Goal: Task Accomplishment & Management: Manage account settings

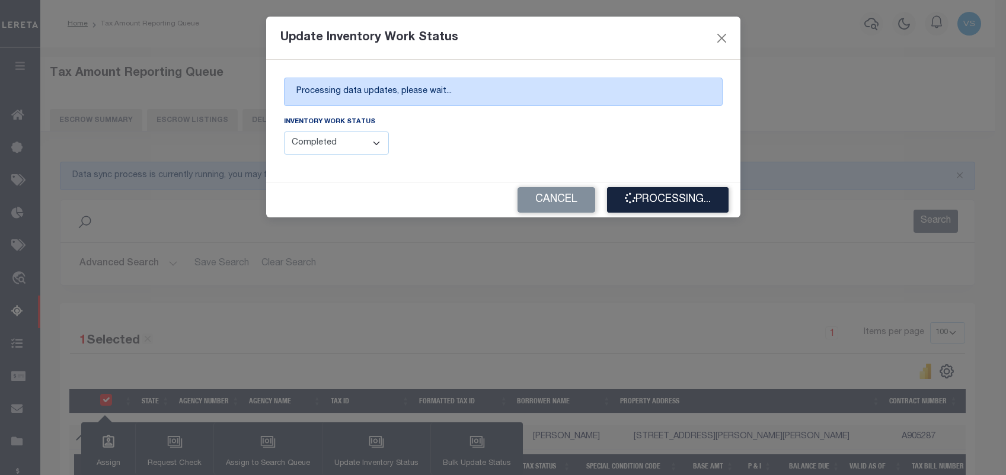
select select "100"
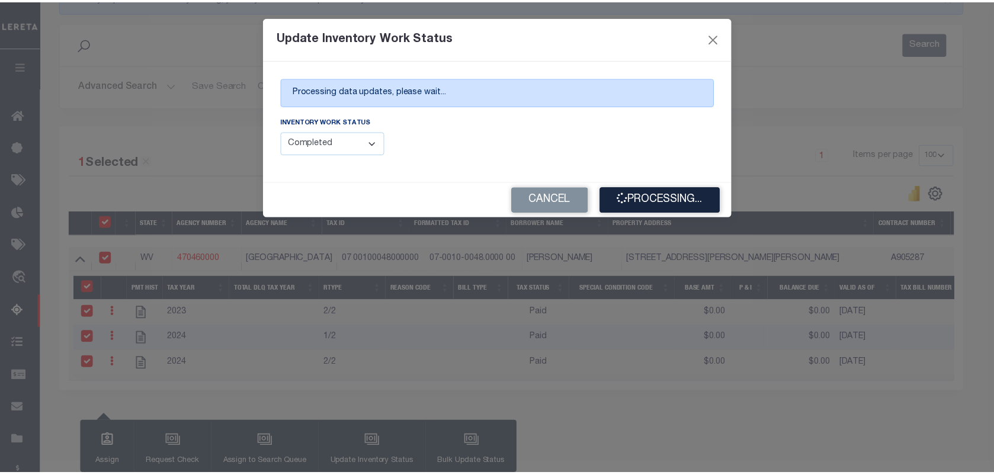
scroll to position [178, 0]
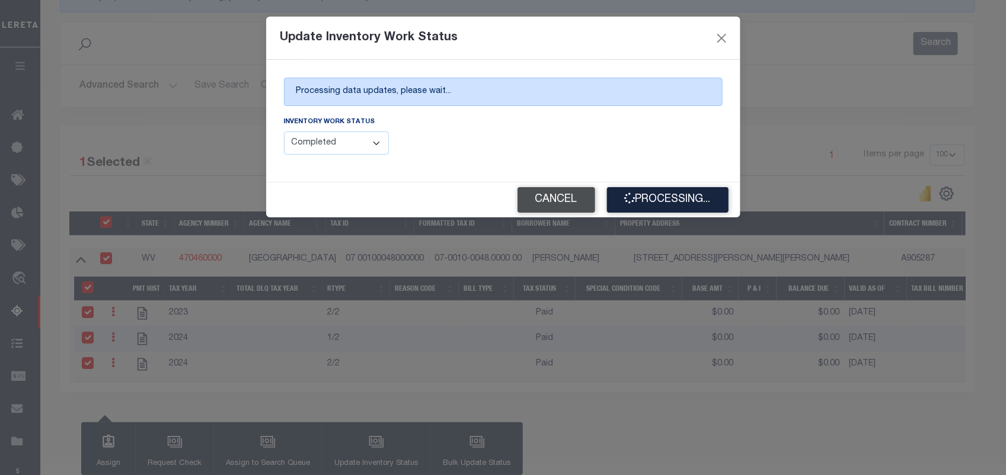
click at [567, 191] on button "Cancel" at bounding box center [556, 199] width 78 height 25
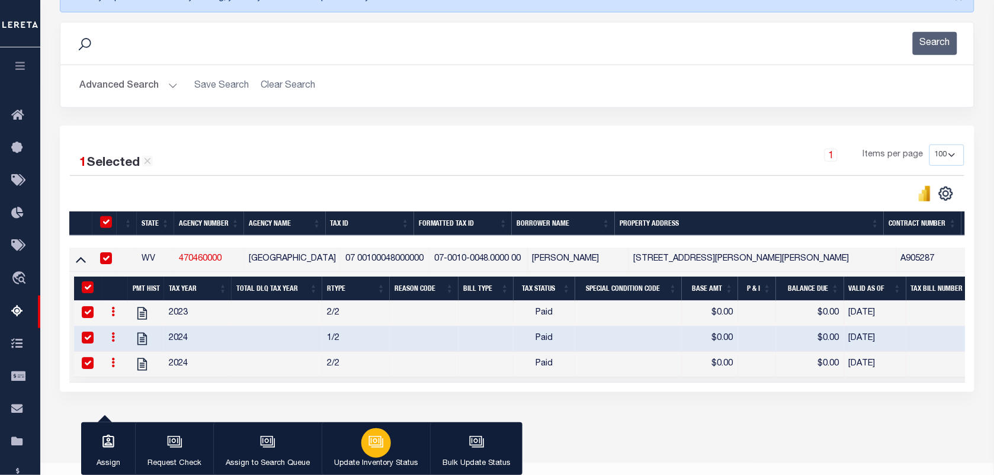
click at [370, 446] on icon "button" at bounding box center [376, 441] width 15 height 15
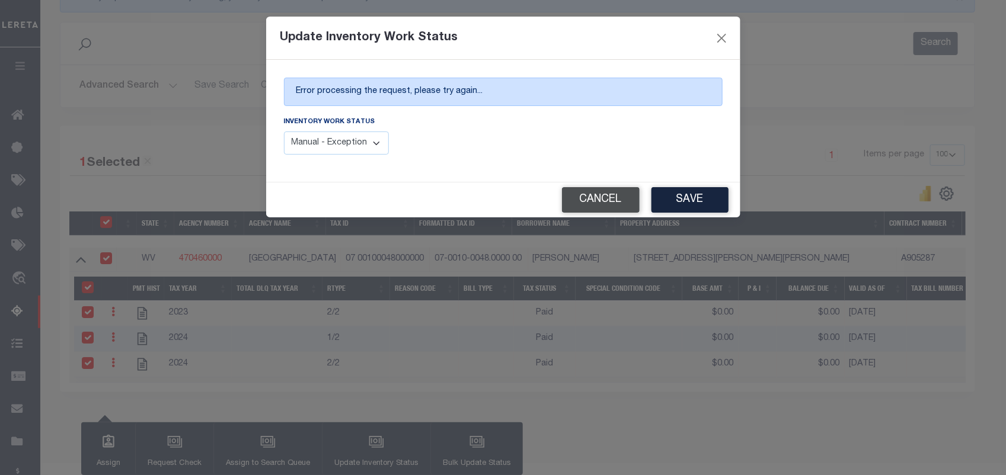
click at [617, 210] on button "Cancel" at bounding box center [601, 199] width 78 height 25
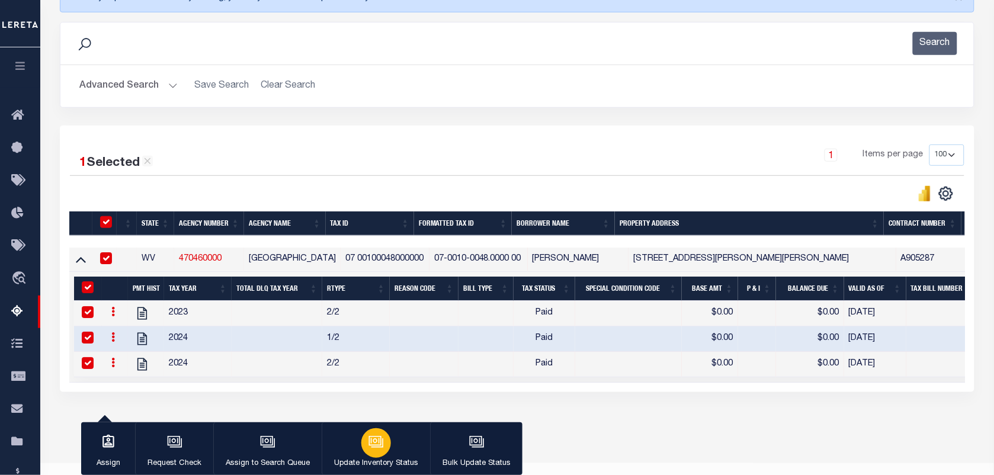
click at [378, 446] on icon "button" at bounding box center [376, 441] width 15 height 15
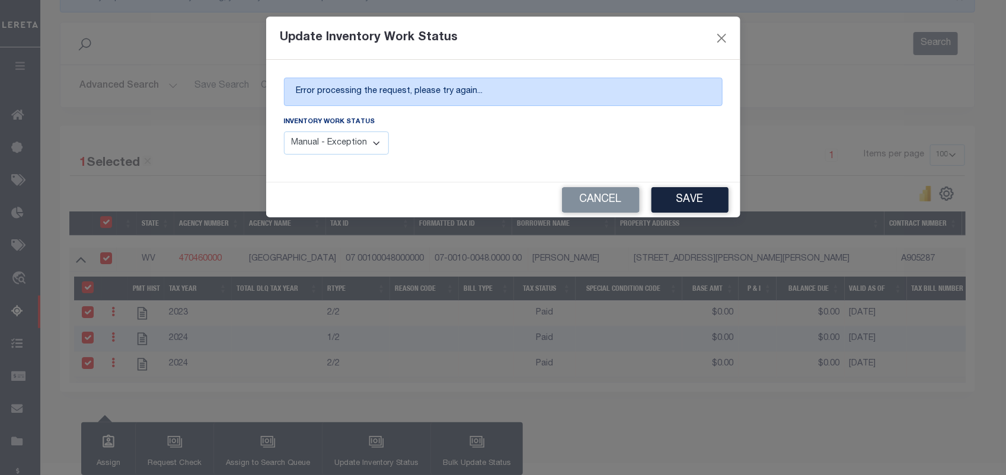
click at [350, 137] on select "Manual - Exception Pended - Awaiting Search Late Add Exception Completed" at bounding box center [336, 143] width 105 height 23
select select "4"
click at [284, 132] on select "Manual - Exception Pended - Awaiting Search Late Add Exception Completed" at bounding box center [336, 143] width 105 height 23
click at [699, 203] on button "Save" at bounding box center [689, 199] width 77 height 25
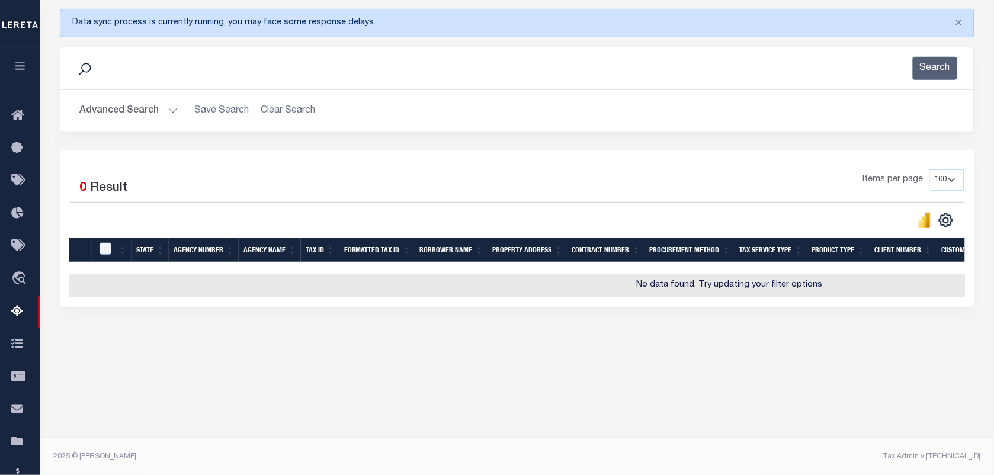
scroll to position [152, 0]
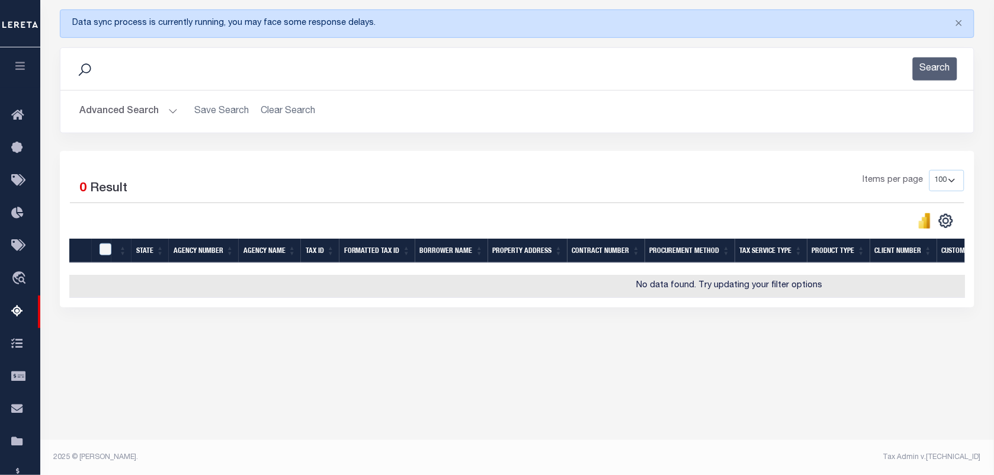
click at [116, 110] on button "Advanced Search" at bounding box center [128, 111] width 98 height 23
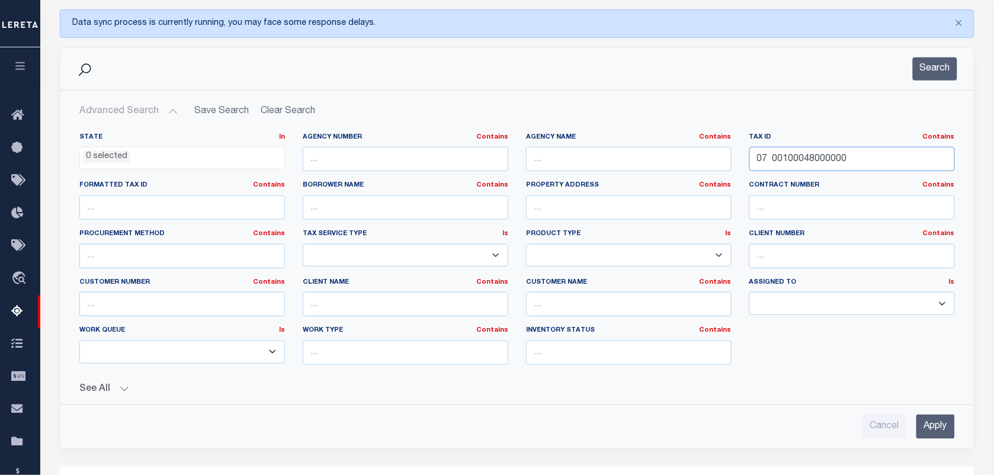
click at [821, 161] on input "07 00100048000000" at bounding box center [853, 159] width 206 height 24
type input "0"
paste input "103 2 0"
type input "103 2 0"
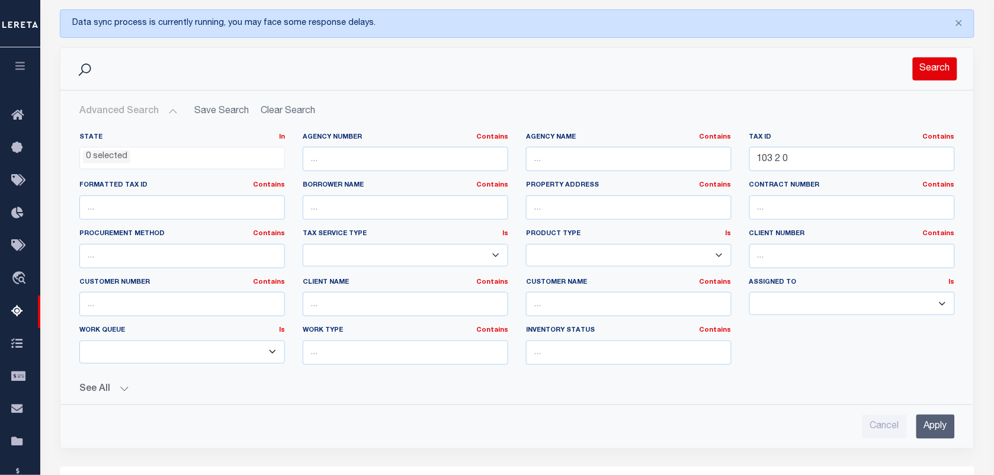
click at [943, 69] on button "Search" at bounding box center [935, 68] width 44 height 23
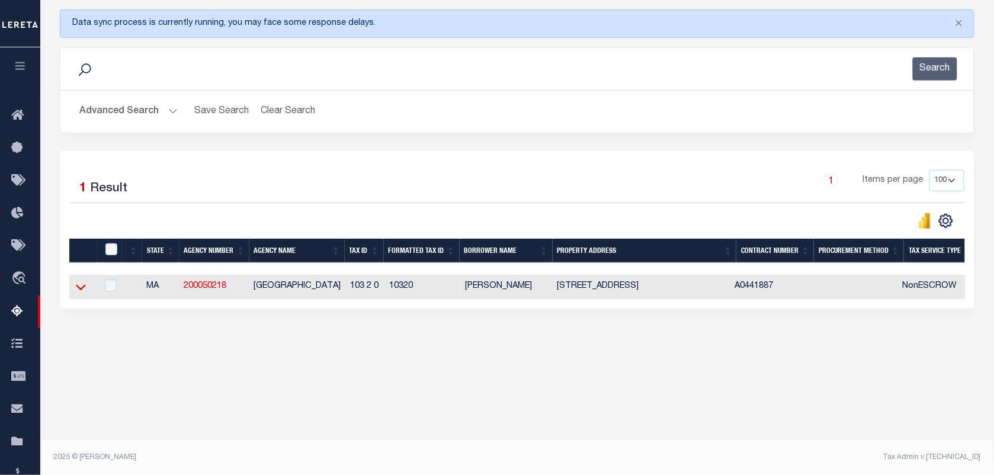
click at [79, 293] on icon at bounding box center [81, 287] width 10 height 12
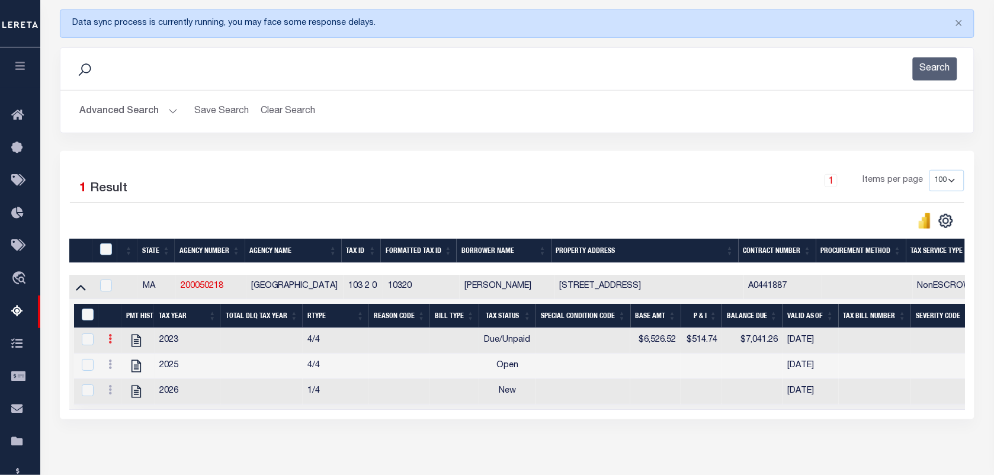
click at [105, 346] on link at bounding box center [110, 340] width 13 height 9
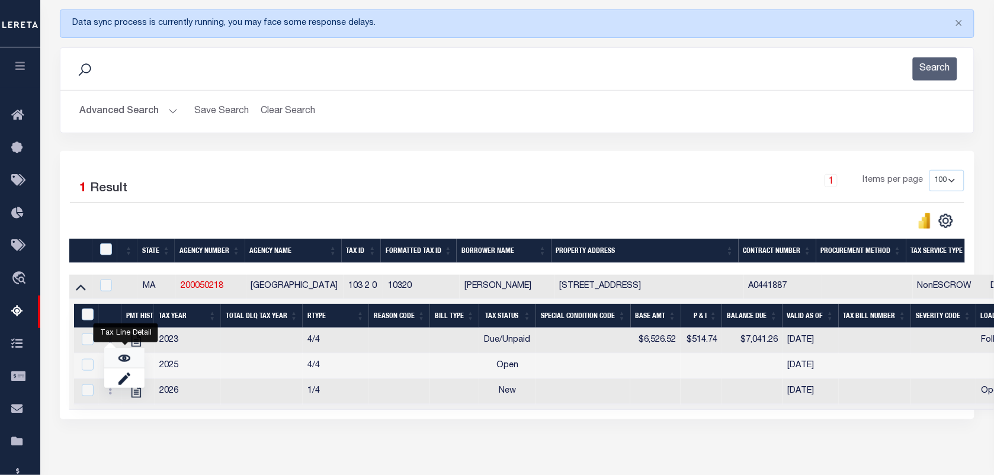
click at [131, 367] on link "" at bounding box center [124, 358] width 40 height 20
checkbox input "false"
checkbox input "true"
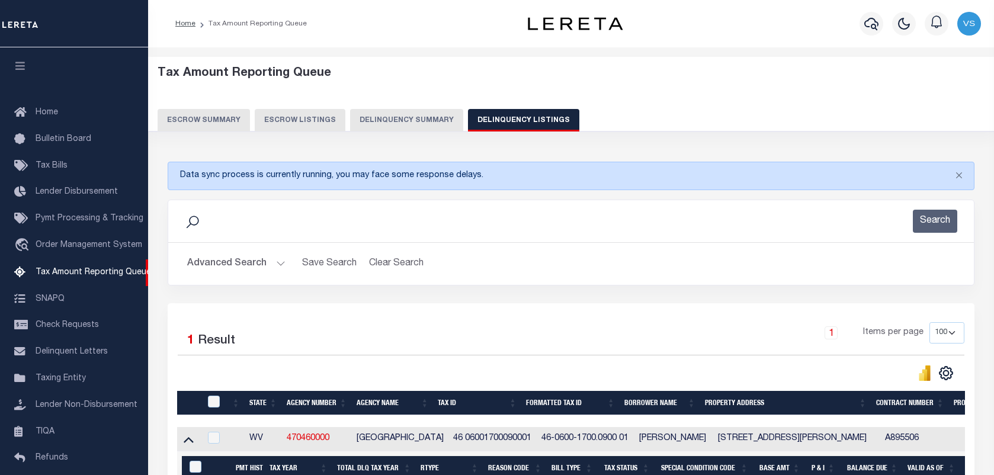
select select "100"
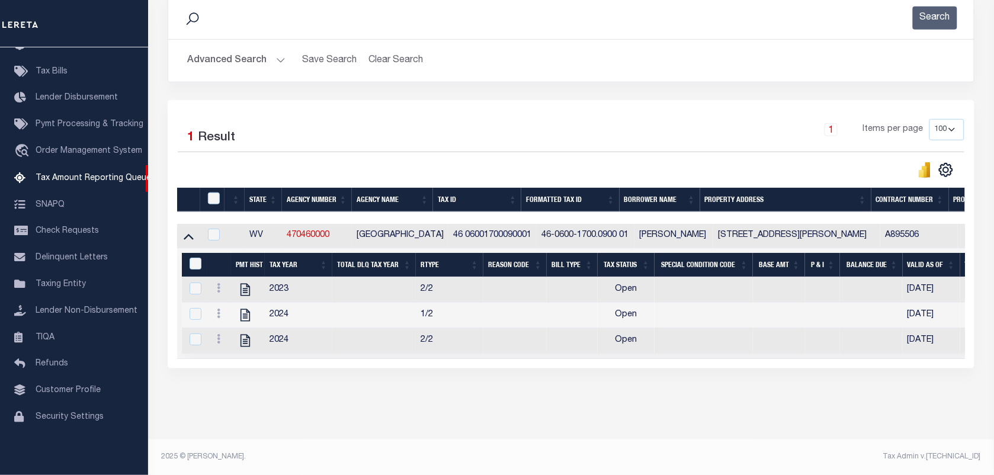
scroll to position [217, 0]
click at [222, 285] on link at bounding box center [218, 289] width 13 height 9
click at [237, 308] on img "" at bounding box center [233, 308] width 12 height 12
checkbox input "true"
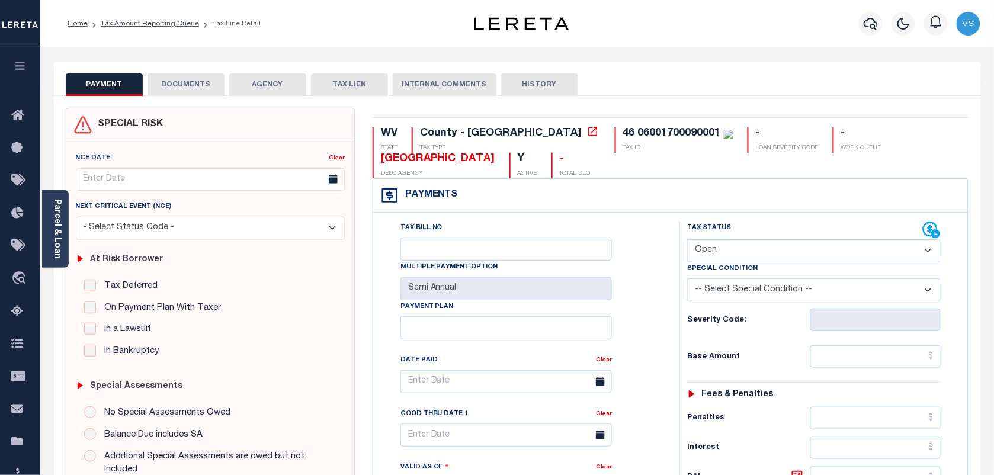
click at [747, 254] on select "- Select Status Code - Open Due/Unpaid Paid Incomplete No Tax Due Internal Refu…" at bounding box center [814, 250] width 254 height 23
select select "PYD"
click at [687, 241] on select "- Select Status Code - Open Due/Unpaid Paid Incomplete No Tax Due Internal Refu…" at bounding box center [814, 250] width 254 height 23
type input "[DATE]"
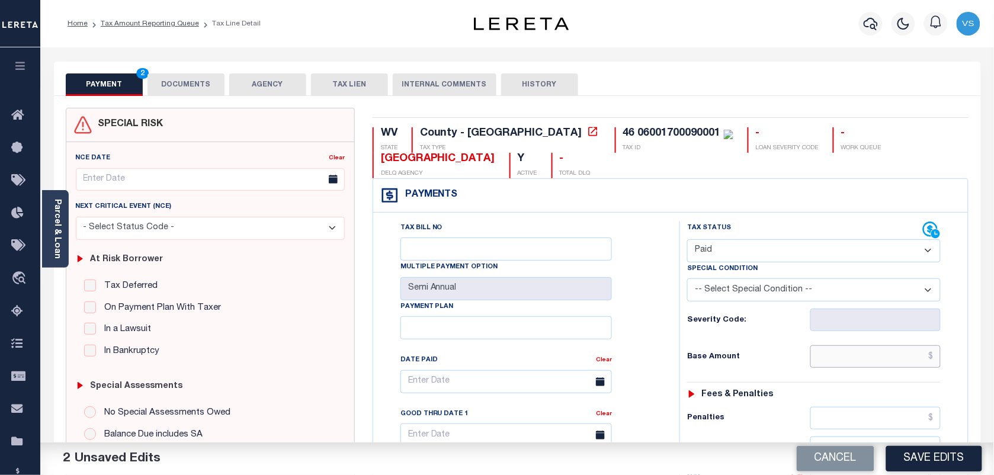
click at [885, 359] on input "text" at bounding box center [876, 357] width 131 height 23
type input "$0.00"
click at [173, 83] on button "DOCUMENTS" at bounding box center [186, 84] width 77 height 23
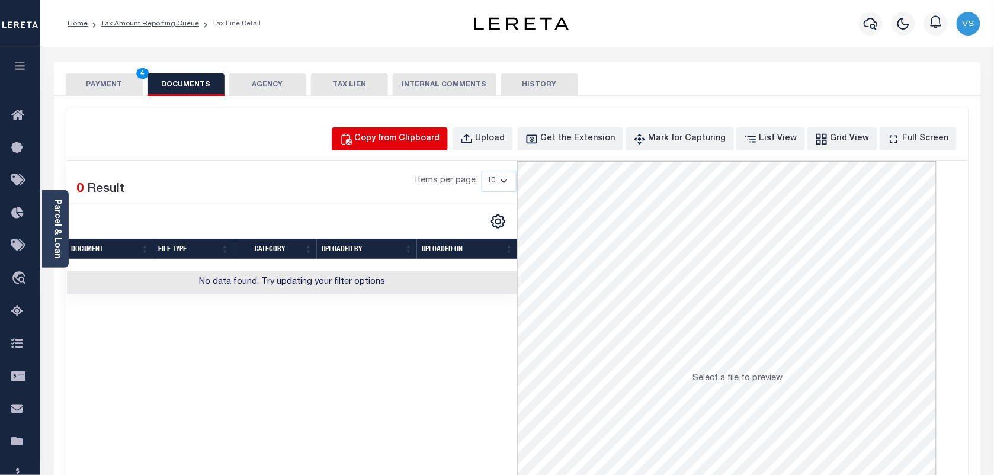
click at [394, 134] on div "Copy from Clipboard" at bounding box center [397, 139] width 85 height 13
select select "POP"
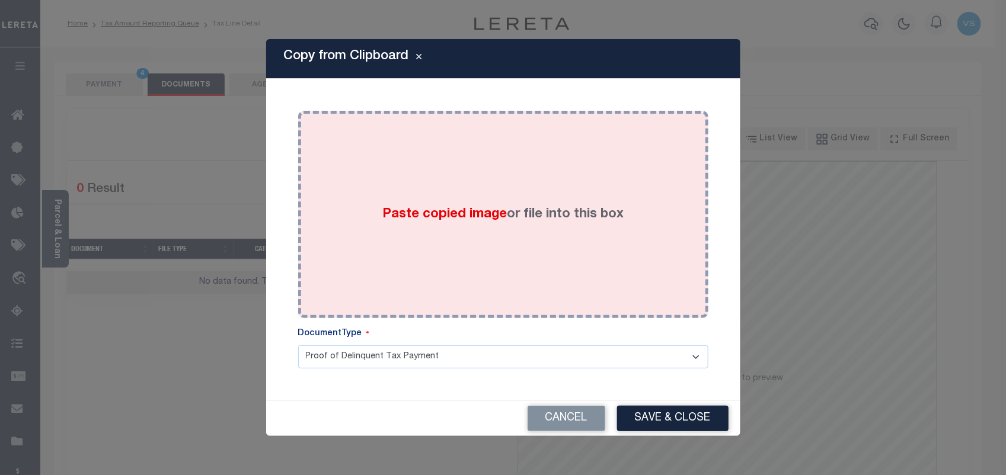
click at [460, 169] on div "Paste copied image or file into this box" at bounding box center [503, 215] width 392 height 190
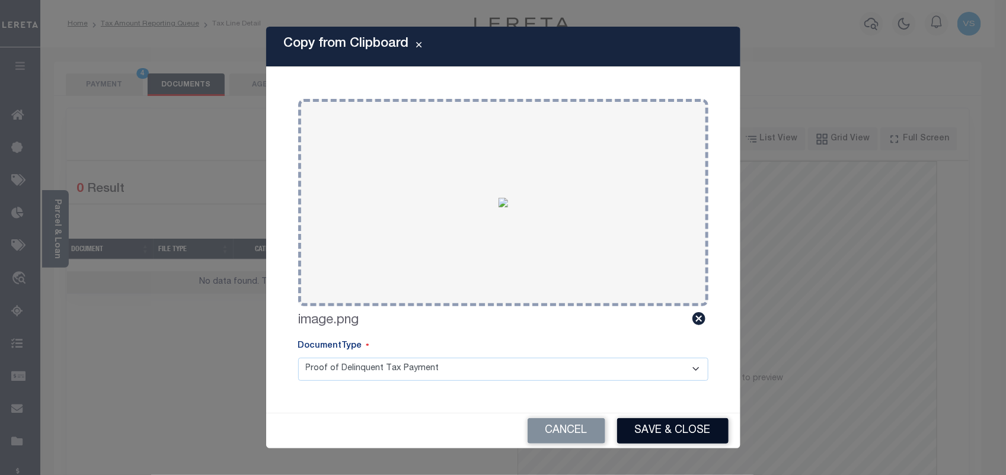
click at [667, 436] on button "Save & Close" at bounding box center [672, 430] width 111 height 25
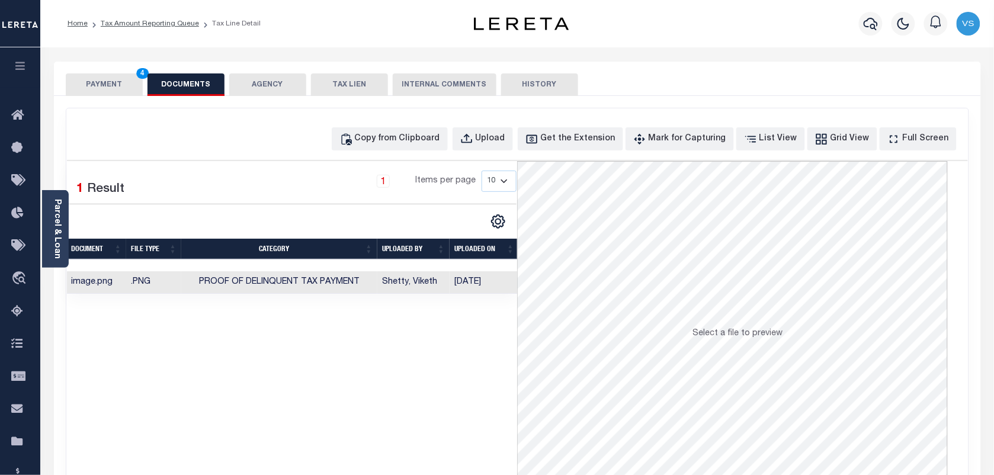
click at [96, 87] on button "PAYMENT 4" at bounding box center [104, 84] width 77 height 23
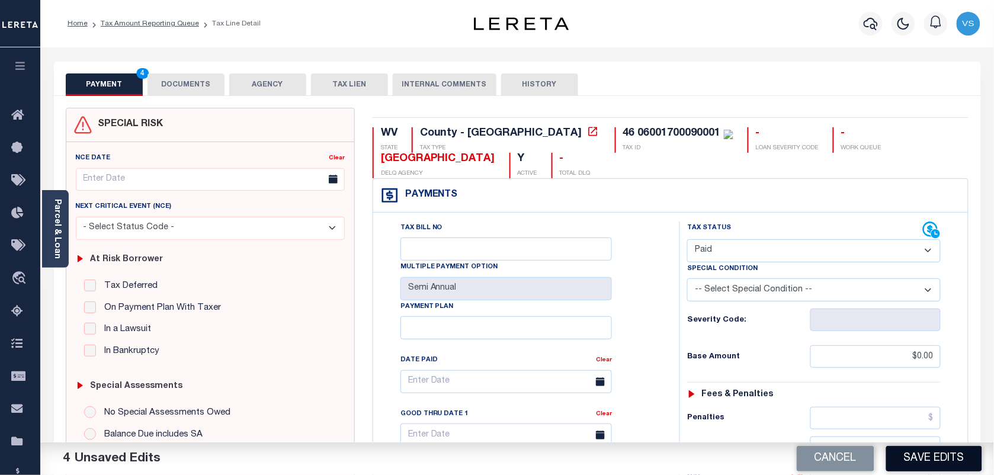
click at [944, 452] on button "Save Edits" at bounding box center [935, 458] width 96 height 25
checkbox input "false"
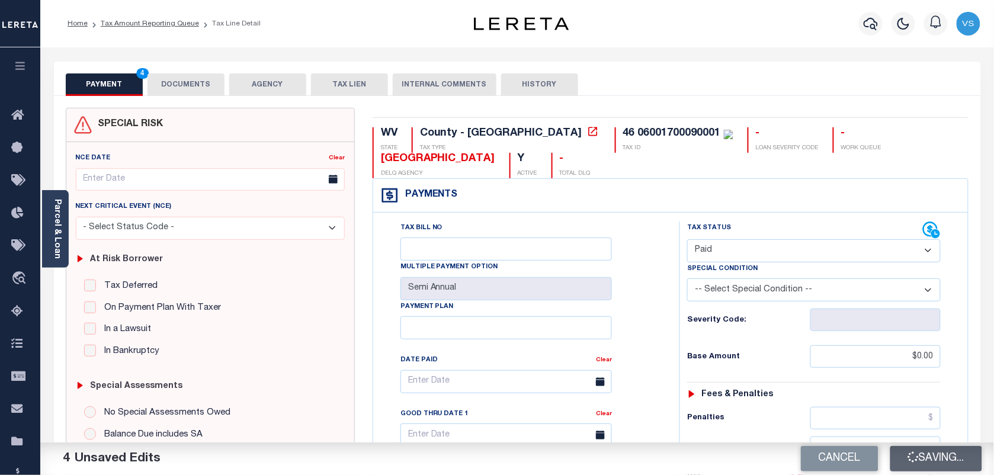
type input "$0"
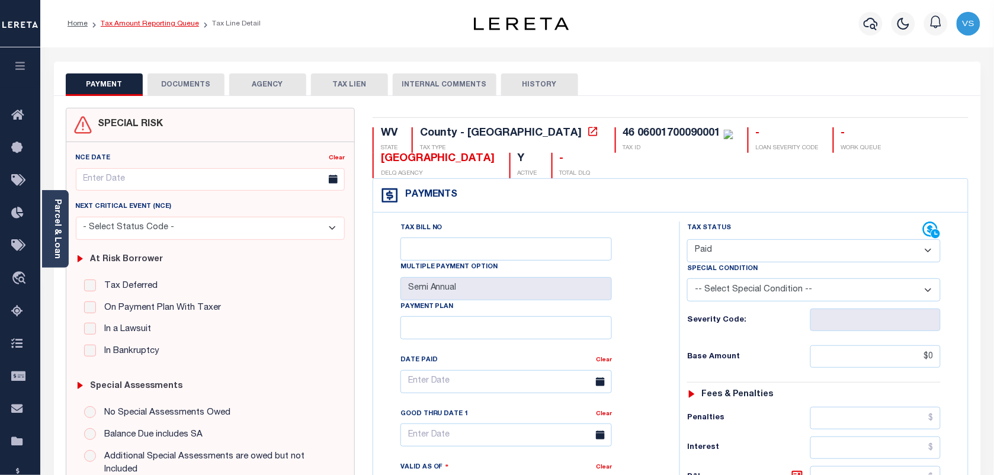
click at [135, 25] on link "Tax Amount Reporting Queue" at bounding box center [150, 23] width 98 height 7
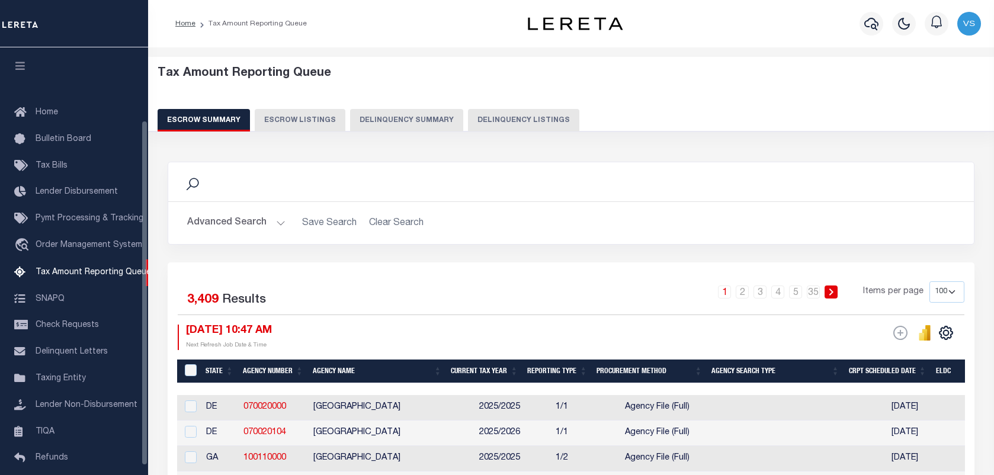
select select "100"
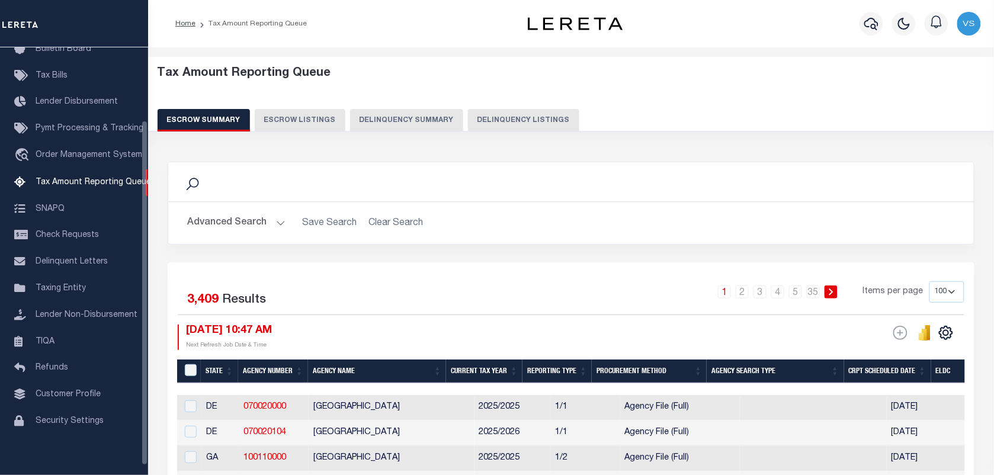
click at [481, 117] on button "Delinquency Listings" at bounding box center [523, 120] width 111 height 23
select select "100"
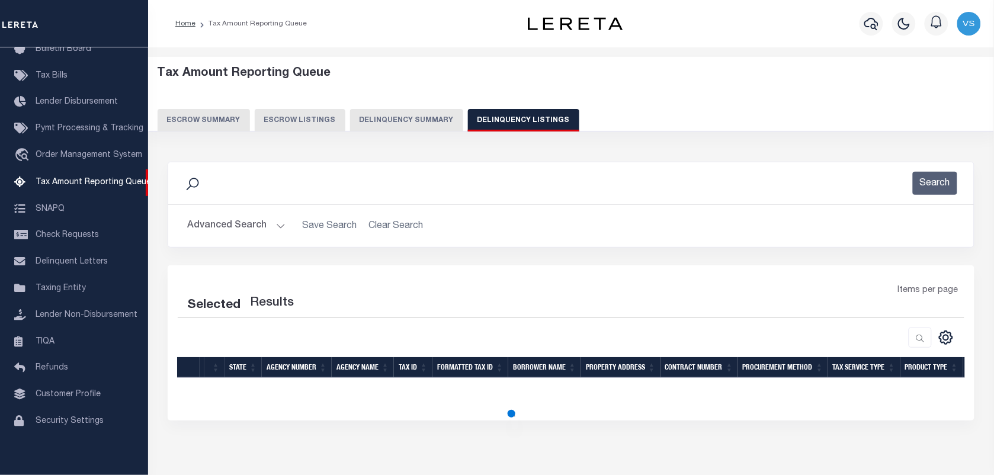
select select "100"
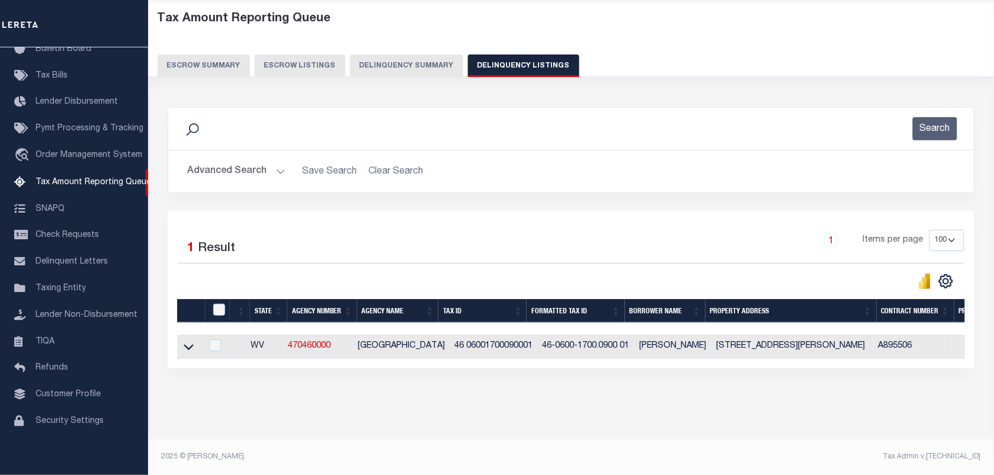
scroll to position [65, 0]
click at [191, 342] on icon at bounding box center [189, 347] width 10 height 12
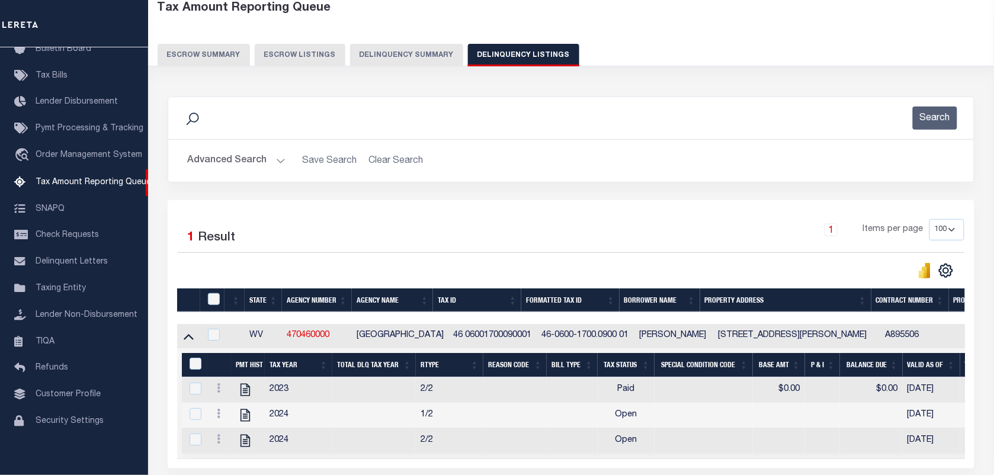
scroll to position [139, 0]
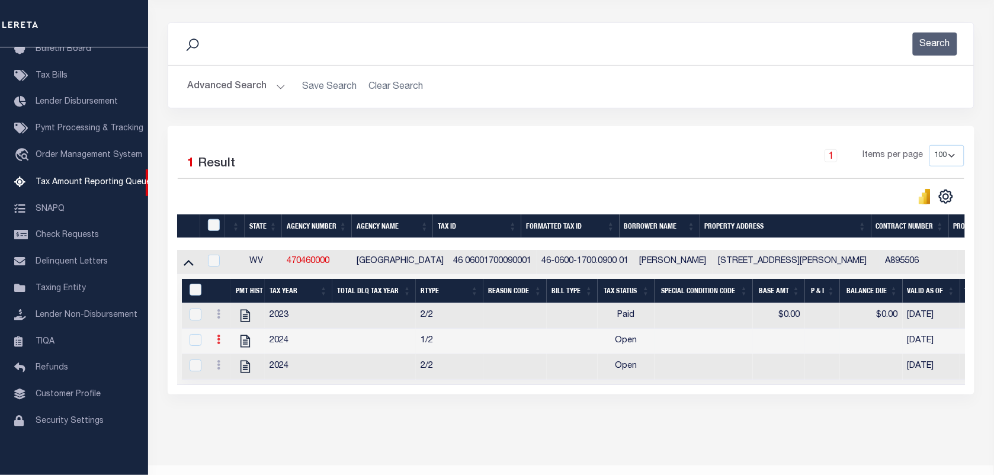
click at [217, 344] on icon at bounding box center [219, 339] width 4 height 9
click at [221, 369] on link "" at bounding box center [233, 359] width 40 height 20
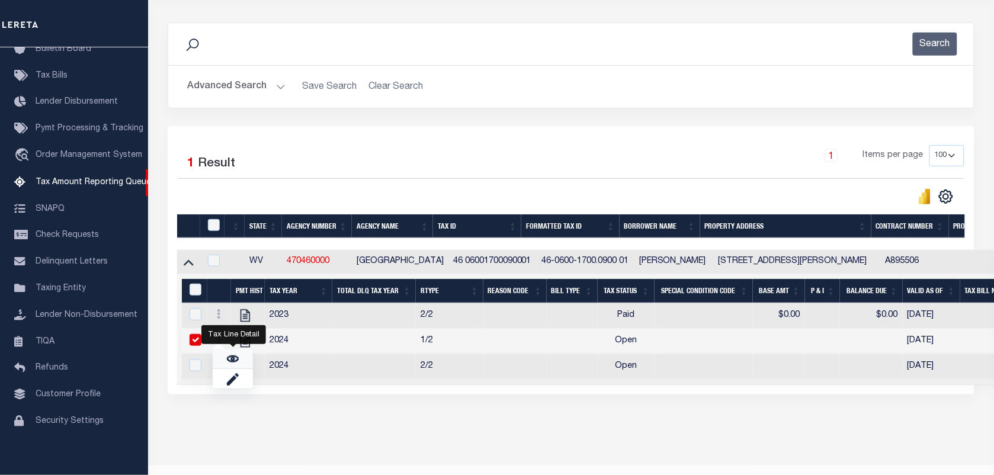
checkbox input "true"
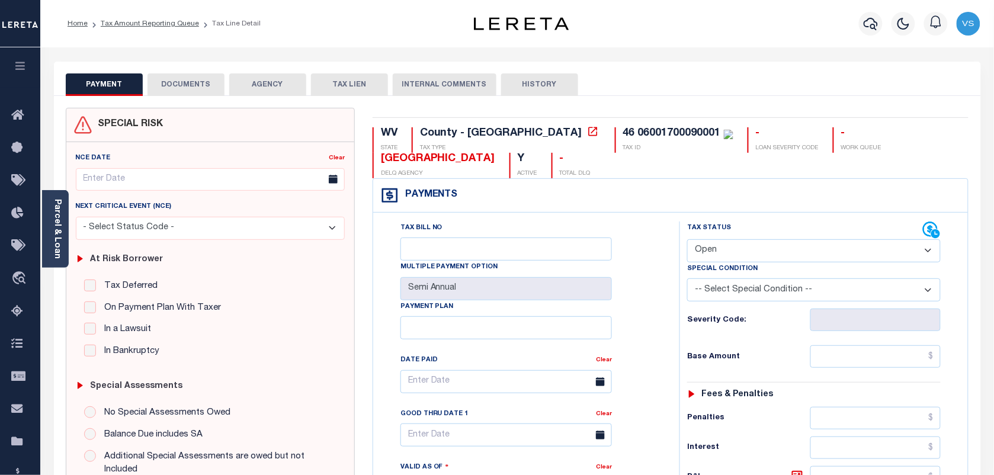
click at [792, 251] on select "- Select Status Code - Open Due/Unpaid Paid Incomplete No Tax Due Internal Refu…" at bounding box center [814, 250] width 254 height 23
select select "PYD"
click at [687, 241] on select "- Select Status Code - Open Due/Unpaid Paid Incomplete No Tax Due Internal Refu…" at bounding box center [814, 250] width 254 height 23
type input "[DATE]"
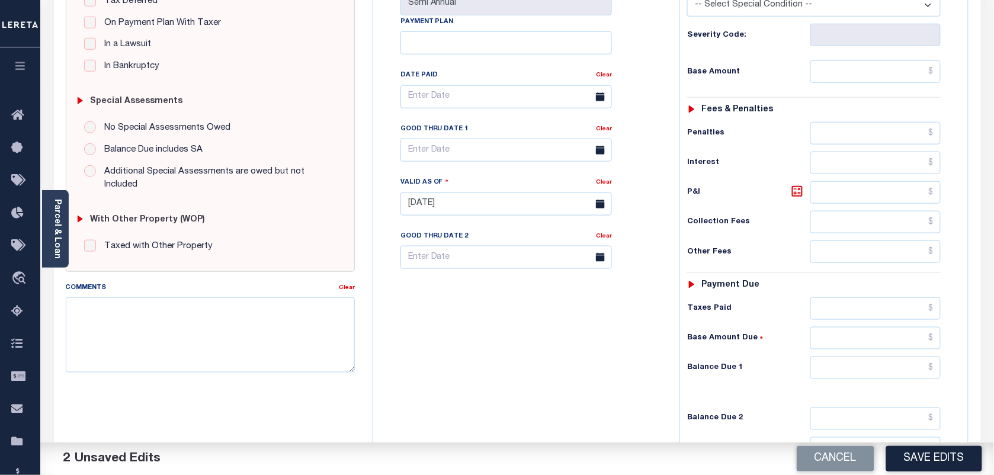
scroll to position [296, 0]
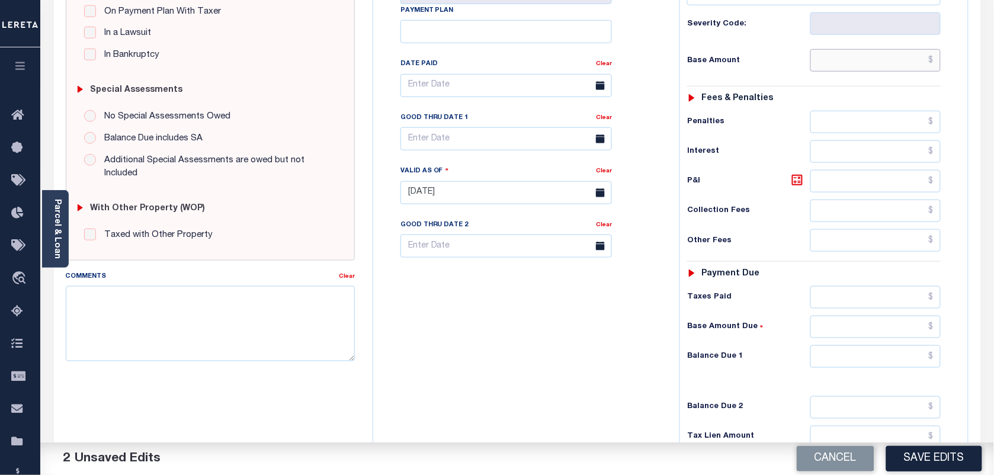
click at [913, 62] on input "text" at bounding box center [876, 60] width 131 height 23
click at [674, 123] on div "Tax Status Status" at bounding box center [818, 186] width 295 height 523
click at [712, 123] on h6 "Penalties" at bounding box center [748, 121] width 123 height 9
click at [827, 62] on input "text" at bounding box center [876, 60] width 131 height 23
type input "$0.00"
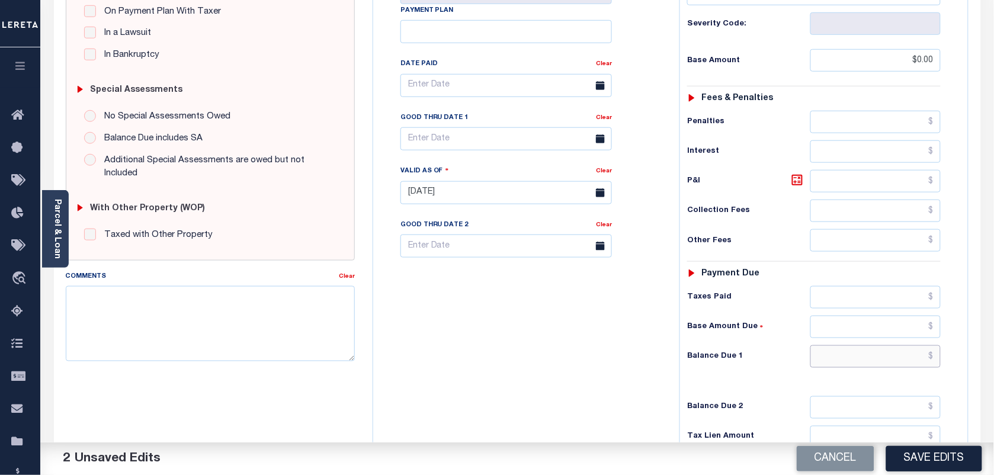
type input "$0.00"
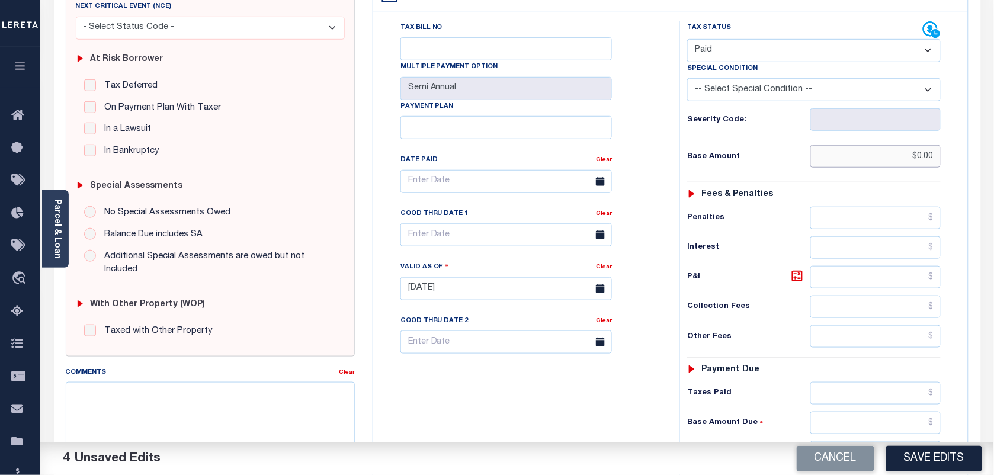
scroll to position [0, 0]
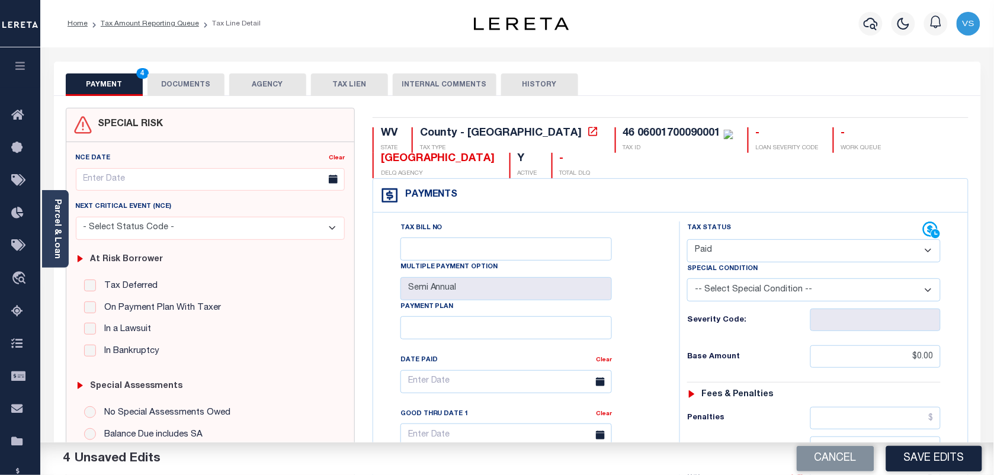
click at [177, 85] on button "DOCUMENTS" at bounding box center [186, 84] width 77 height 23
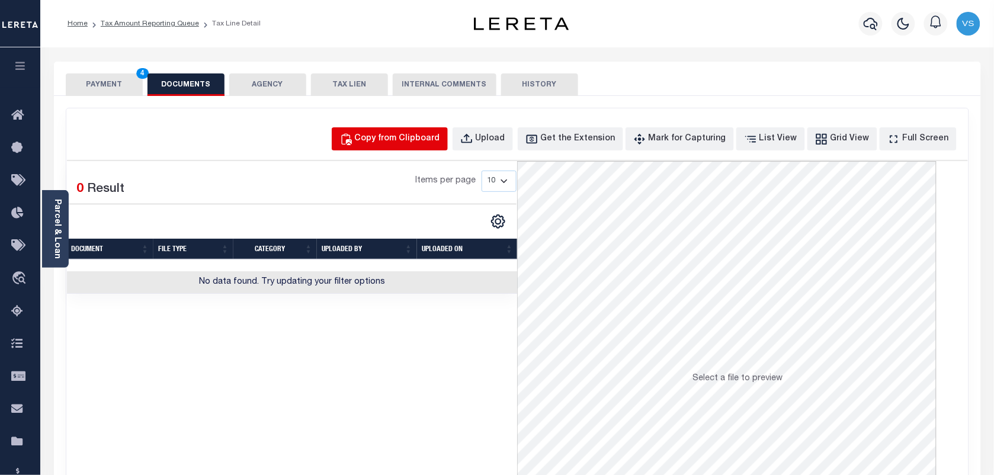
click at [418, 133] on div "Copy from Clipboard" at bounding box center [397, 139] width 85 height 13
select select "POP"
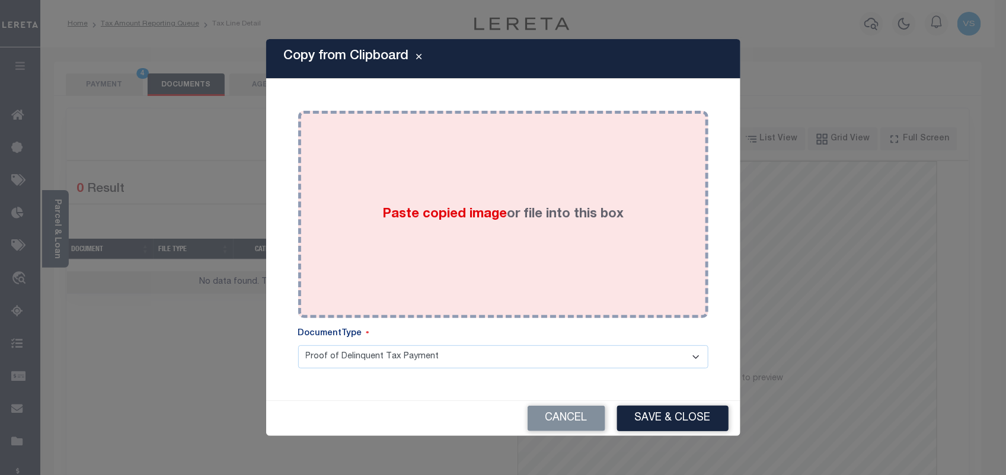
click at [519, 253] on div "Paste copied image or file into this box" at bounding box center [503, 215] width 392 height 190
click at [490, 242] on div "Paste copied image or file into this box" at bounding box center [503, 215] width 392 height 190
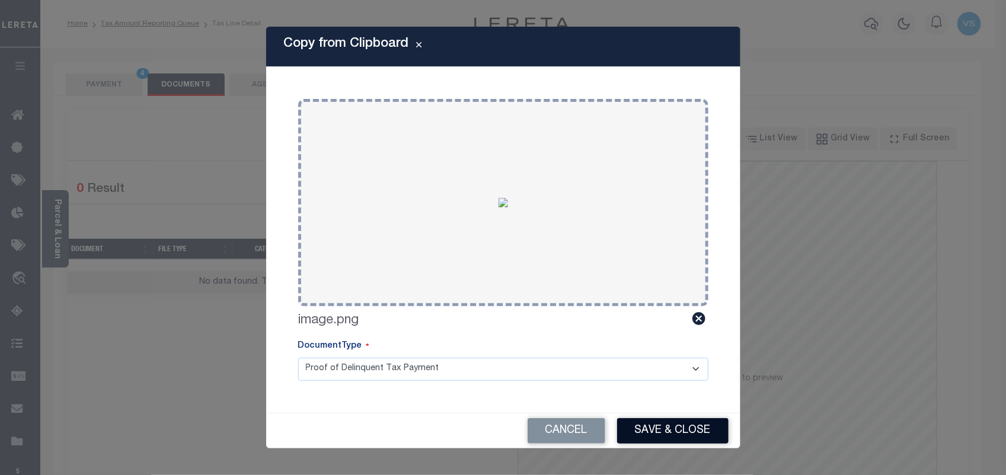
click at [664, 426] on button "Save & Close" at bounding box center [672, 430] width 111 height 25
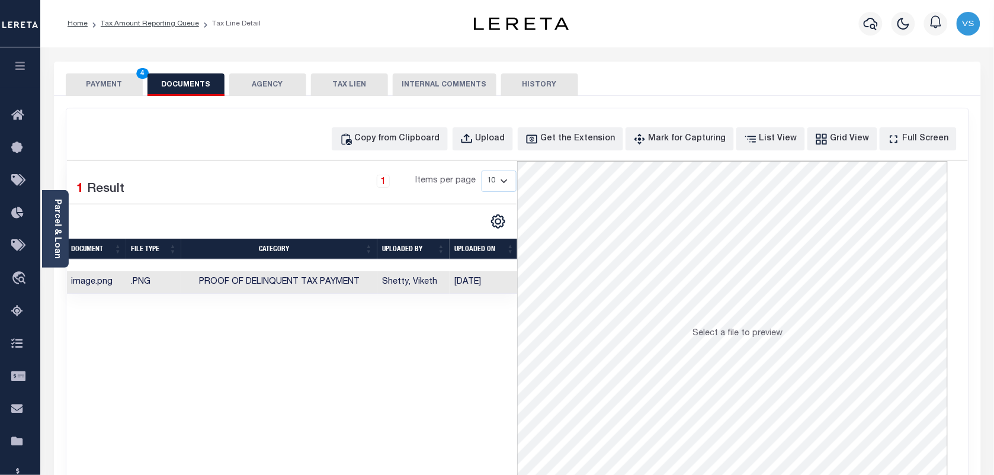
click at [119, 79] on button "PAYMENT 4" at bounding box center [104, 84] width 77 height 23
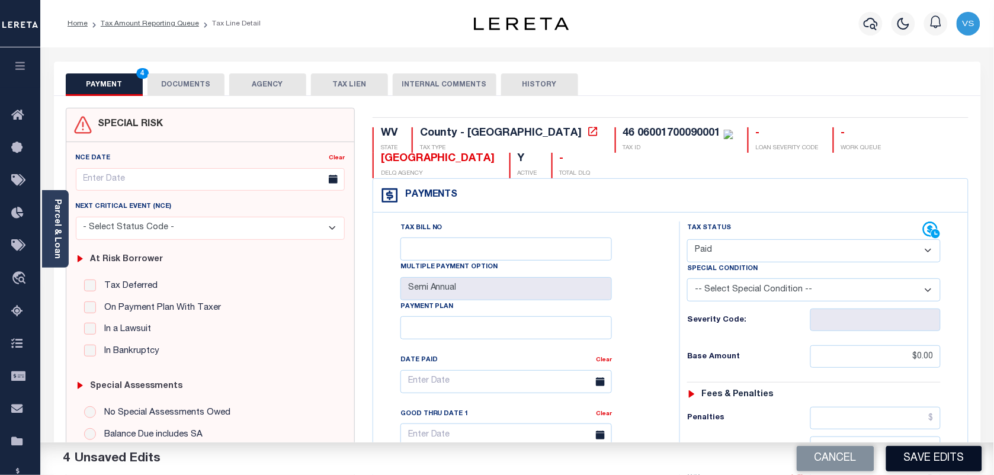
click at [932, 460] on button "Save Edits" at bounding box center [935, 458] width 96 height 25
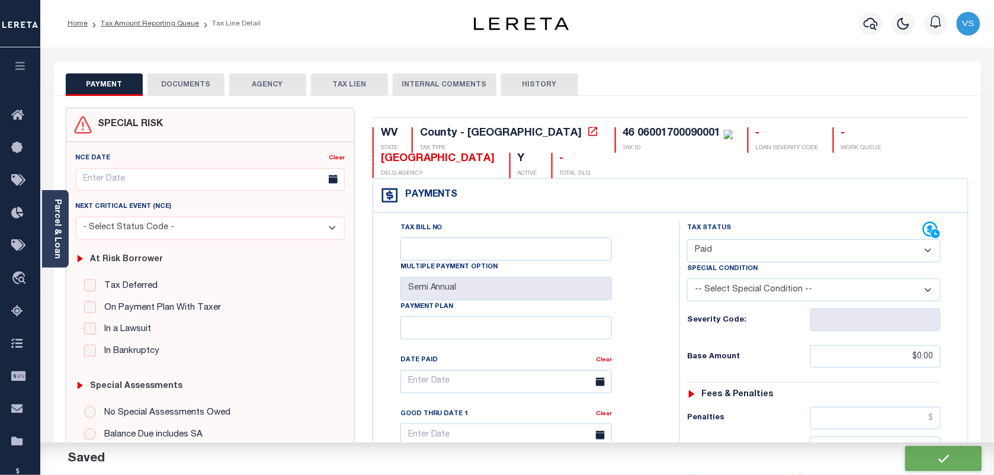
checkbox input "false"
type input "$0"
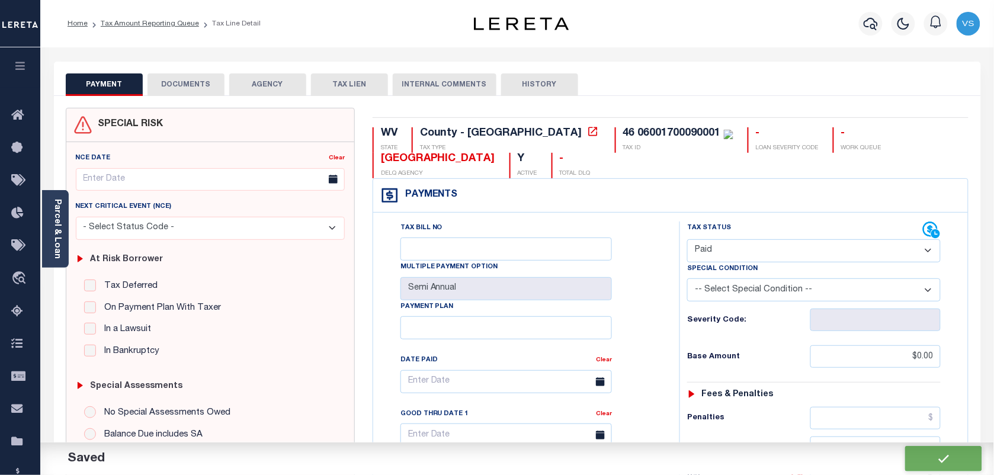
type input "$0"
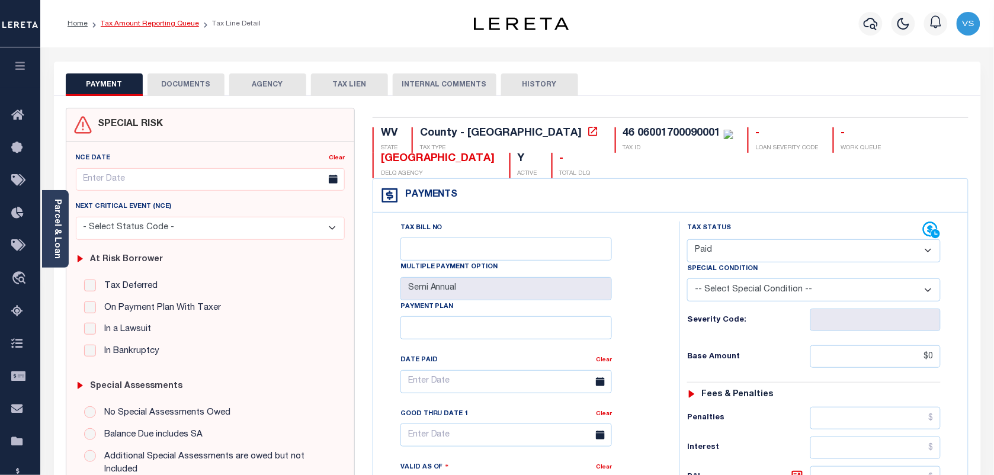
click at [126, 21] on link "Tax Amount Reporting Queue" at bounding box center [150, 23] width 98 height 7
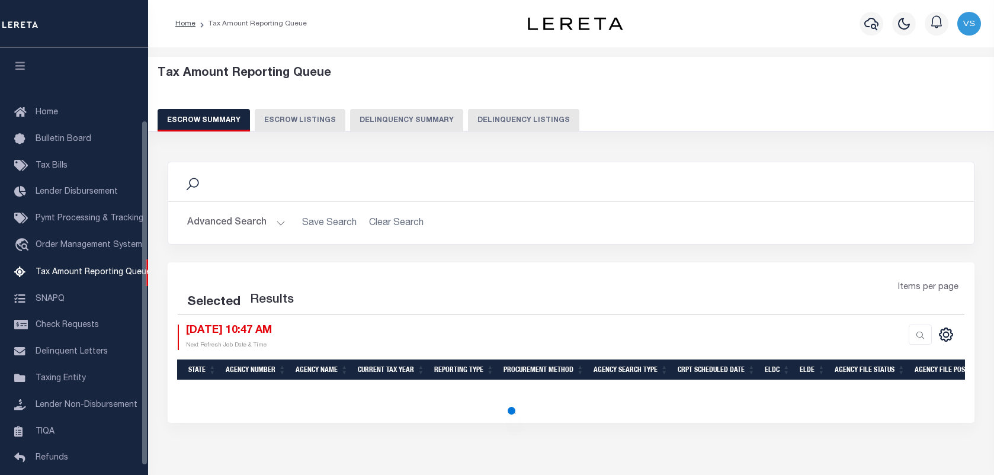
select select "100"
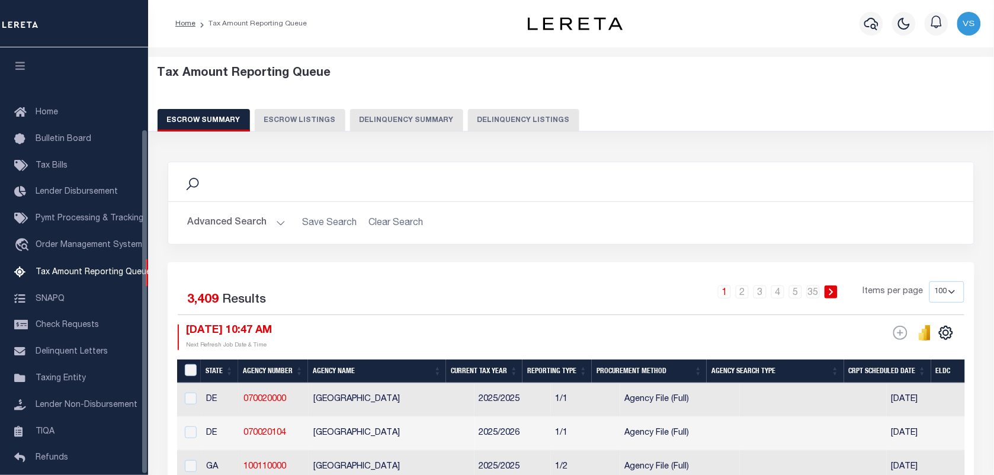
scroll to position [101, 0]
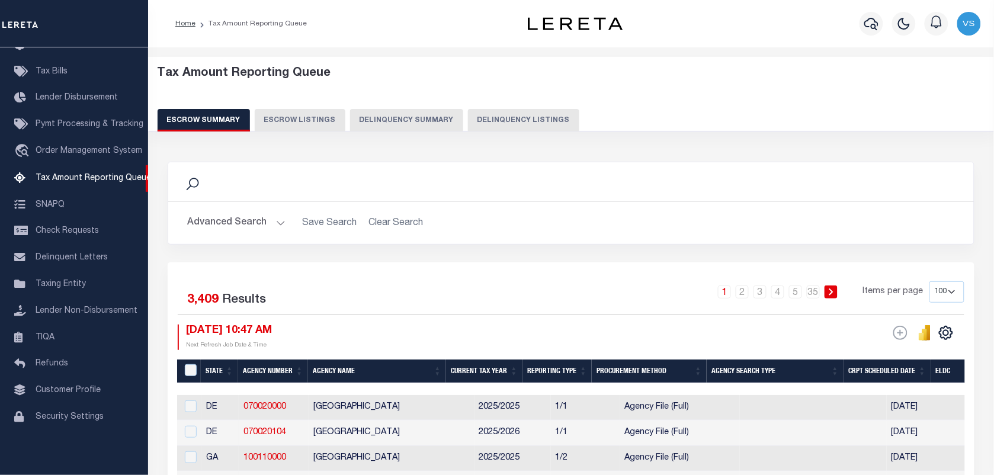
click at [492, 123] on button "Delinquency Listings" at bounding box center [523, 120] width 111 height 23
select select "100"
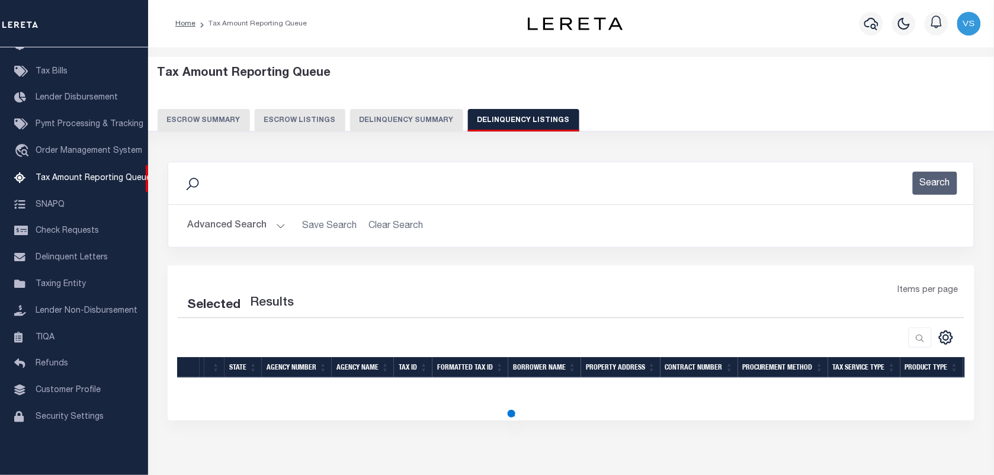
select select "100"
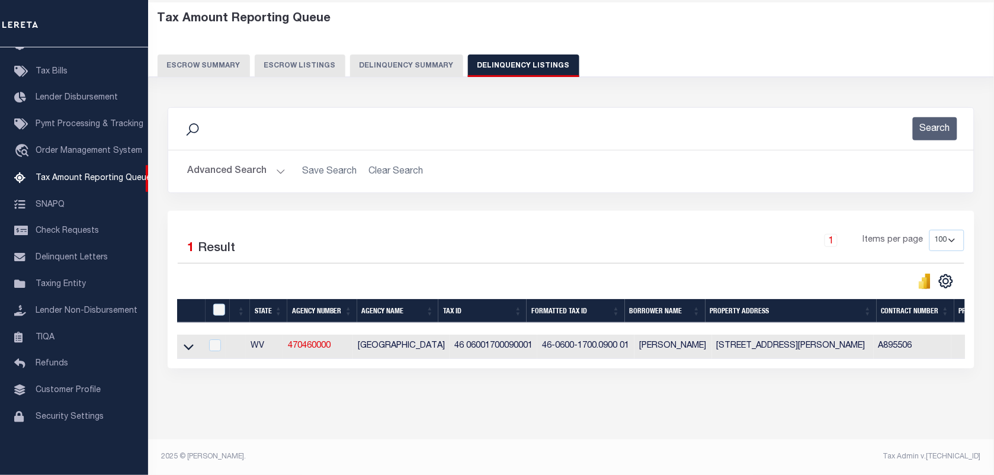
scroll to position [65, 0]
click at [188, 345] on icon at bounding box center [189, 348] width 10 height 6
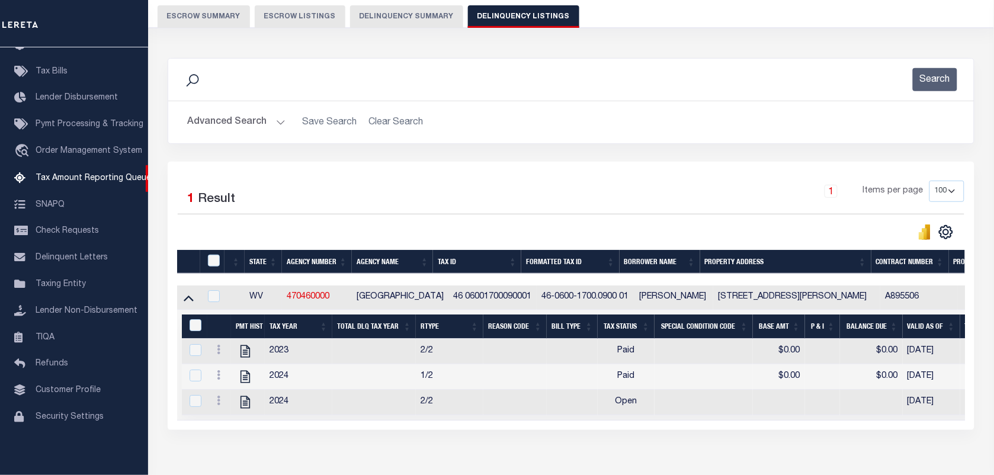
scroll to position [179, 0]
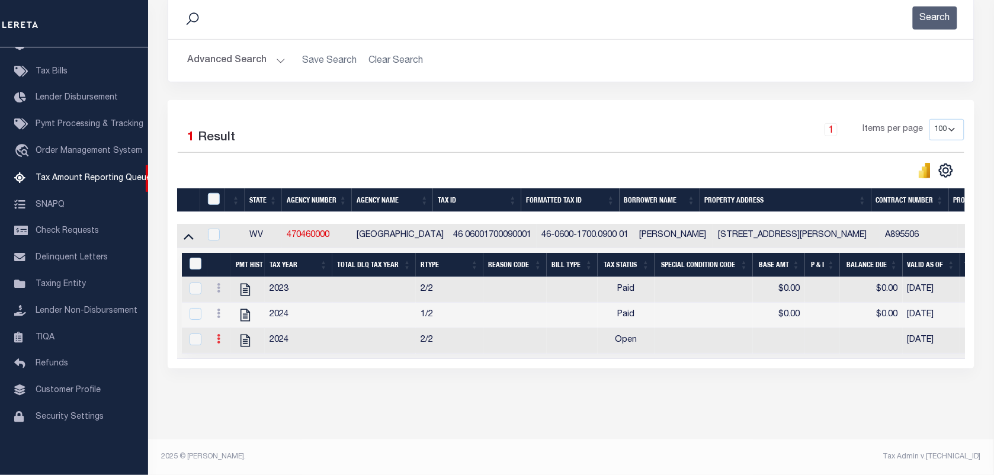
click at [219, 337] on icon at bounding box center [219, 338] width 4 height 9
click at [235, 364] on img "" at bounding box center [233, 359] width 12 height 12
checkbox input "true"
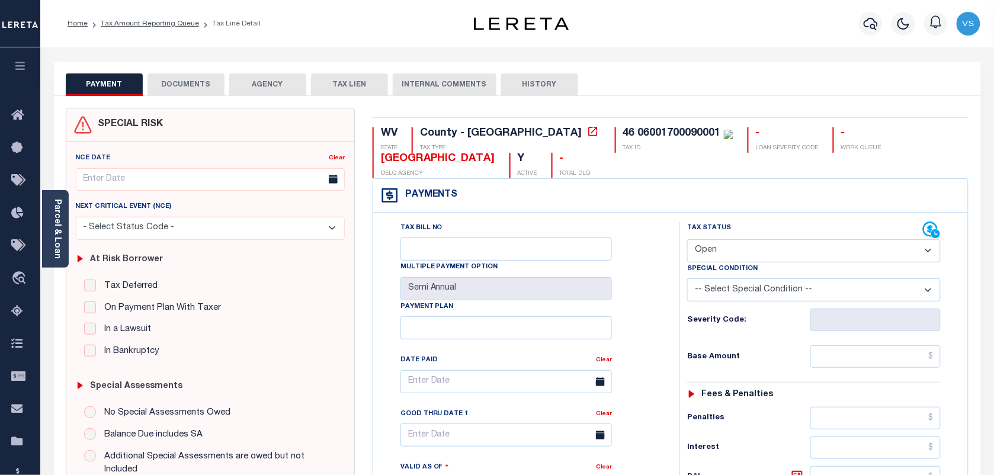
click at [702, 257] on select "- Select Status Code - Open Due/Unpaid Paid Incomplete No Tax Due Internal Refu…" at bounding box center [814, 250] width 254 height 23
select select "PYD"
click at [687, 241] on select "- Select Status Code - Open Due/Unpaid Paid Incomplete No Tax Due Internal Refu…" at bounding box center [814, 250] width 254 height 23
type input "[DATE]"
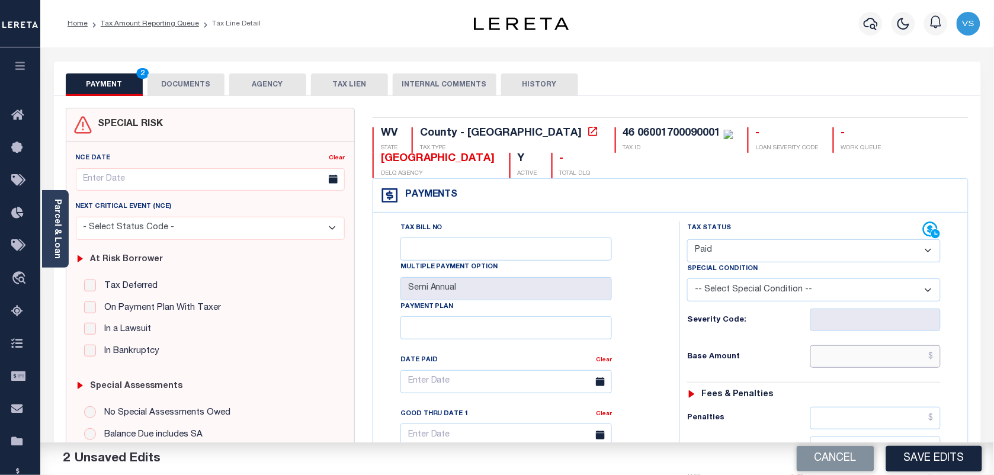
click at [896, 353] on input "text" at bounding box center [876, 357] width 131 height 23
type input "$0.00"
click at [181, 79] on button "DOCUMENTS" at bounding box center [186, 84] width 77 height 23
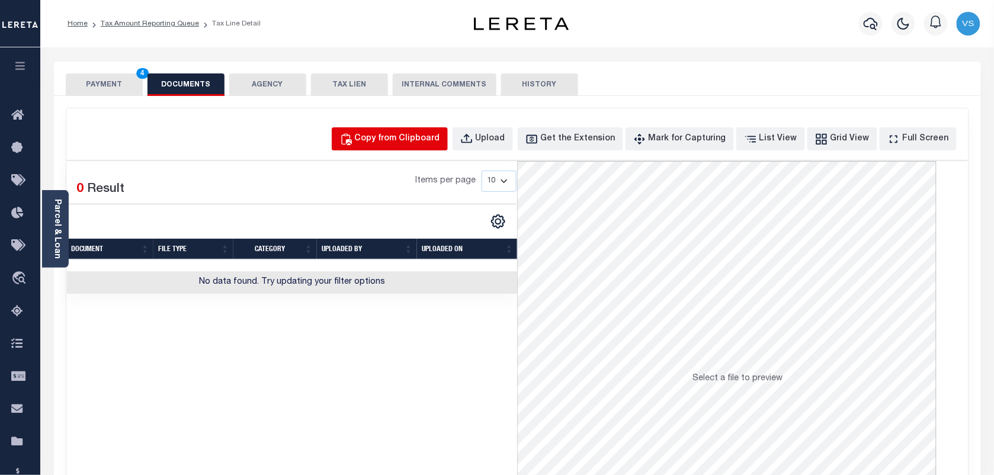
click at [415, 143] on div "Copy from Clipboard" at bounding box center [397, 139] width 85 height 13
select select "POP"
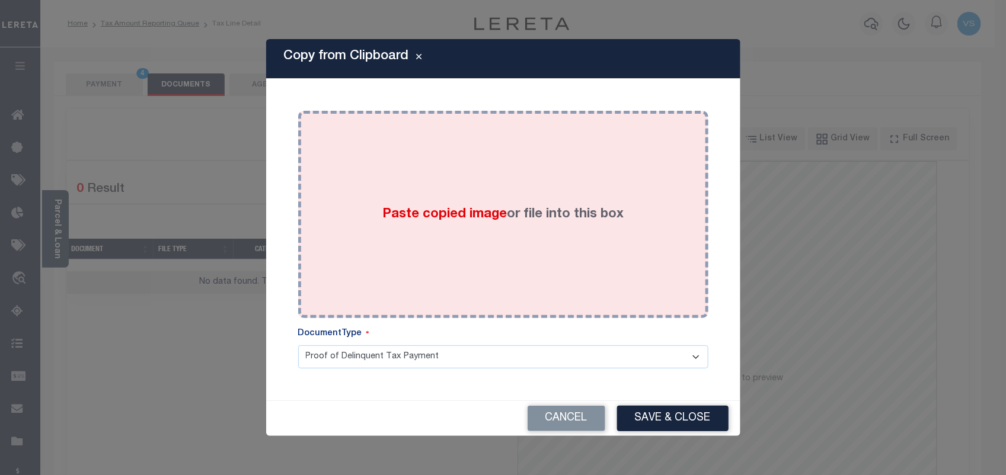
click at [519, 211] on label "Paste copied image or file into this box" at bounding box center [502, 215] width 241 height 20
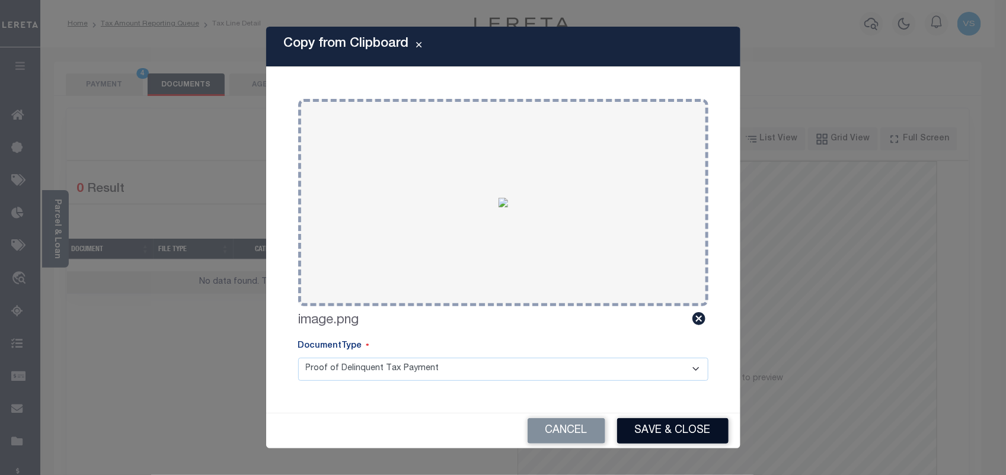
click at [660, 440] on button "Save & Close" at bounding box center [672, 430] width 111 height 25
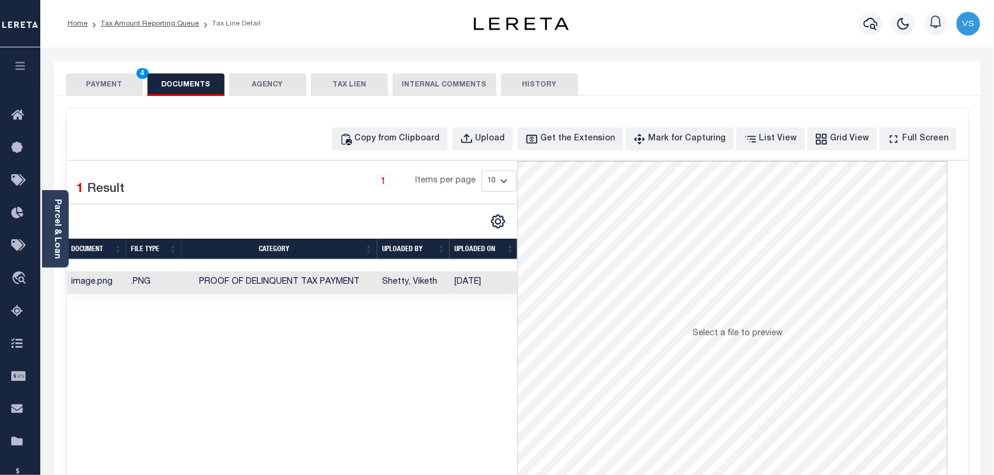
click at [117, 84] on button "PAYMENT 4" at bounding box center [104, 84] width 77 height 23
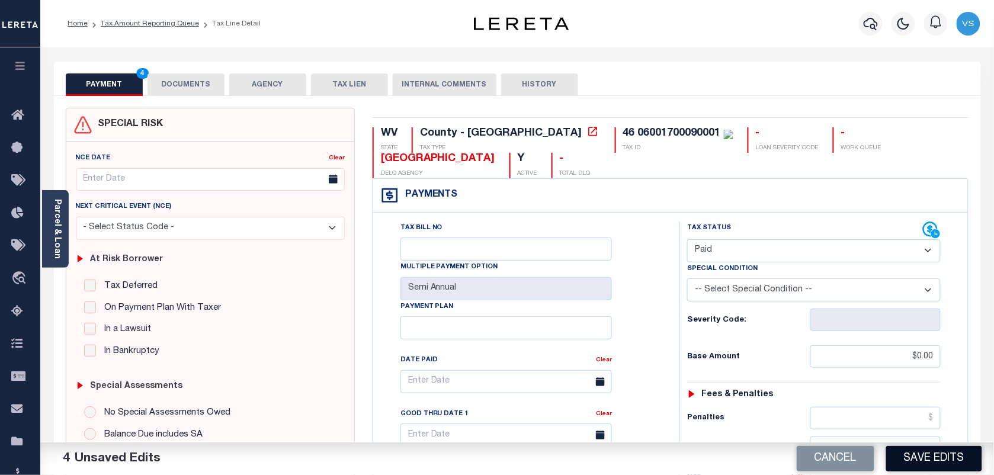
click at [933, 468] on button "Save Edits" at bounding box center [935, 458] width 96 height 25
checkbox input "false"
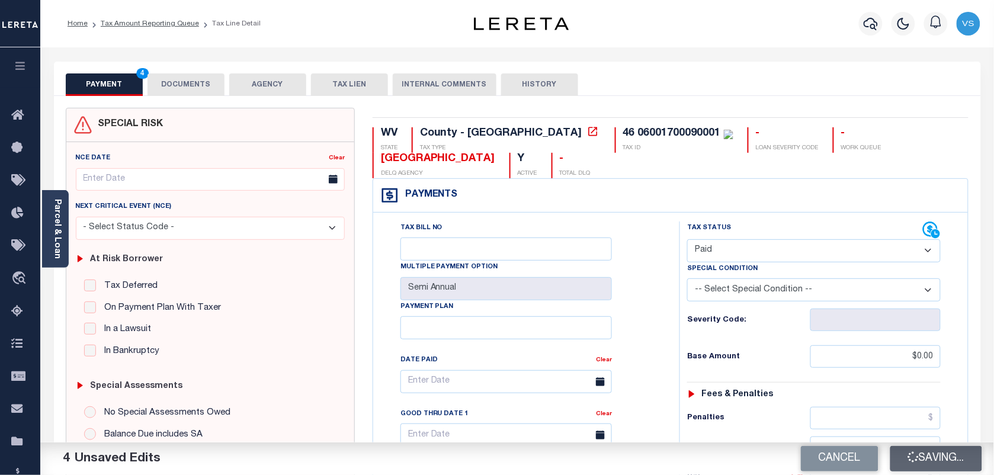
type input "$0"
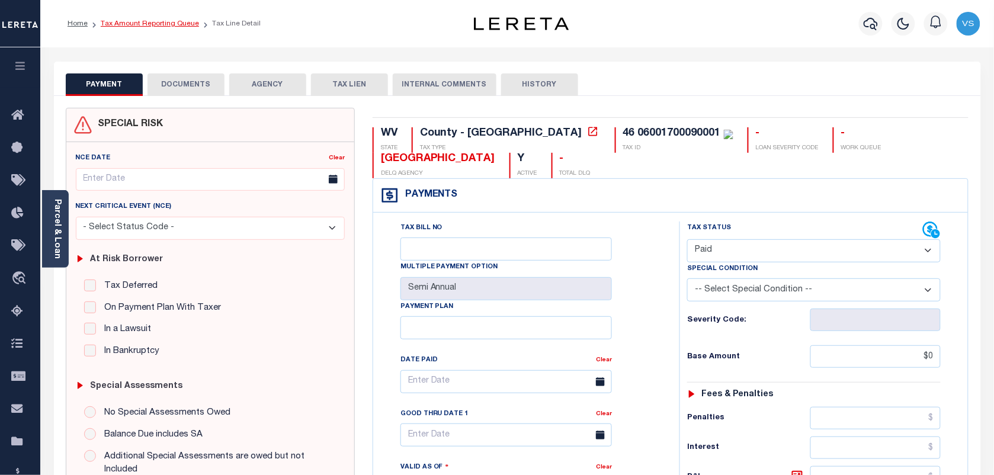
click at [119, 21] on link "Tax Amount Reporting Queue" at bounding box center [150, 23] width 98 height 7
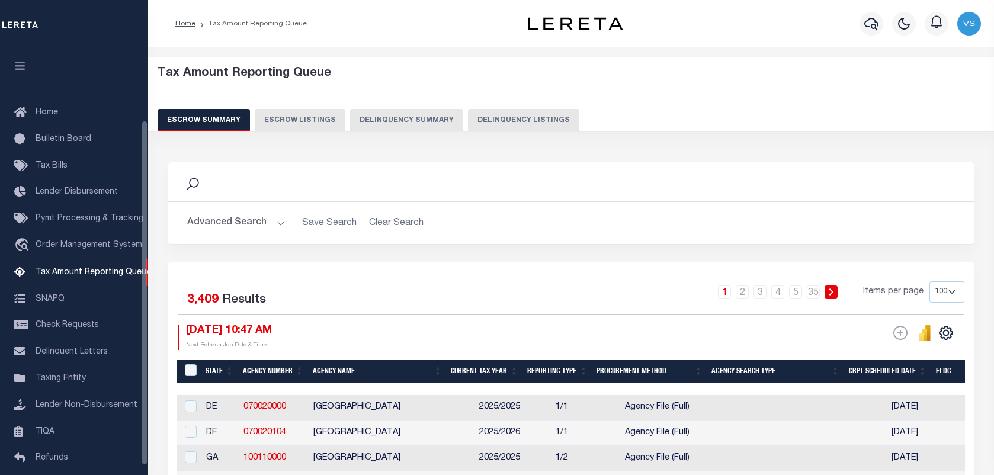
select select "100"
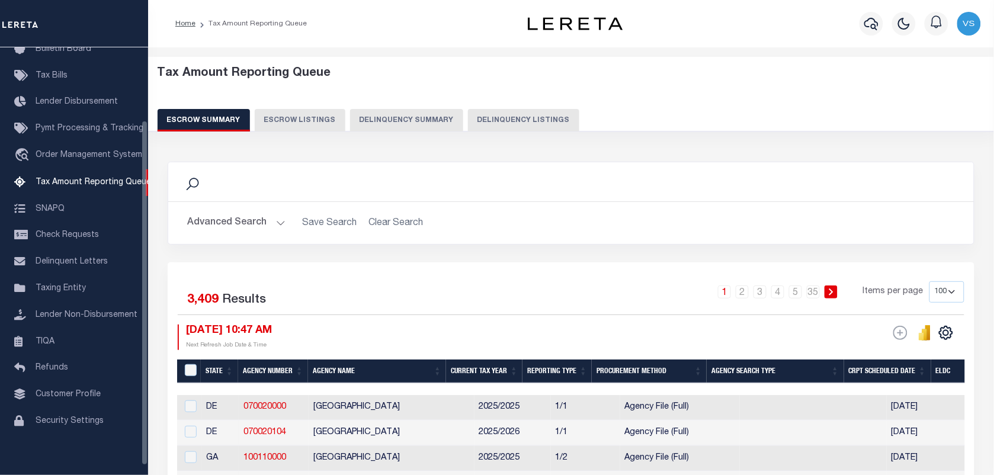
click at [478, 119] on button "Delinquency Listings" at bounding box center [523, 120] width 111 height 23
select select "100"
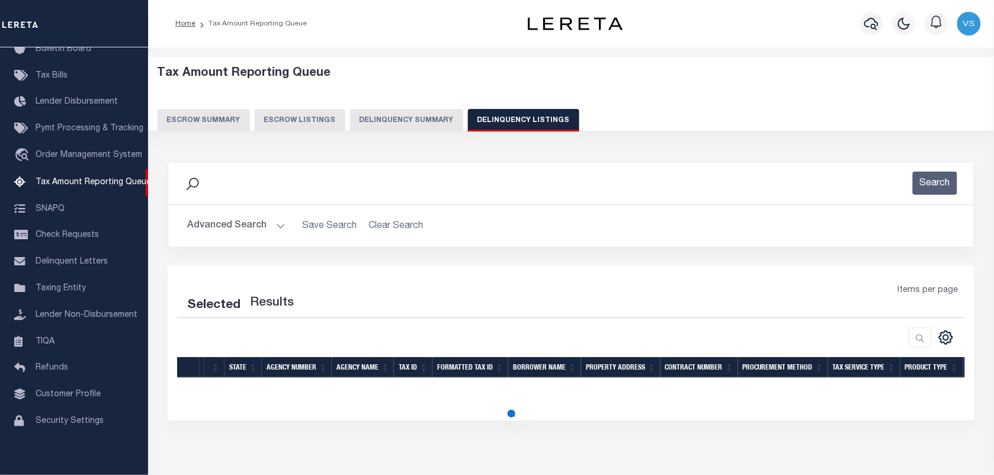
select select "100"
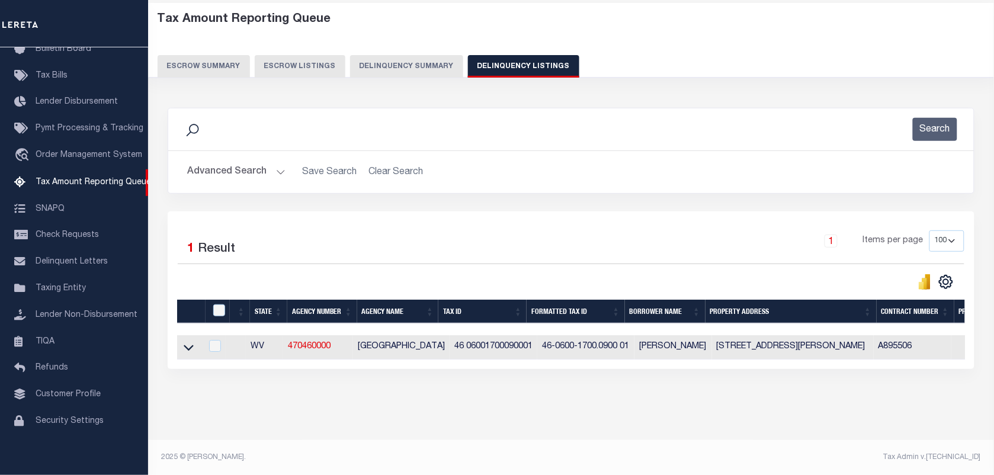
scroll to position [65, 0]
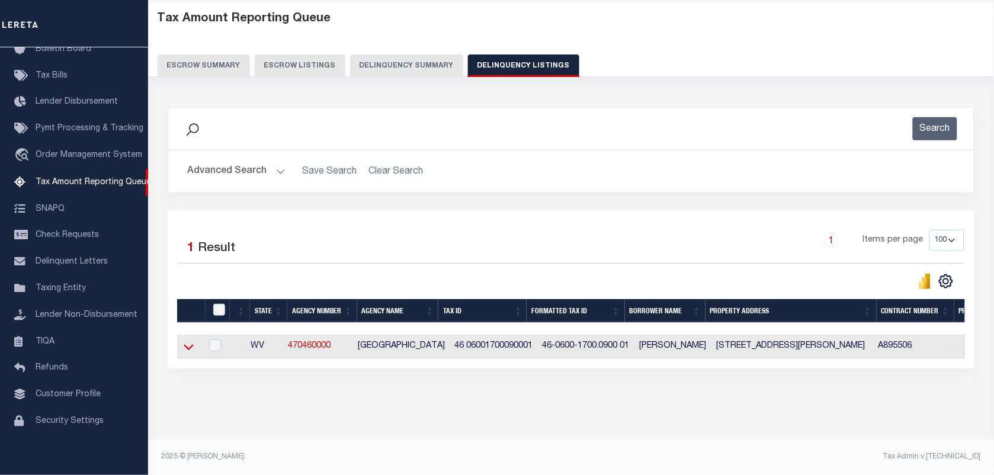
click at [188, 344] on icon at bounding box center [189, 347] width 10 height 12
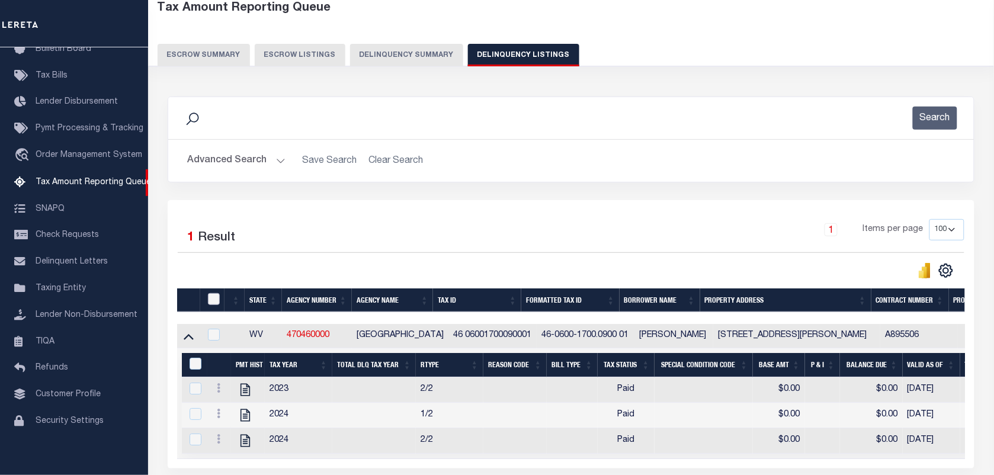
click at [212, 305] on input "checkbox" at bounding box center [214, 299] width 12 height 12
checkbox input "true"
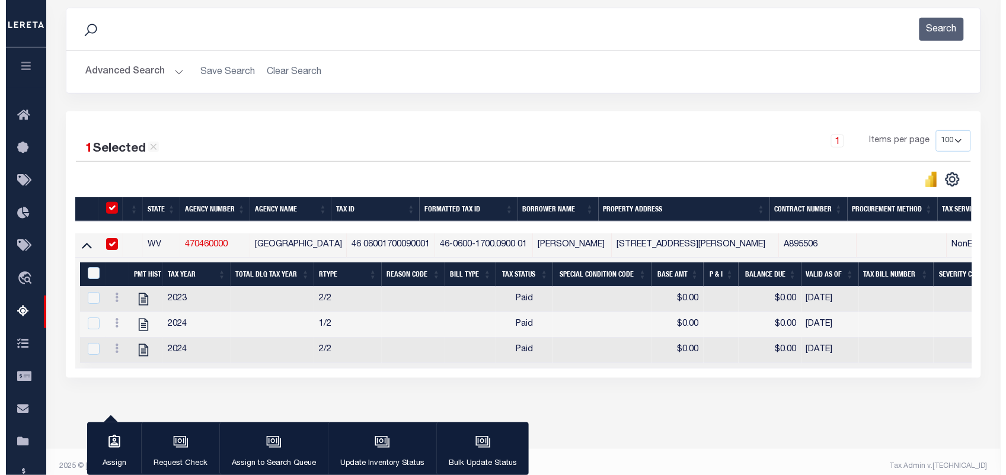
scroll to position [177, 0]
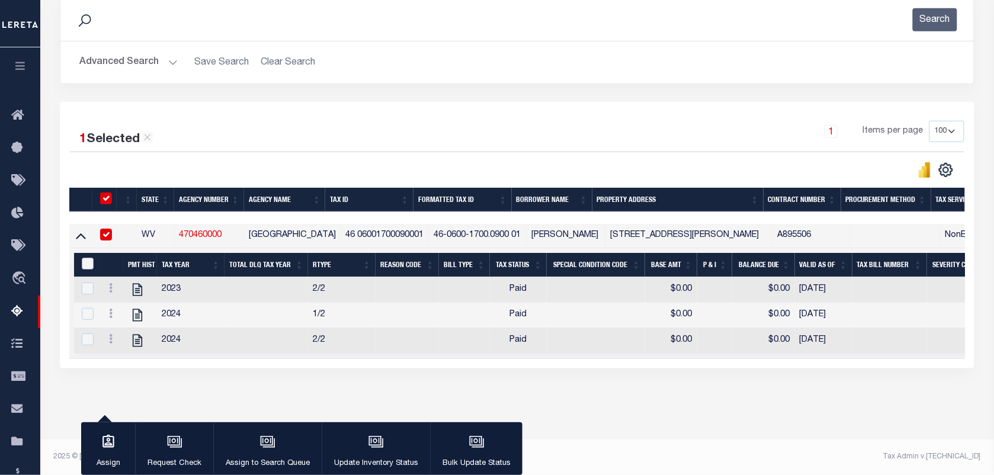
click at [87, 258] on input "&nbsp;" at bounding box center [88, 264] width 12 height 12
checkbox input "true"
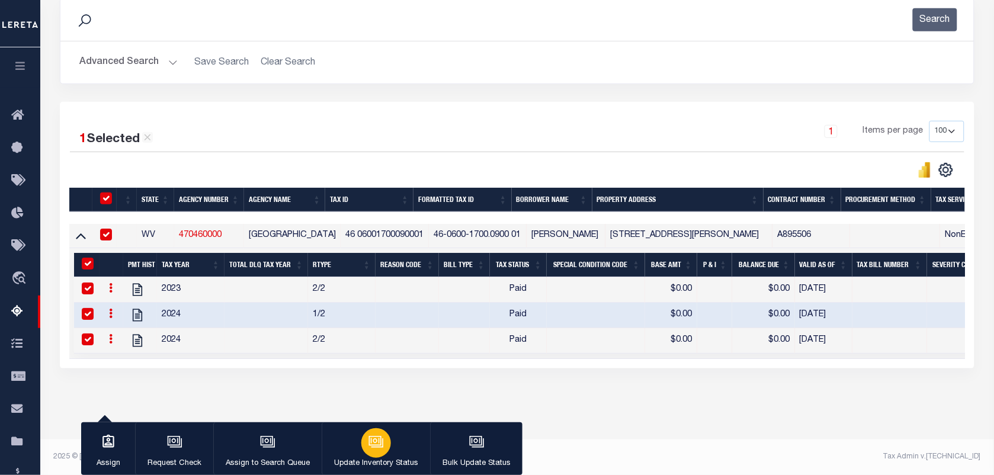
click at [381, 453] on div "button" at bounding box center [377, 443] width 30 height 30
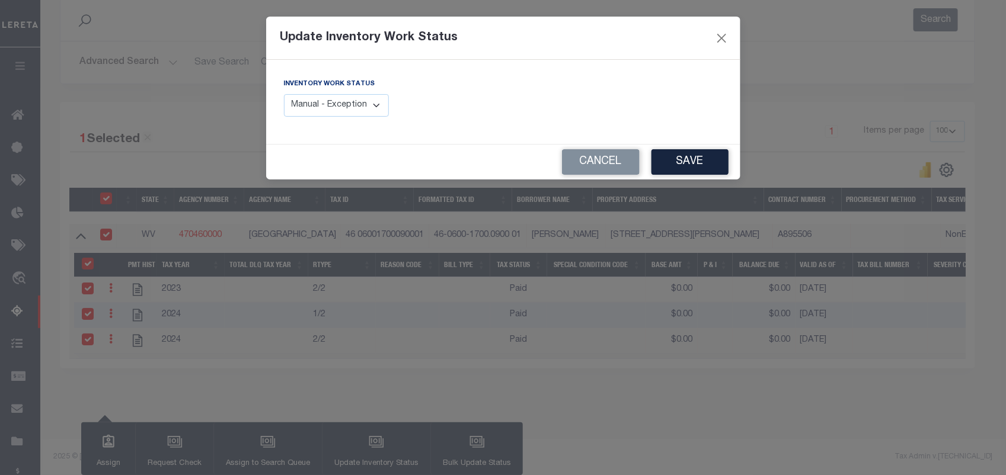
click at [356, 105] on select "Manual - Exception Pended - Awaiting Search Late Add Exception Completed" at bounding box center [336, 105] width 105 height 23
select select "4"
click at [284, 94] on select "Manual - Exception Pended - Awaiting Search Late Add Exception Completed" at bounding box center [336, 105] width 105 height 23
click at [697, 160] on button "Save" at bounding box center [689, 161] width 77 height 25
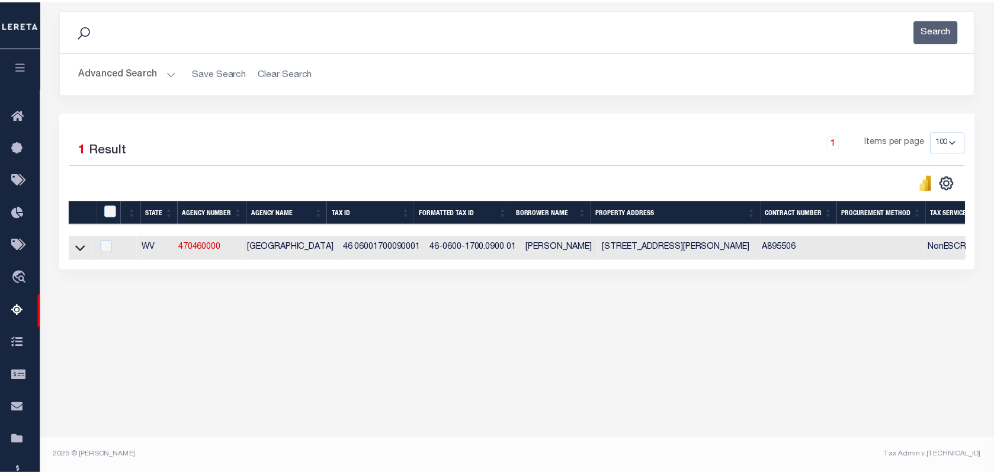
scroll to position [152, 0]
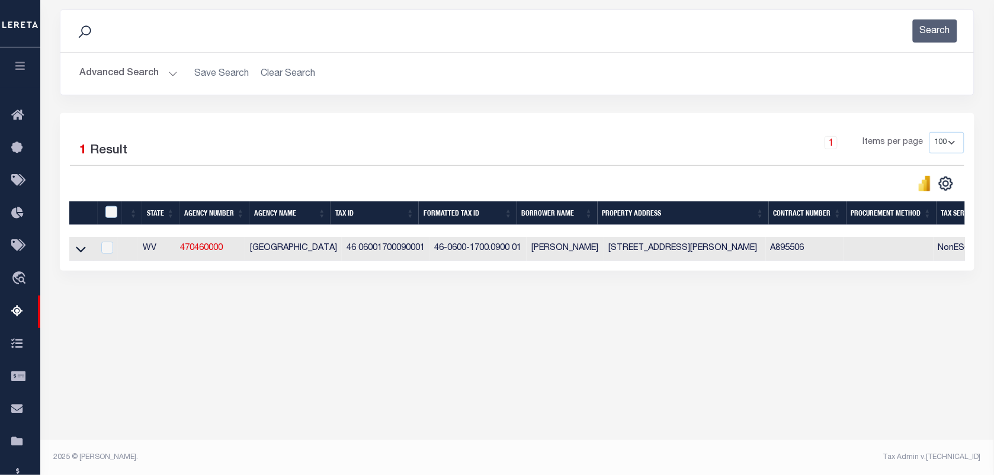
click at [120, 69] on button "Advanced Search" at bounding box center [128, 73] width 98 height 23
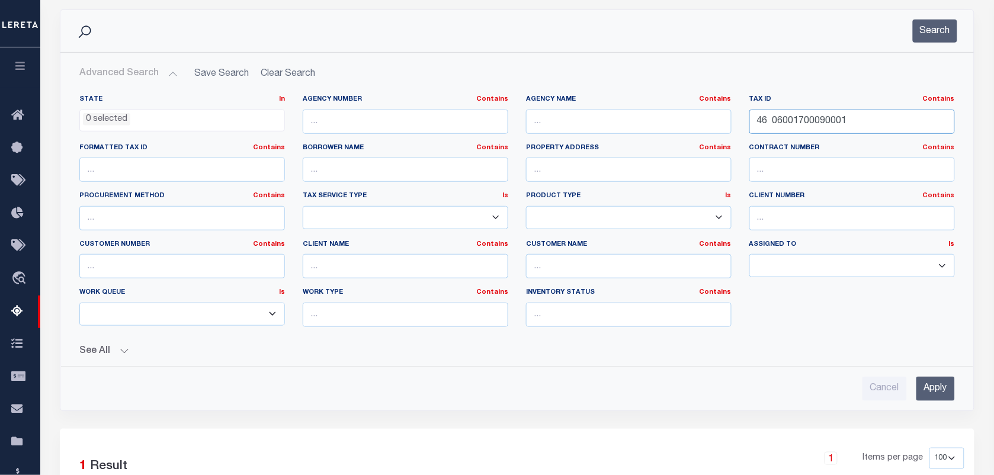
click at [805, 120] on input "46 06001700090001" at bounding box center [853, 122] width 206 height 24
type input "4"
paste input "129 4 0"
type input "129 4 0"
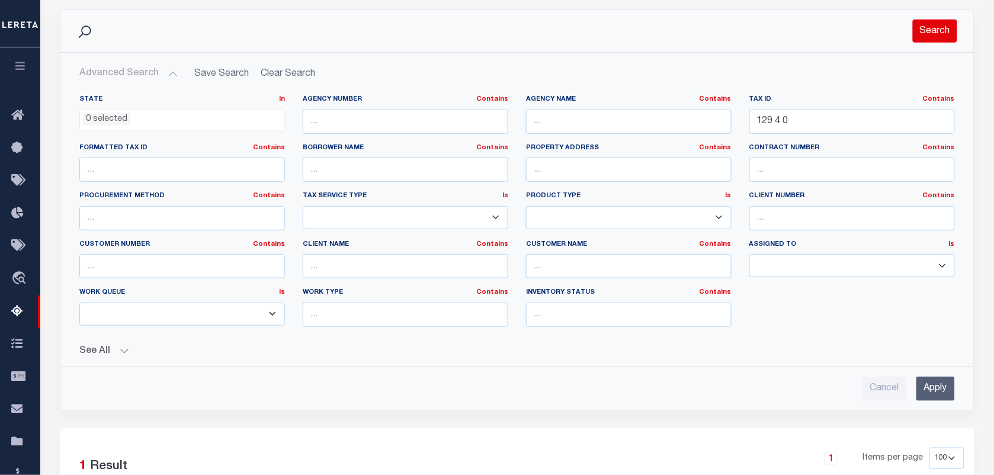
click at [929, 36] on button "Search" at bounding box center [935, 31] width 44 height 23
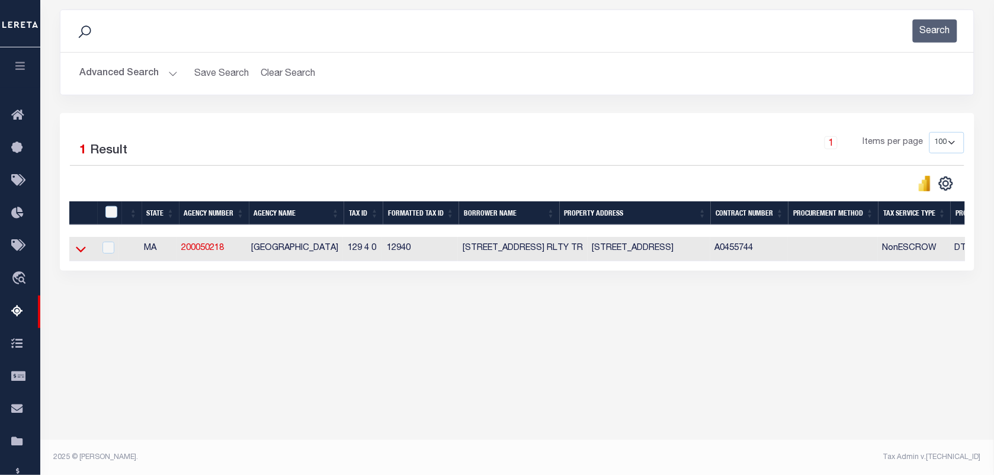
click at [76, 255] on icon at bounding box center [81, 249] width 10 height 12
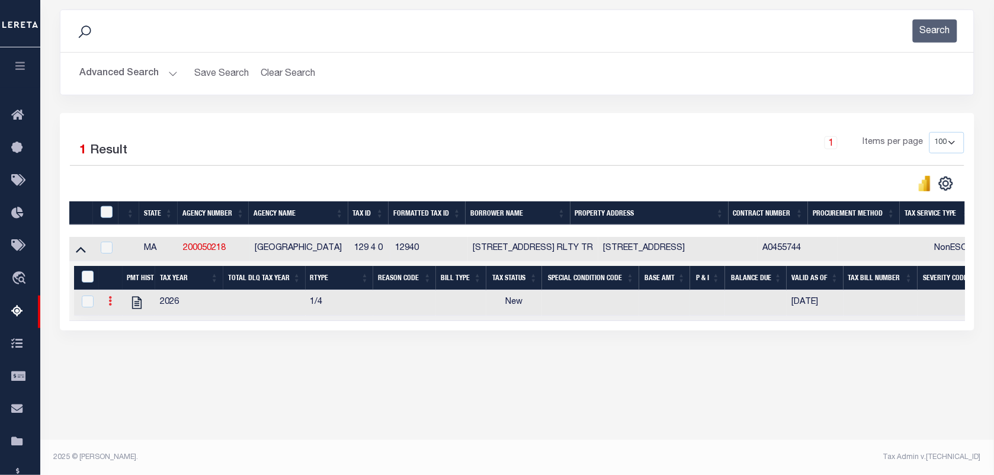
click at [113, 307] on link at bounding box center [110, 302] width 13 height 9
click at [122, 323] on img "" at bounding box center [125, 321] width 12 height 12
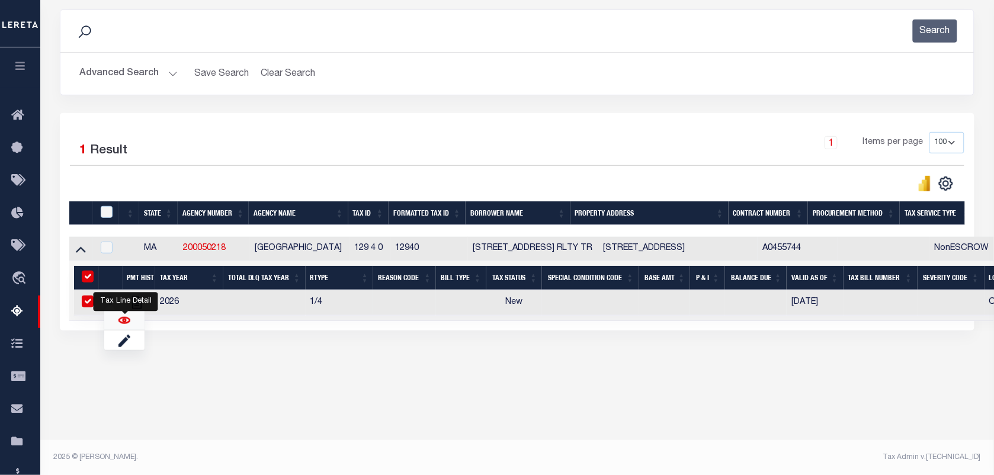
checkbox input "true"
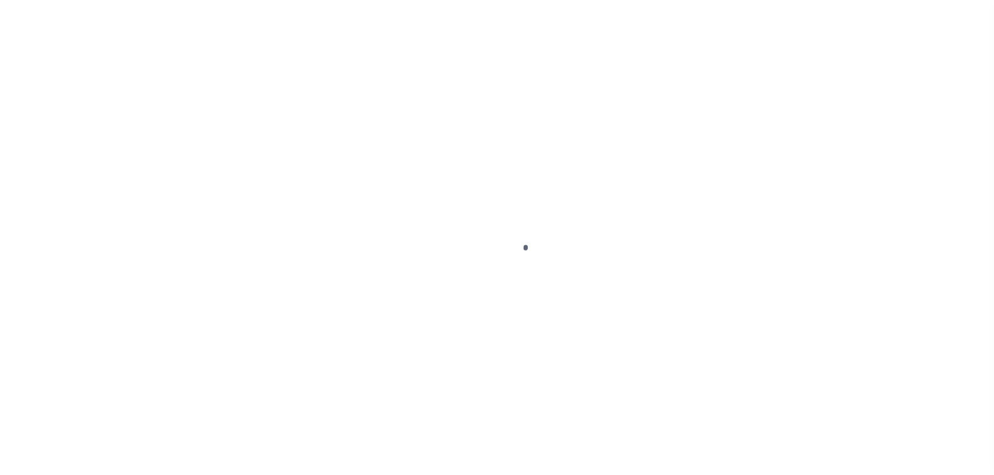
select select "DUE"
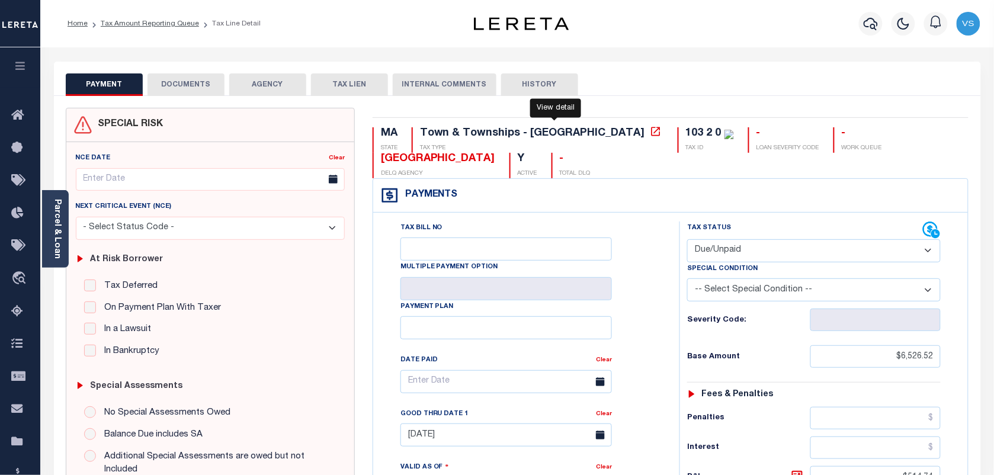
click at [650, 130] on icon at bounding box center [656, 132] width 12 height 12
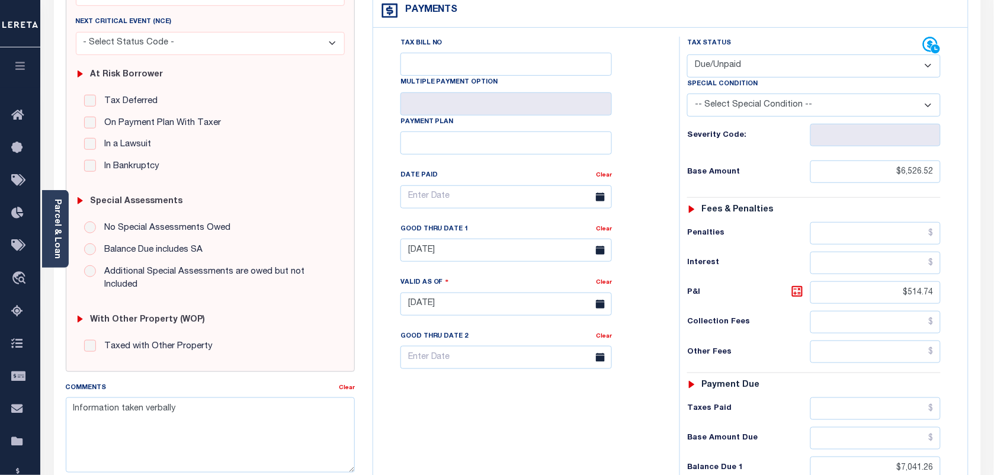
scroll to position [222, 0]
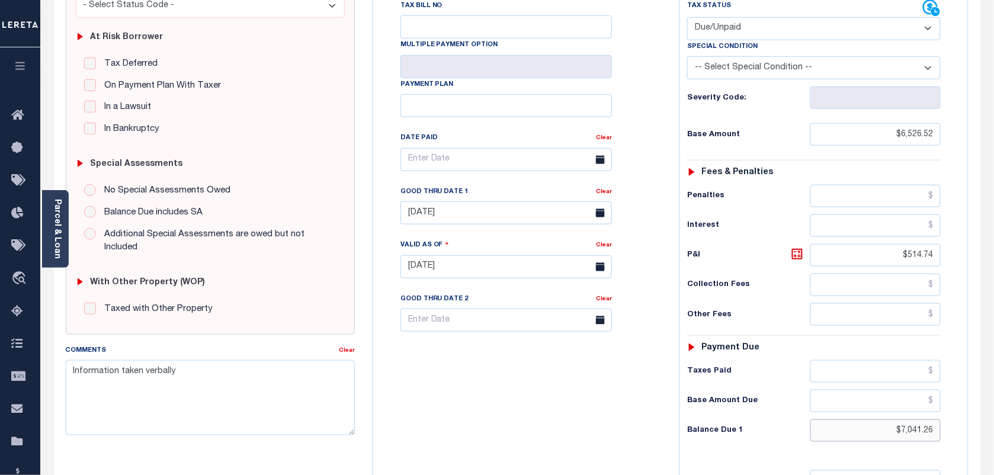
click at [922, 436] on input "$7,041.26" at bounding box center [876, 431] width 131 height 23
paste input "324.83"
type input "$7,324.83"
type input "[DATE]"
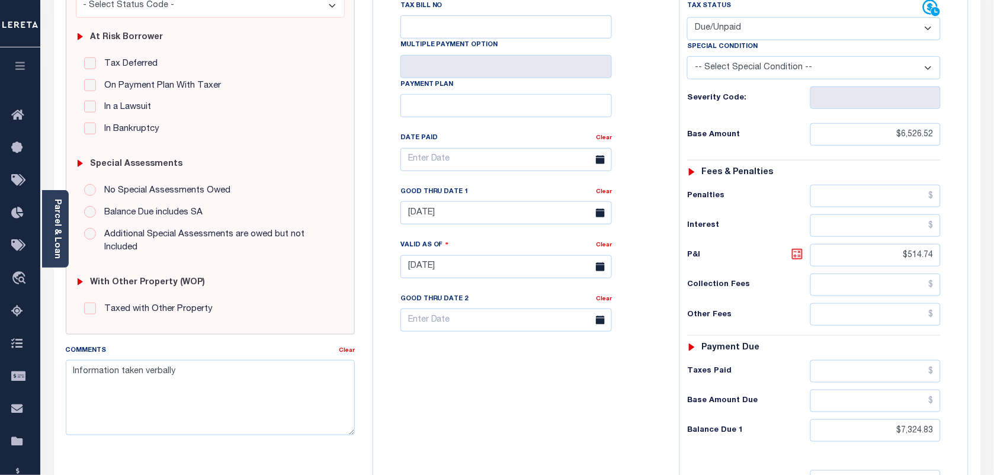
click at [791, 255] on icon at bounding box center [798, 254] width 14 height 14
type input "$798.31"
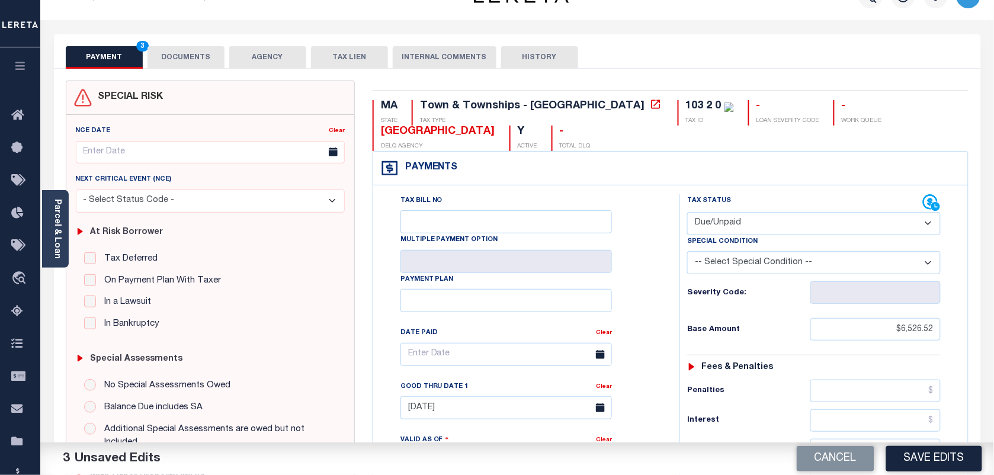
scroll to position [0, 0]
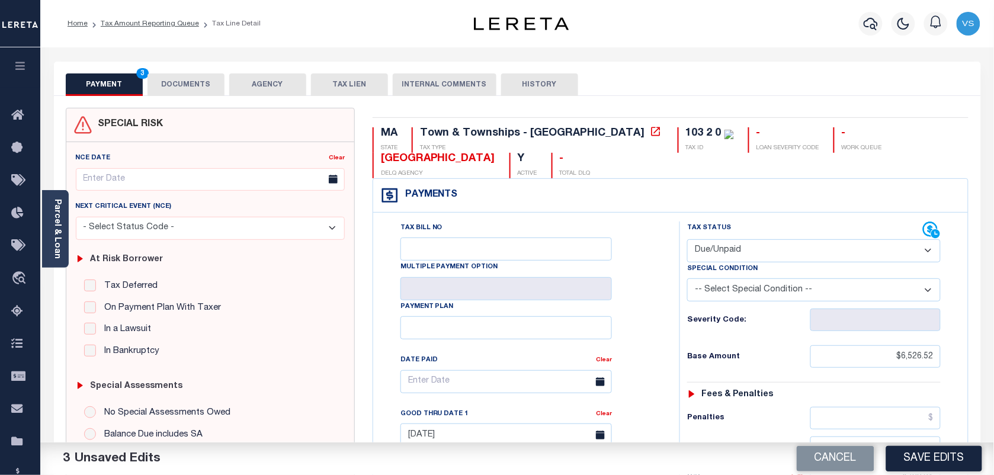
click at [185, 86] on button "DOCUMENTS" at bounding box center [186, 84] width 77 height 23
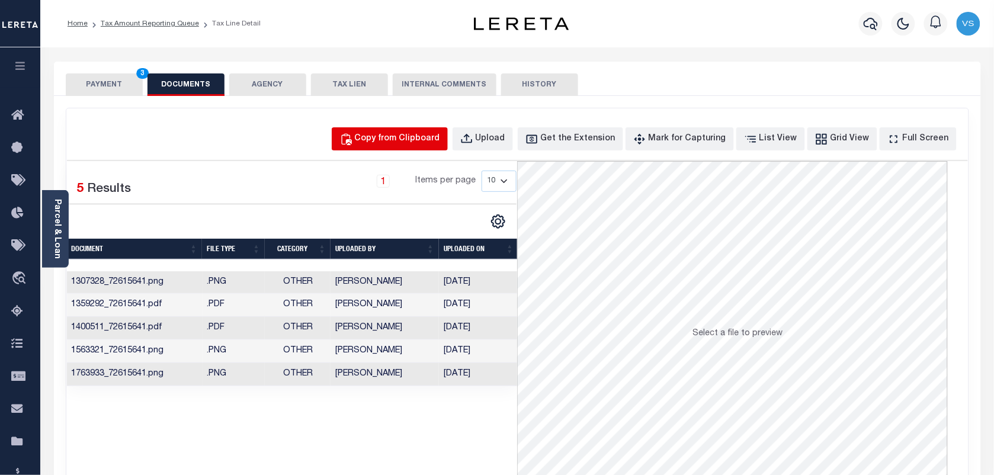
click at [396, 135] on div "Copy from Clipboard" at bounding box center [397, 139] width 85 height 13
select select "POP"
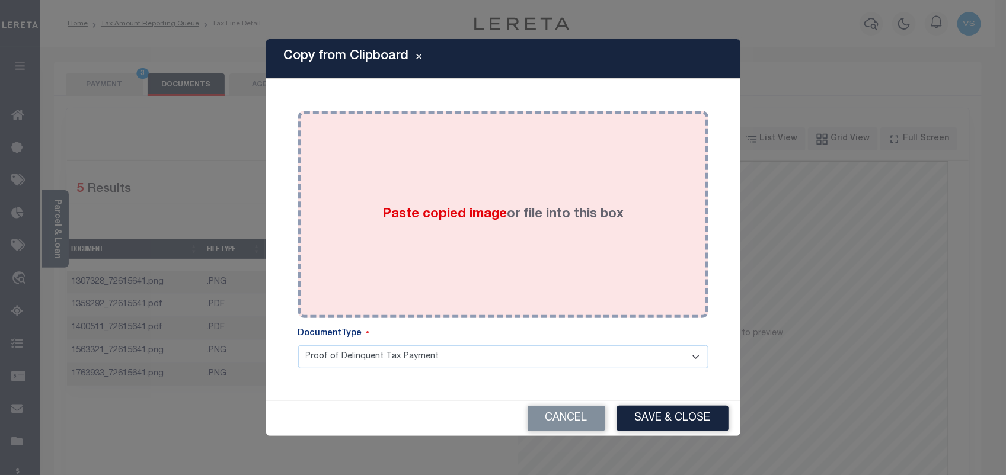
click at [446, 250] on div "Paste copied image or file into this box" at bounding box center [503, 215] width 392 height 190
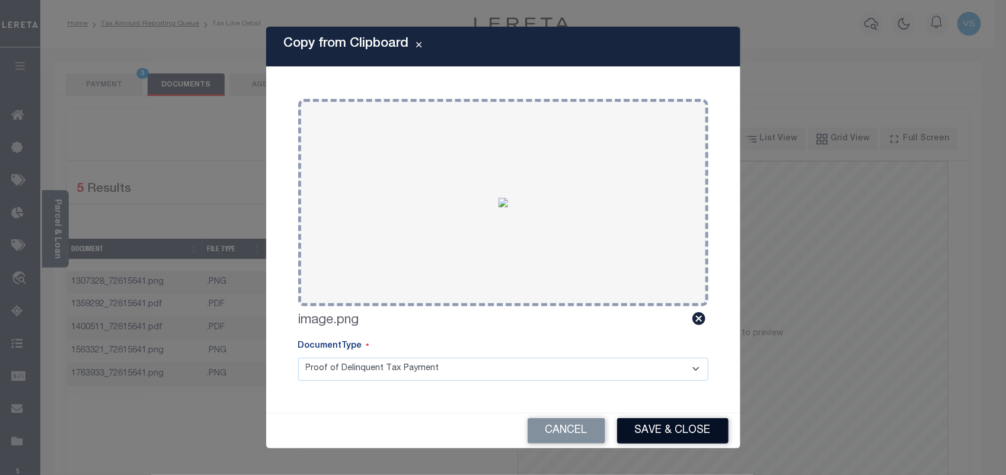
click at [680, 436] on button "Save & Close" at bounding box center [672, 430] width 111 height 25
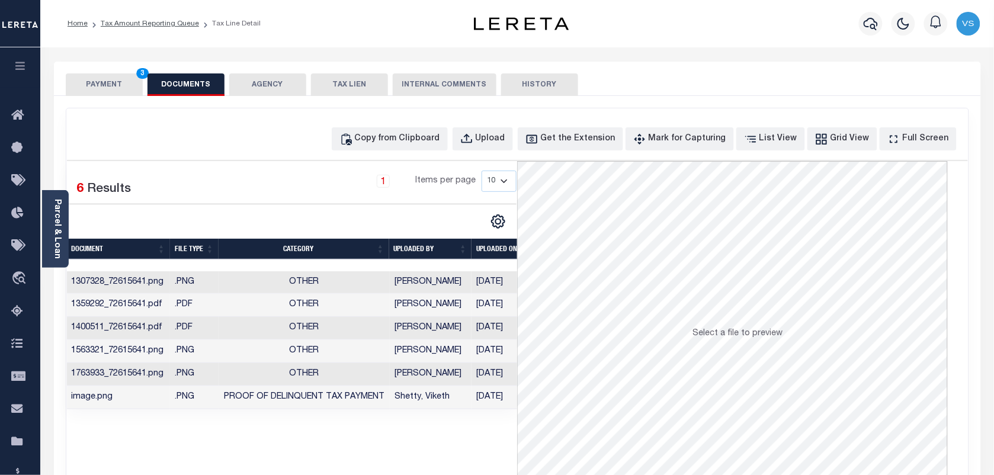
click at [113, 85] on button "PAYMENT 3" at bounding box center [104, 84] width 77 height 23
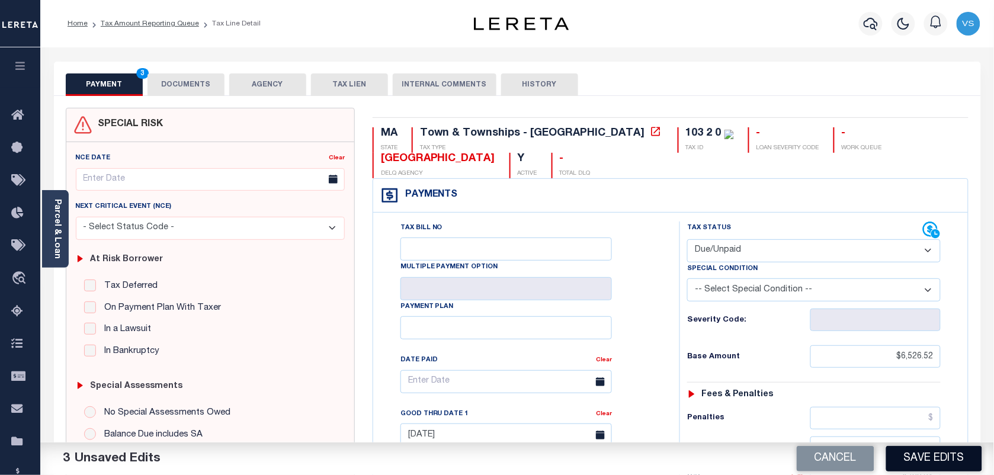
click at [955, 457] on button "Save Edits" at bounding box center [935, 458] width 96 height 25
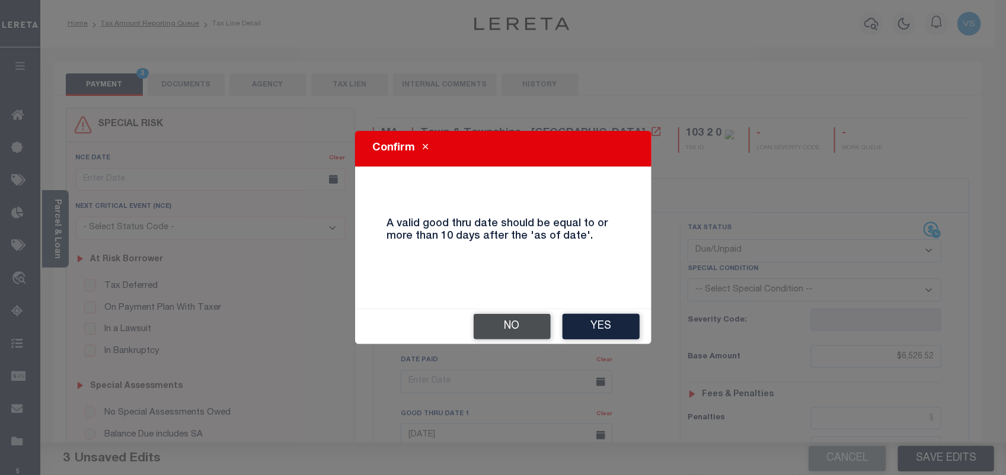
click at [517, 322] on button "No" at bounding box center [512, 326] width 77 height 25
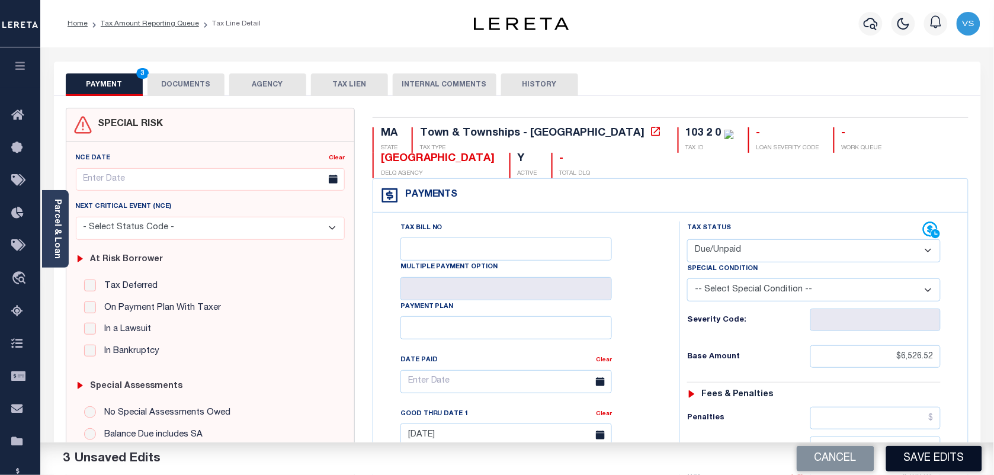
click at [935, 453] on button "Save Edits" at bounding box center [935, 458] width 96 height 25
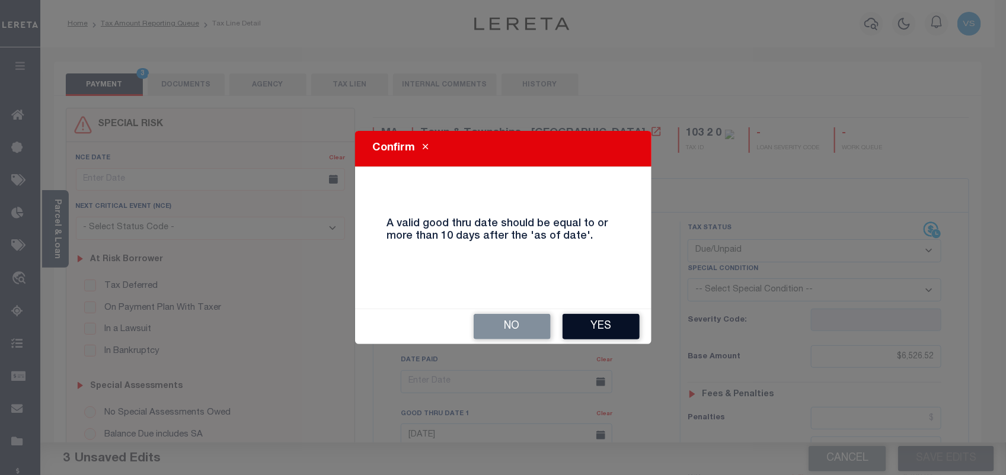
click at [611, 324] on button "Yes" at bounding box center [600, 326] width 77 height 25
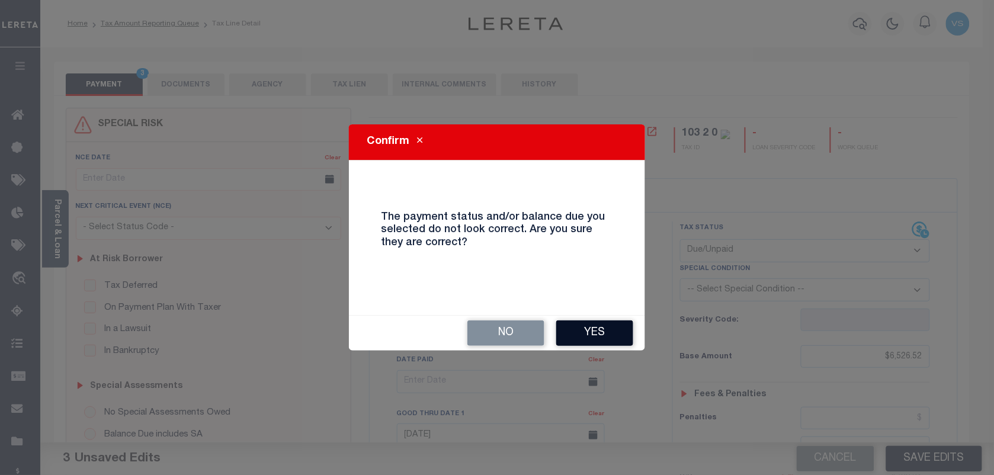
click at [611, 330] on button "Yes" at bounding box center [594, 333] width 77 height 25
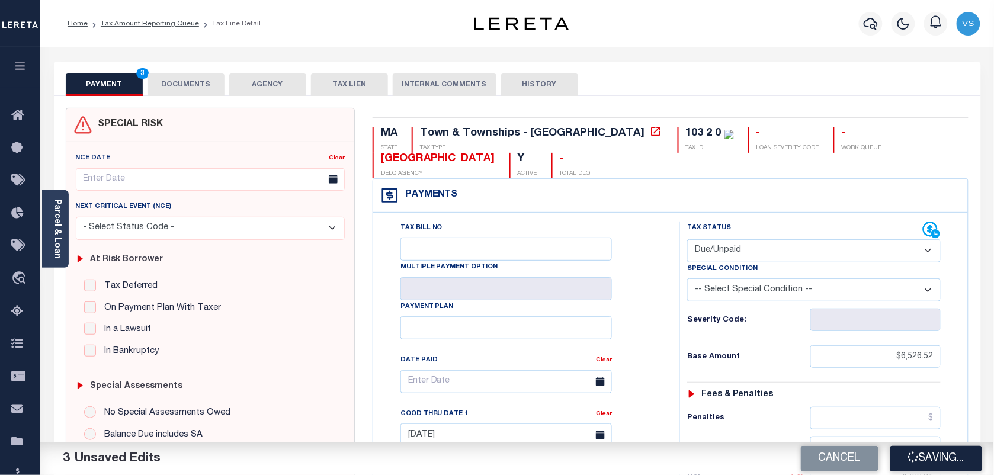
checkbox input "false"
type input "$6,526.52"
type input "$798.31"
type input "$7,324.83"
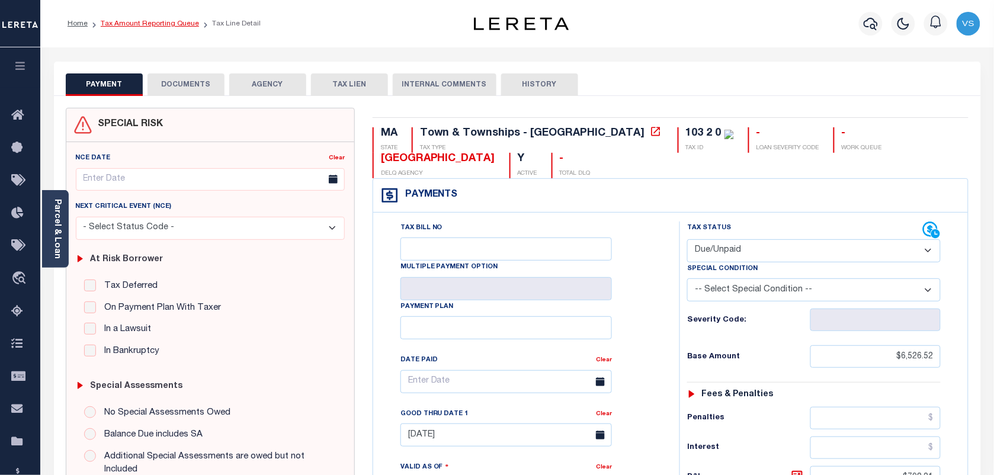
click at [129, 27] on link "Tax Amount Reporting Queue" at bounding box center [150, 23] width 98 height 7
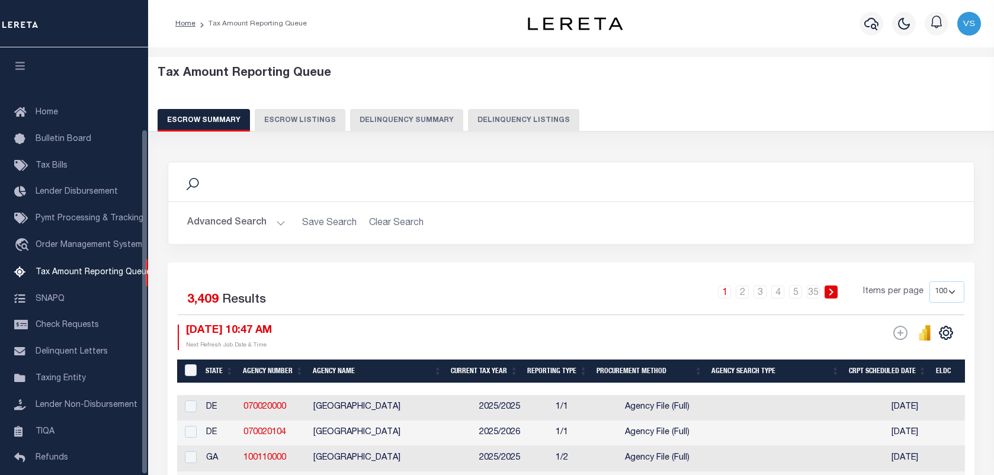
select select "100"
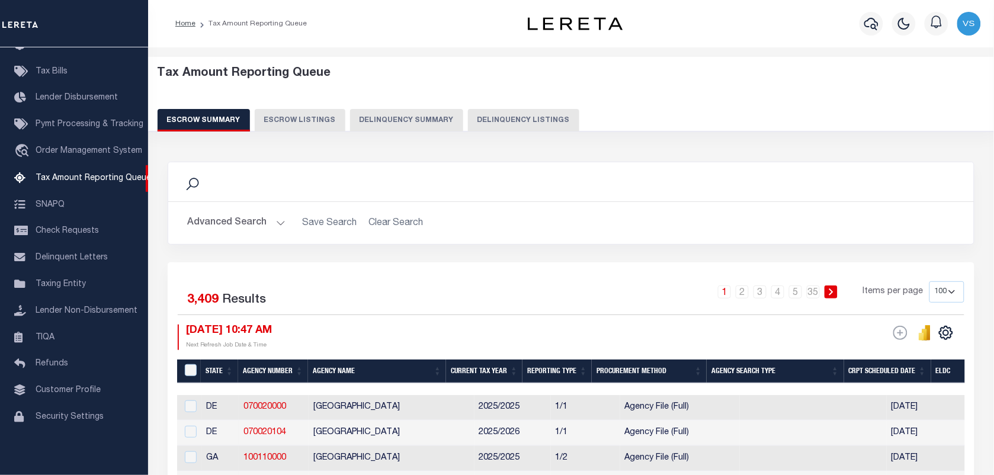
click at [504, 126] on button "Delinquency Listings" at bounding box center [523, 120] width 111 height 23
select select "100"
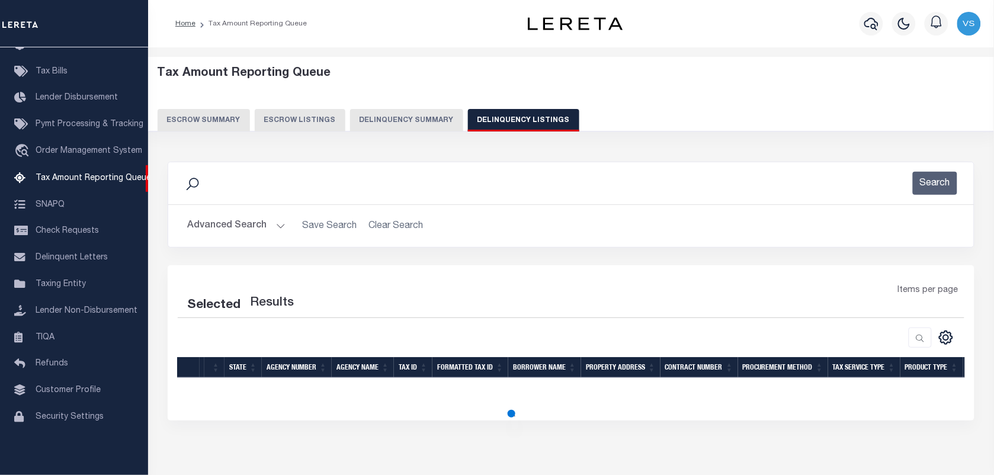
select select "100"
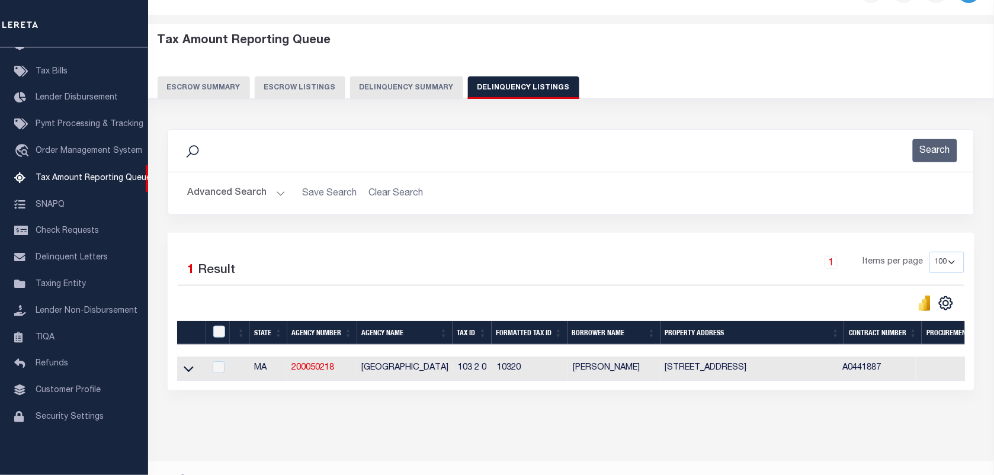
scroll to position [65, 0]
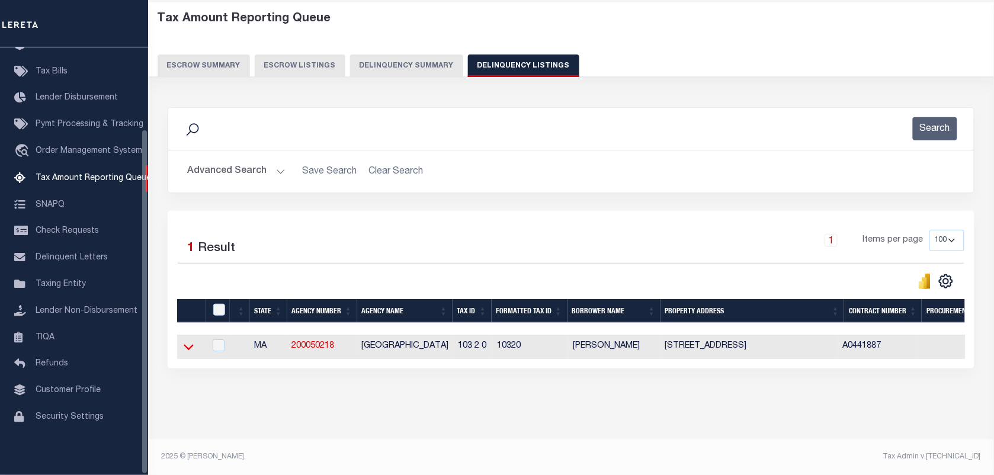
click at [187, 343] on icon at bounding box center [189, 347] width 10 height 12
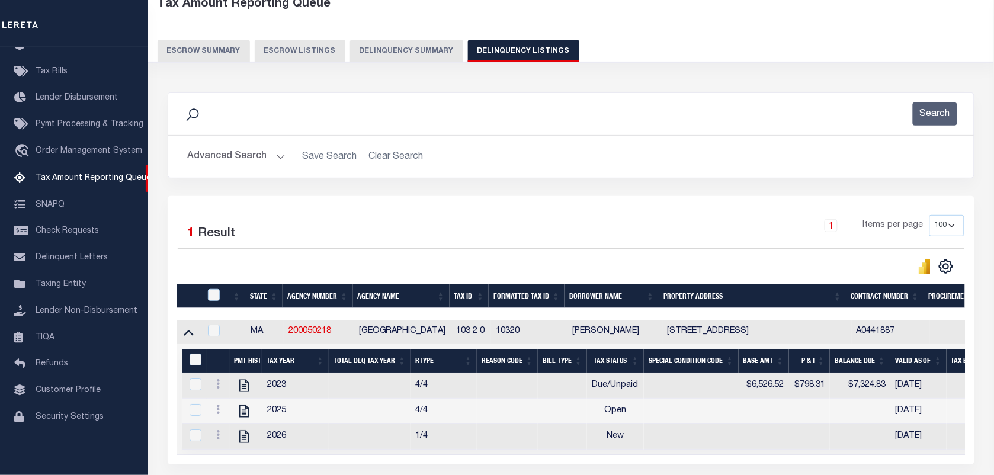
scroll to position [179, 0]
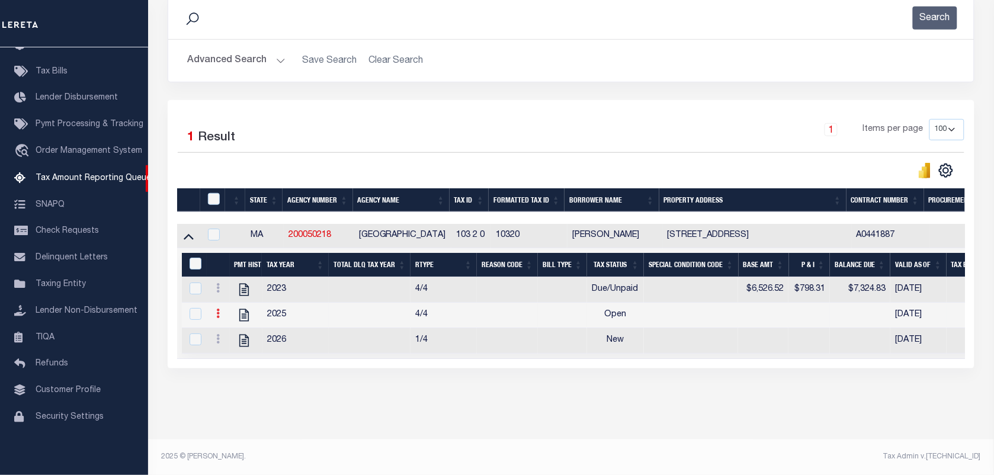
click at [214, 311] on link at bounding box center [218, 315] width 13 height 9
click at [228, 333] on img "" at bounding box center [232, 333] width 12 height 12
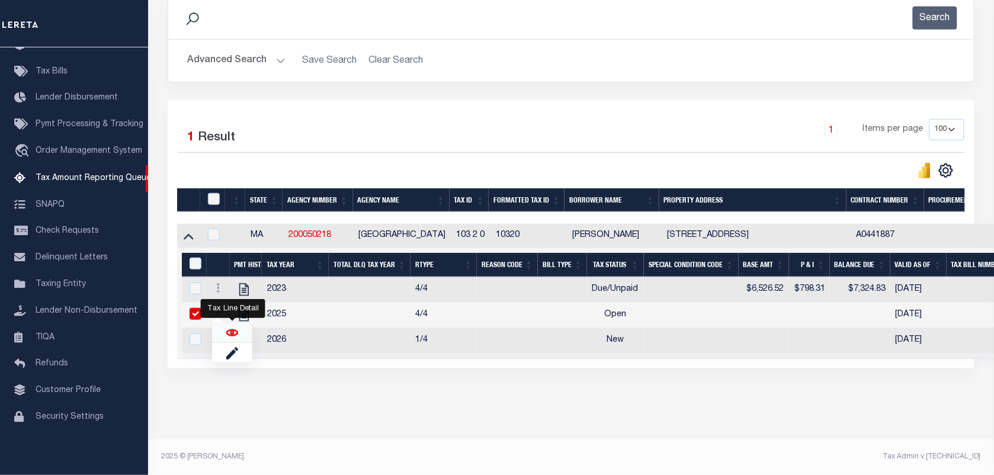
checkbox input "true"
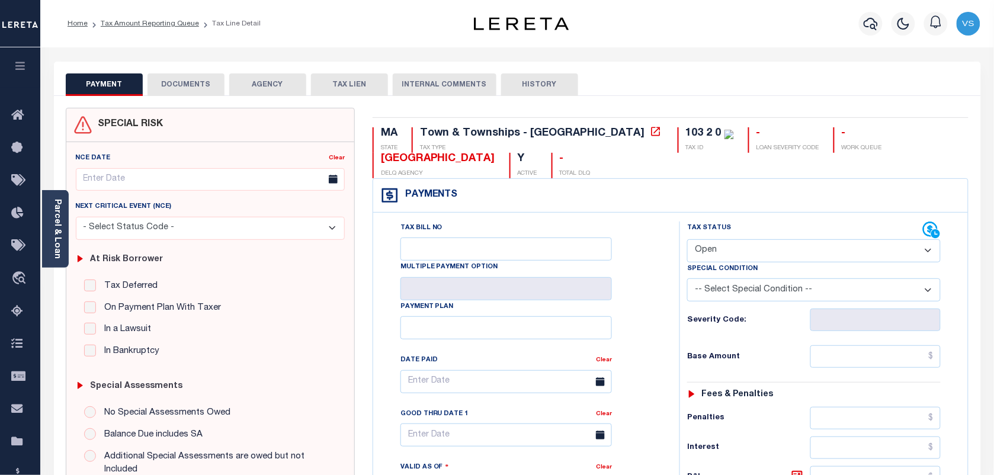
click at [711, 256] on select "- Select Status Code - Open Due/Unpaid Paid Incomplete No Tax Due Internal Refu…" at bounding box center [814, 250] width 254 height 23
select select "PYD"
click at [687, 241] on select "- Select Status Code - Open Due/Unpaid Paid Incomplete No Tax Due Internal Refu…" at bounding box center [814, 250] width 254 height 23
type input "[DATE]"
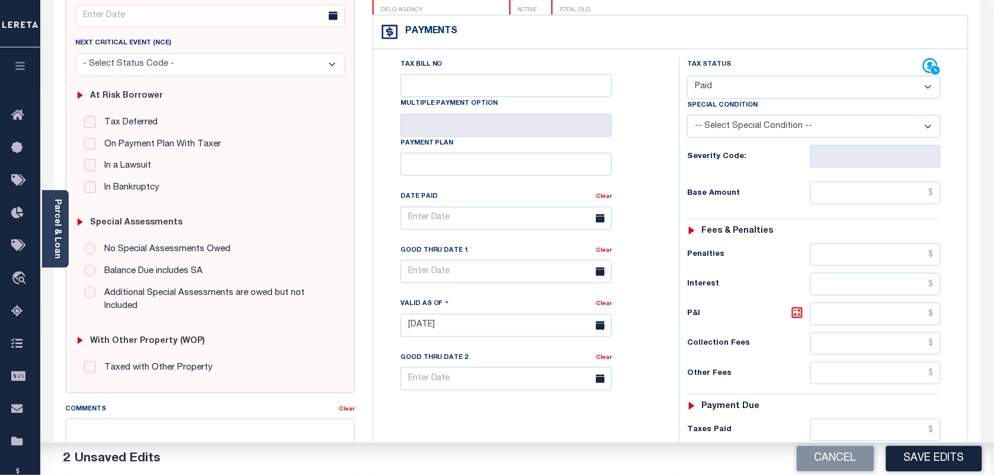
scroll to position [222, 0]
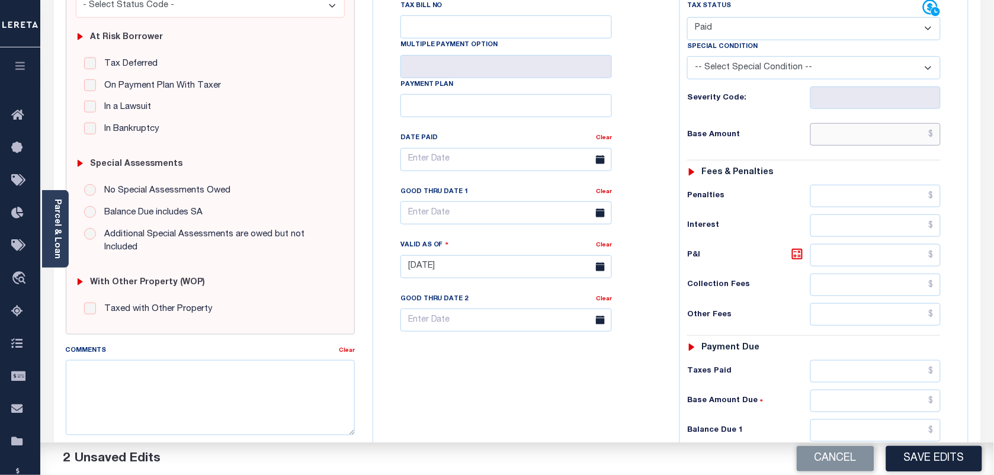
click at [901, 128] on input "text" at bounding box center [876, 134] width 131 height 23
type input "$0.00"
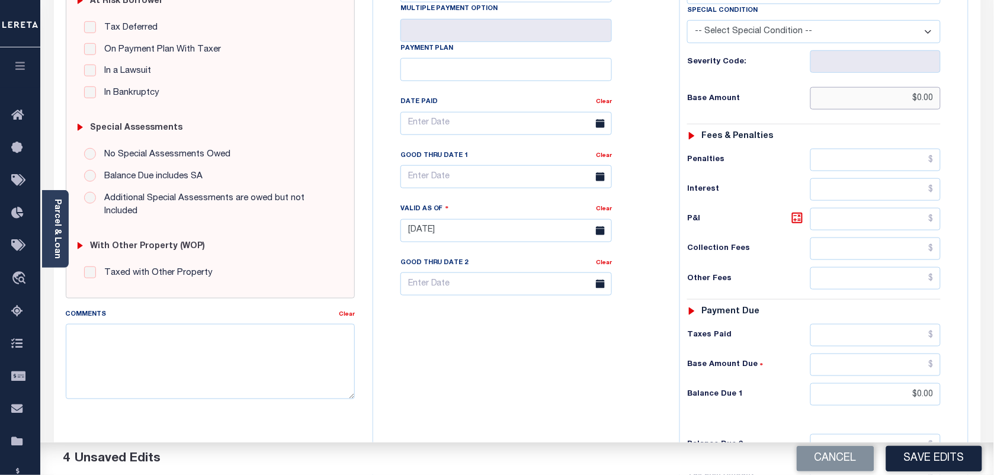
scroll to position [0, 0]
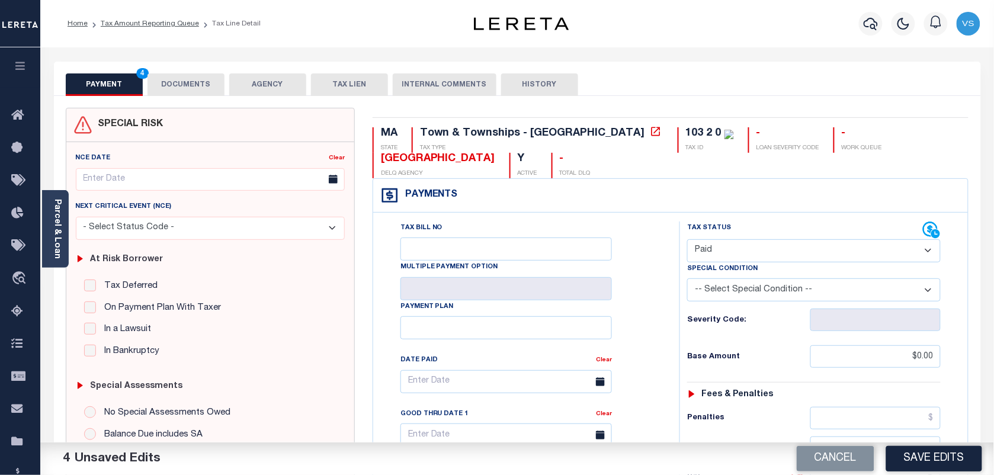
click at [176, 86] on button "DOCUMENTS" at bounding box center [186, 84] width 77 height 23
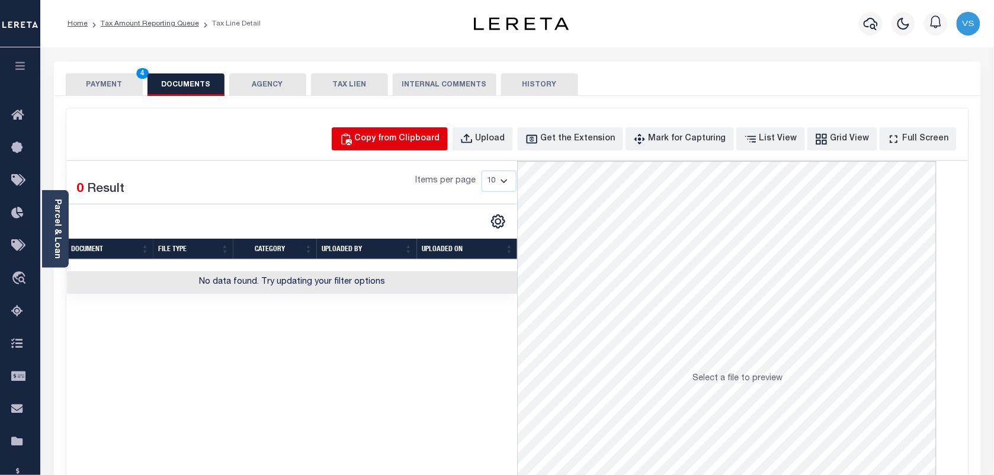
click at [407, 143] on div "Copy from Clipboard" at bounding box center [397, 139] width 85 height 13
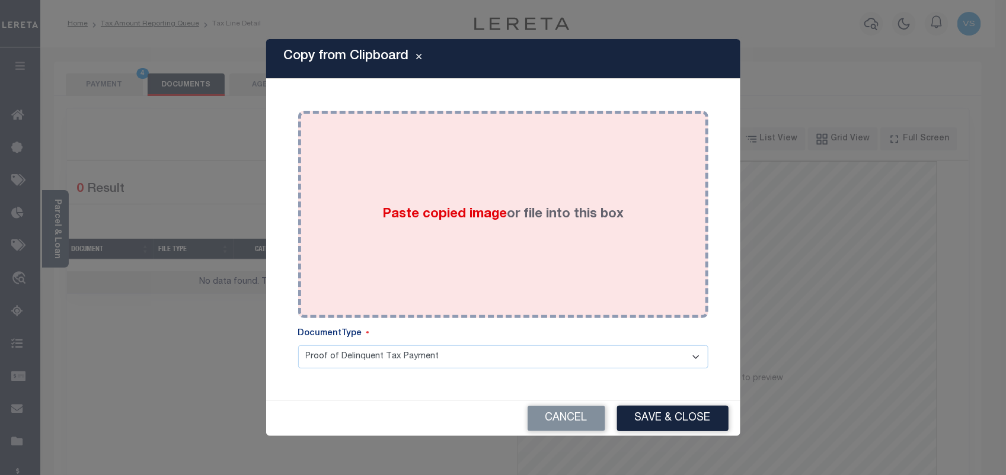
click at [430, 202] on div "Paste copied image or file into this box" at bounding box center [503, 215] width 392 height 190
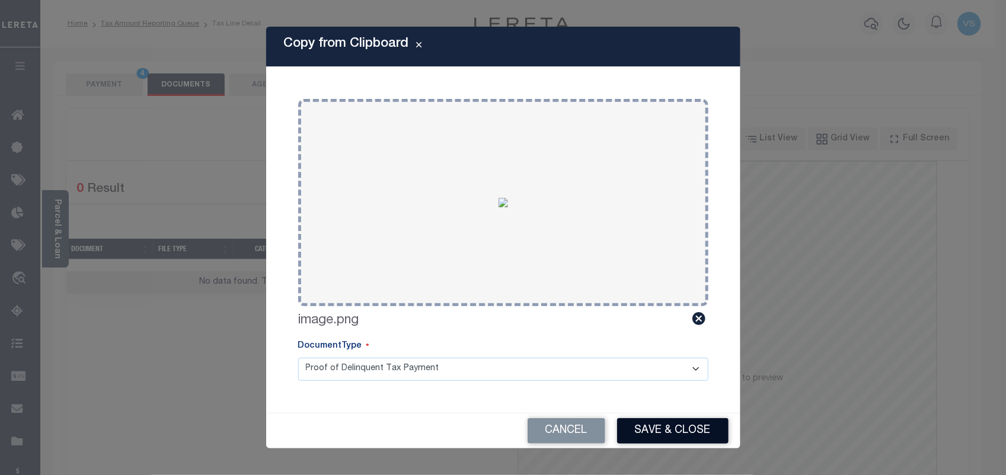
click at [695, 427] on button "Save & Close" at bounding box center [672, 430] width 111 height 25
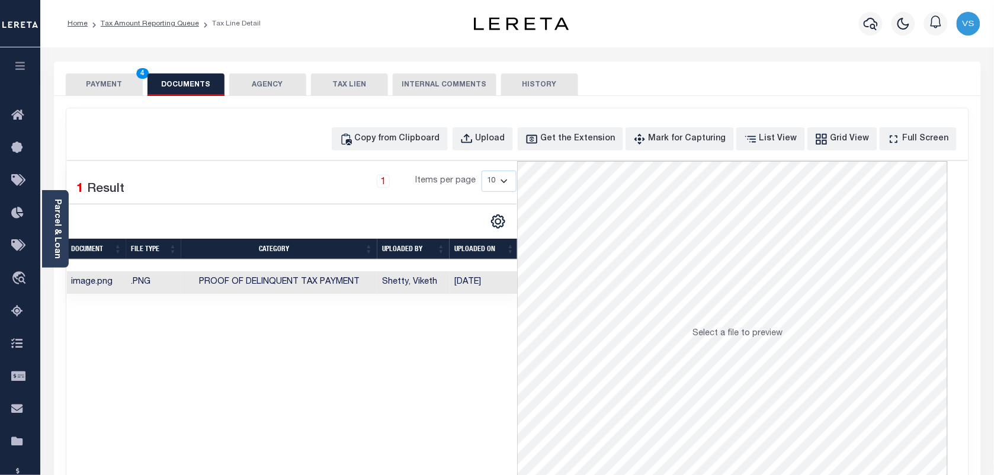
click at [108, 85] on button "PAYMENT 4" at bounding box center [104, 84] width 77 height 23
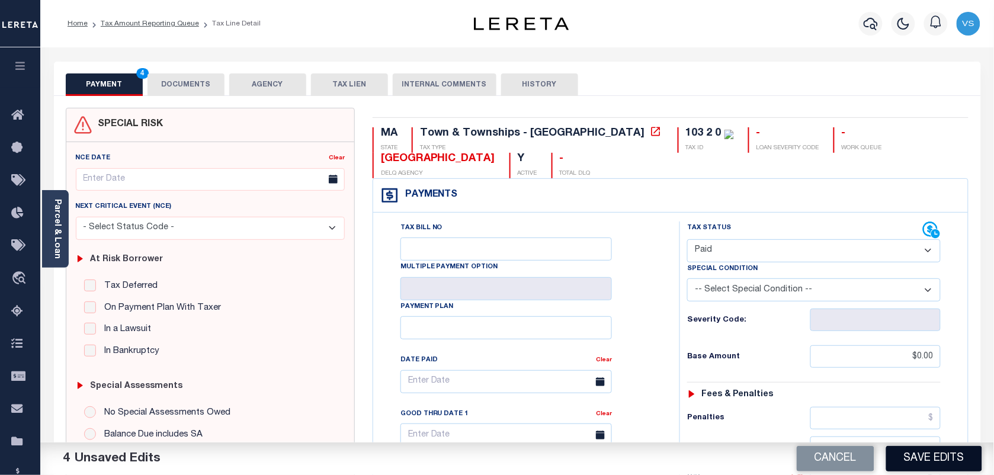
click at [910, 460] on button "Save Edits" at bounding box center [935, 458] width 96 height 25
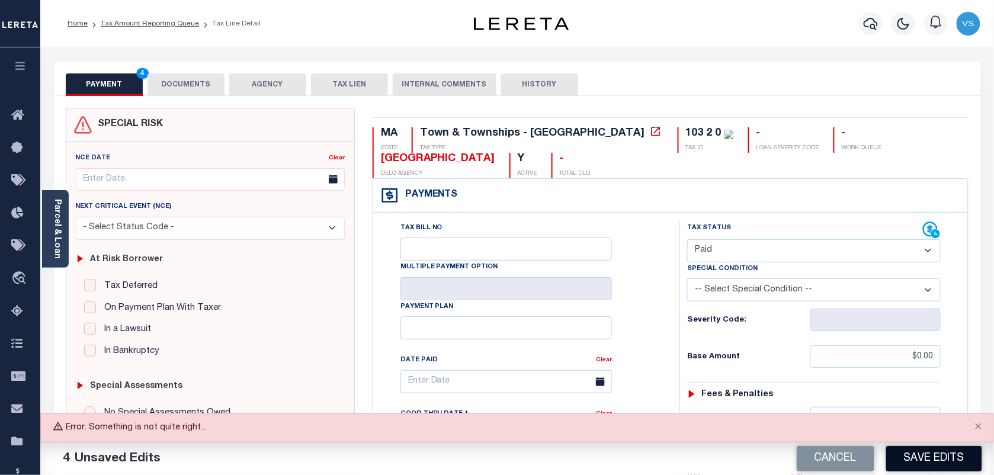
click at [916, 448] on button "Save Edits" at bounding box center [935, 458] width 96 height 25
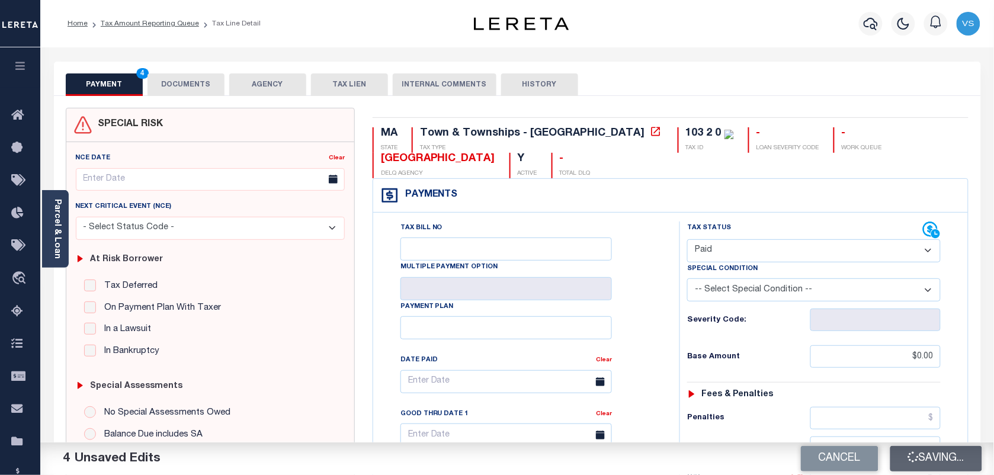
checkbox input "false"
type input "$0"
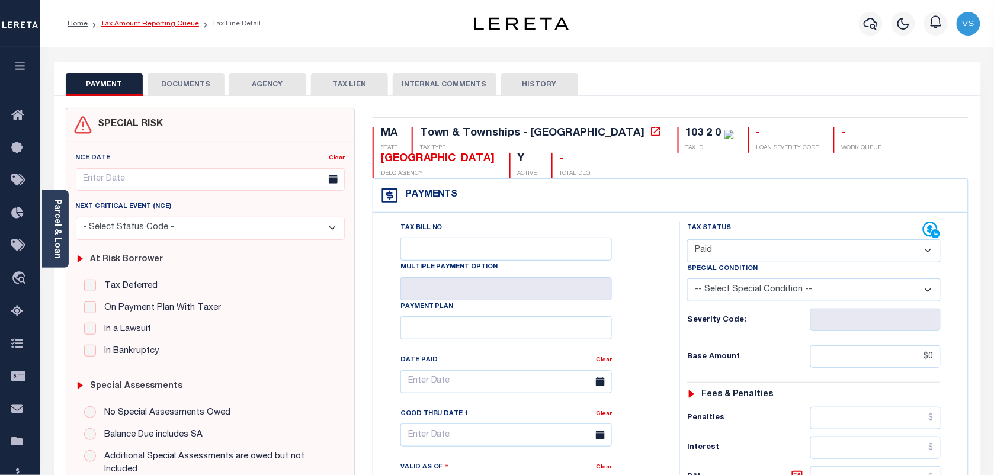
click at [135, 25] on link "Tax Amount Reporting Queue" at bounding box center [150, 23] width 98 height 7
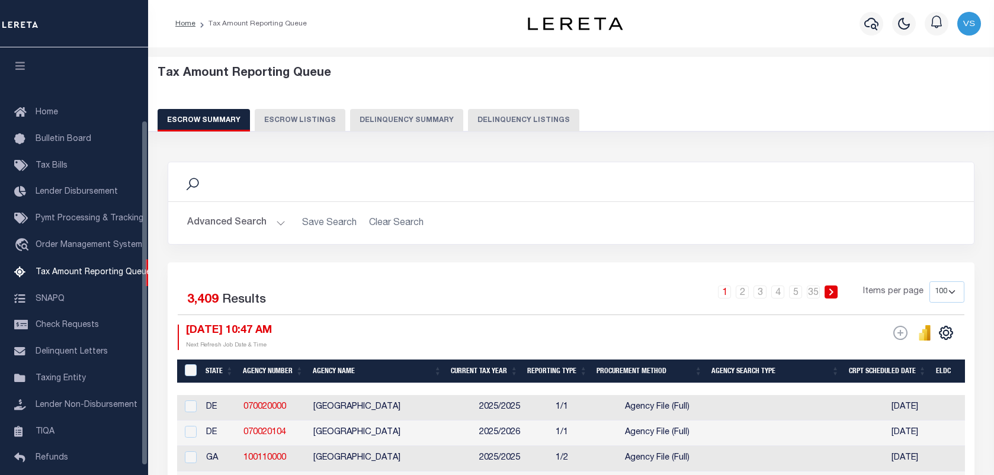
click at [504, 117] on button "Delinquency Listings" at bounding box center [523, 120] width 111 height 23
select select "100"
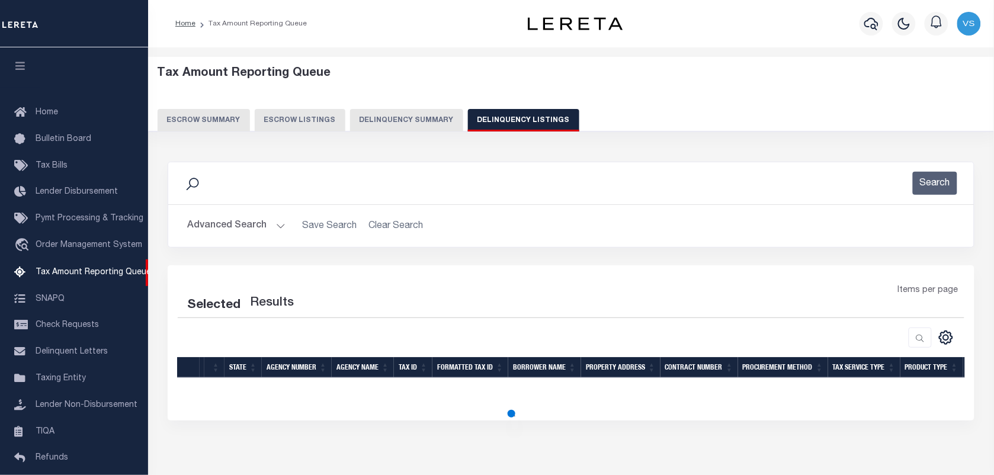
scroll to position [90, 0]
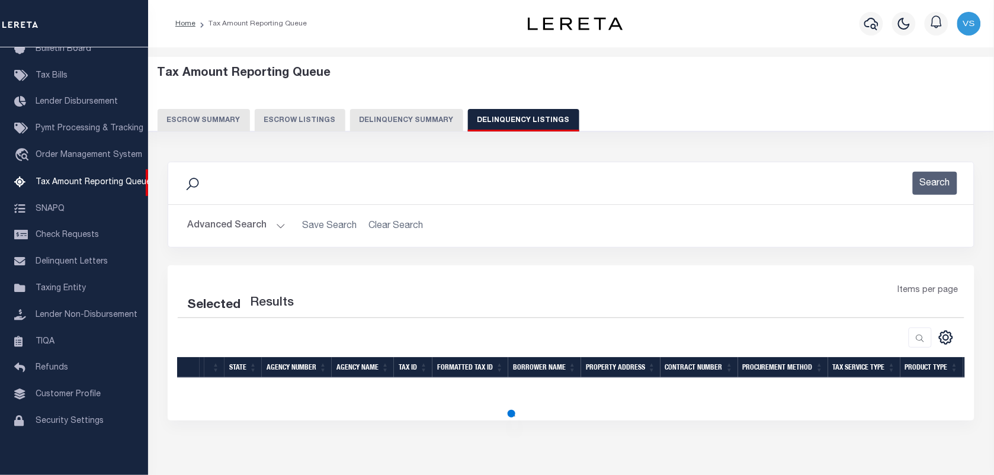
select select "100"
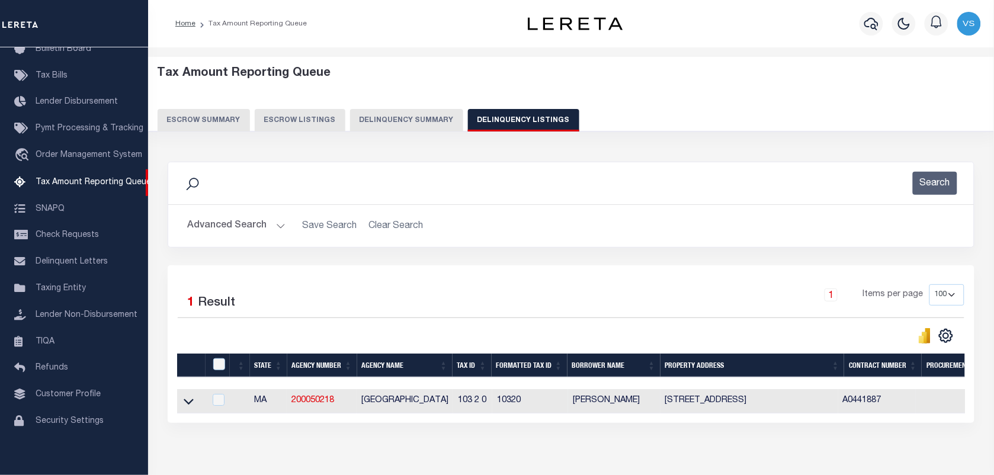
click at [180, 398] on td at bounding box center [191, 401] width 28 height 24
checkbox input "true"
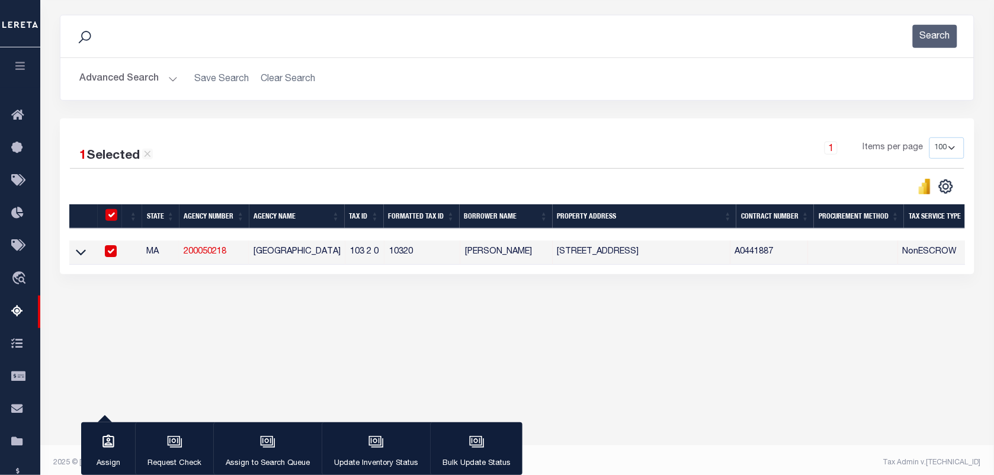
scroll to position [148, 0]
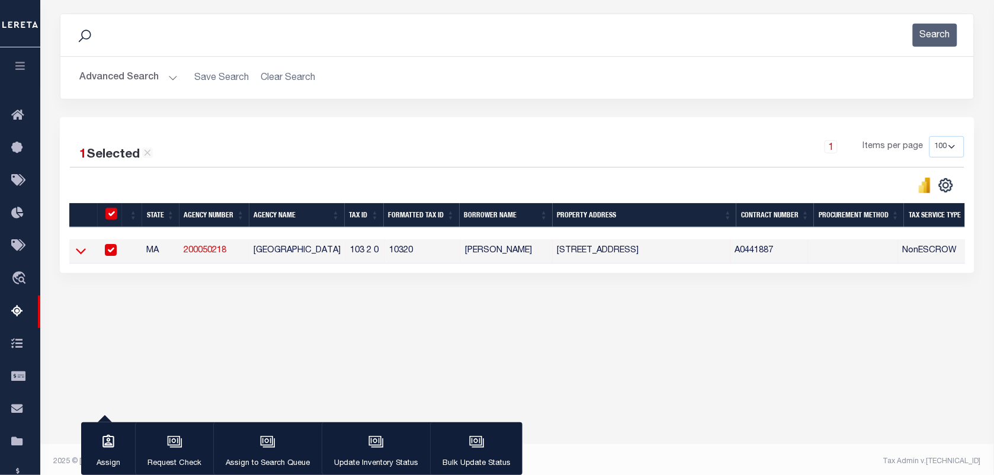
click at [78, 254] on icon at bounding box center [81, 252] width 10 height 6
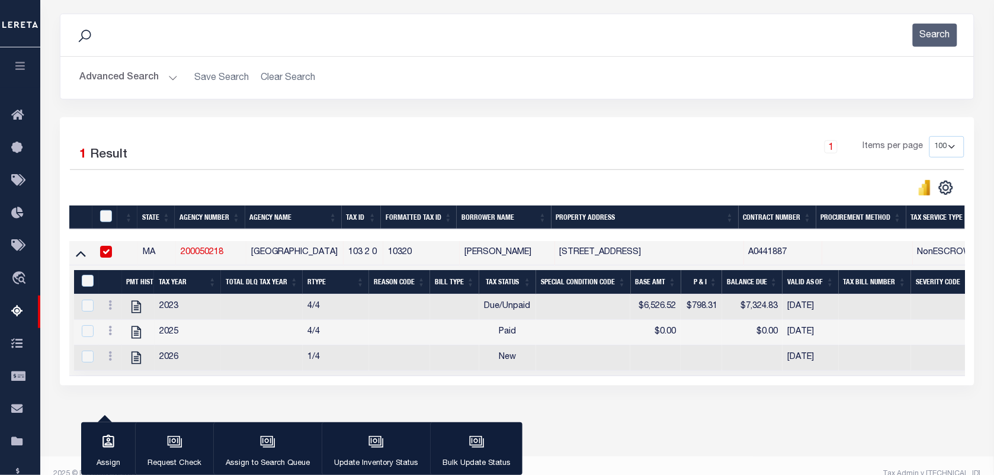
scroll to position [179, 0]
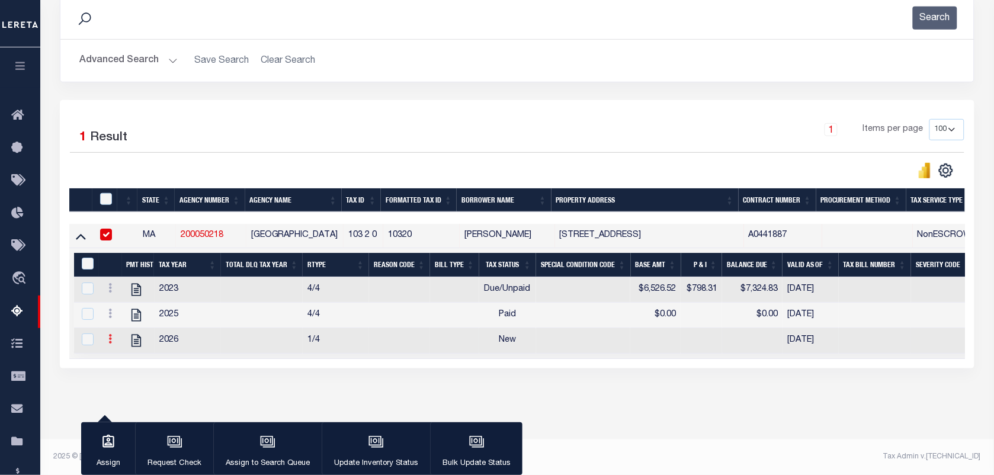
click at [108, 334] on icon at bounding box center [110, 338] width 4 height 9
click at [119, 359] on img "" at bounding box center [125, 359] width 12 height 12
checkbox input "true"
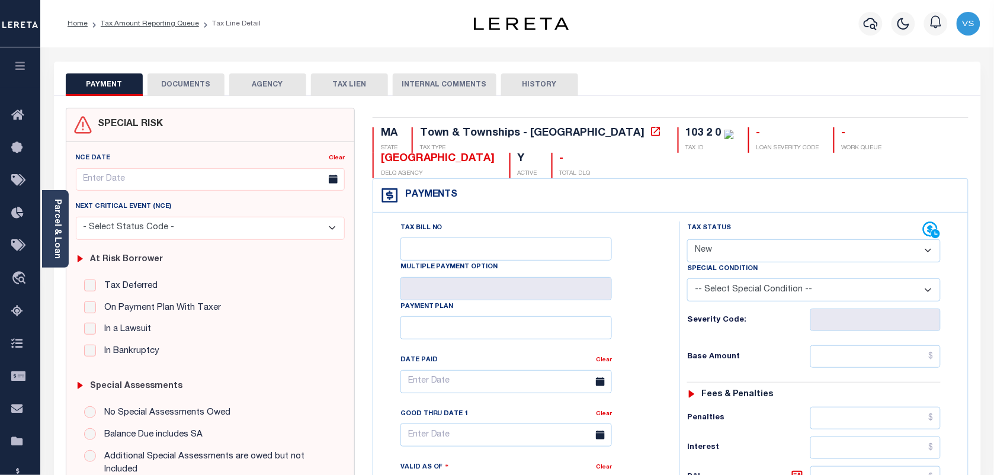
click at [701, 250] on select "- Select Status Code - Open Due/Unpaid Paid Incomplete No Tax Due Internal Refu…" at bounding box center [814, 250] width 254 height 23
click at [687, 241] on select "- Select Status Code - Open Due/Unpaid Paid Incomplete No Tax Due Internal Refu…" at bounding box center [814, 250] width 254 height 23
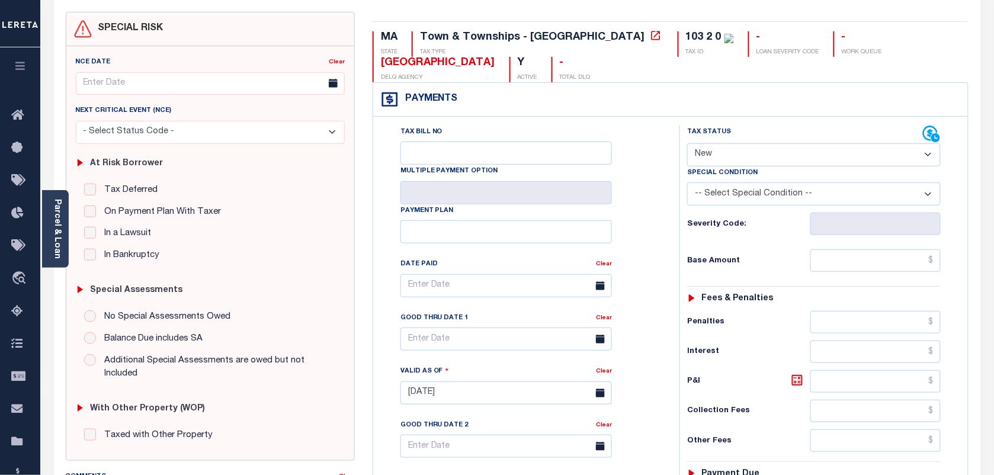
scroll to position [148, 0]
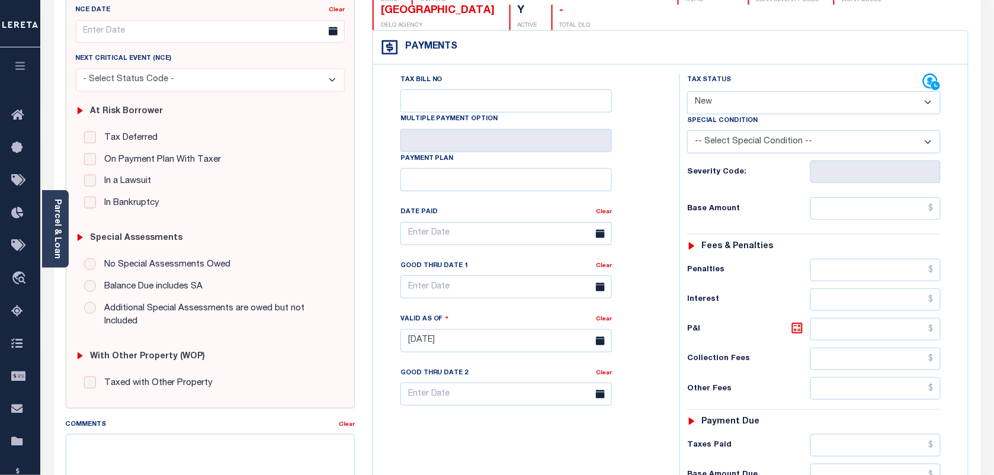
click at [823, 110] on select "- Select Status Code - Open Due/Unpaid Paid Incomplete No Tax Due Internal Refu…" at bounding box center [814, 102] width 254 height 23
select select "PYD"
click at [687, 92] on select "- Select Status Code - Open Due/Unpaid Paid Incomplete No Tax Due Internal Refu…" at bounding box center [814, 102] width 254 height 23
type input "[DATE]"
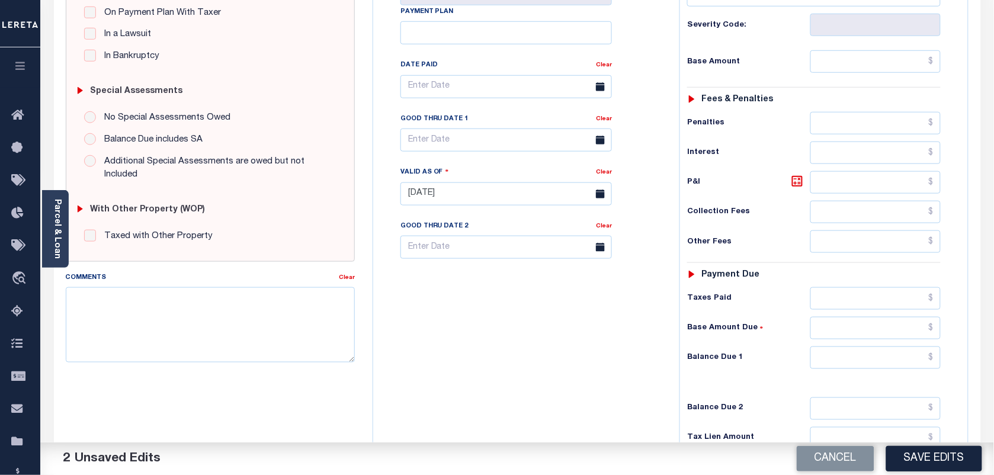
scroll to position [296, 0]
click at [906, 72] on input "text" at bounding box center [876, 60] width 131 height 23
type input "$0.00"
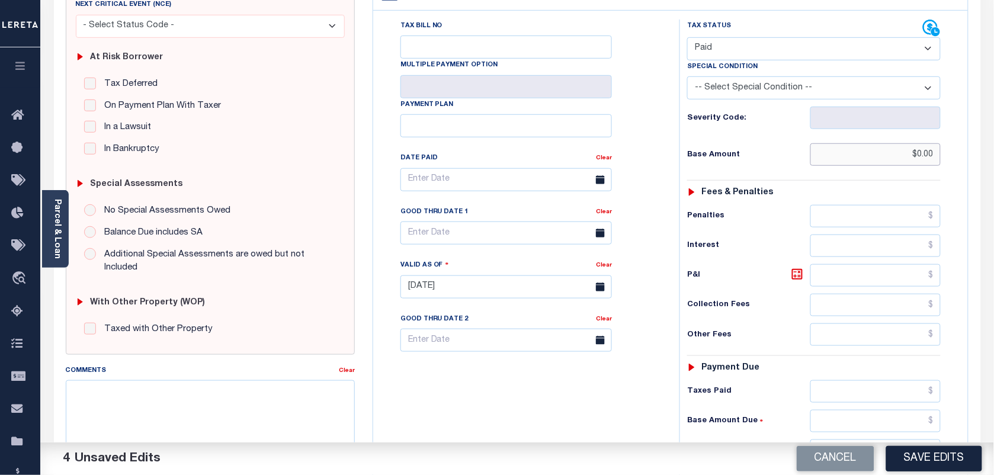
scroll to position [0, 0]
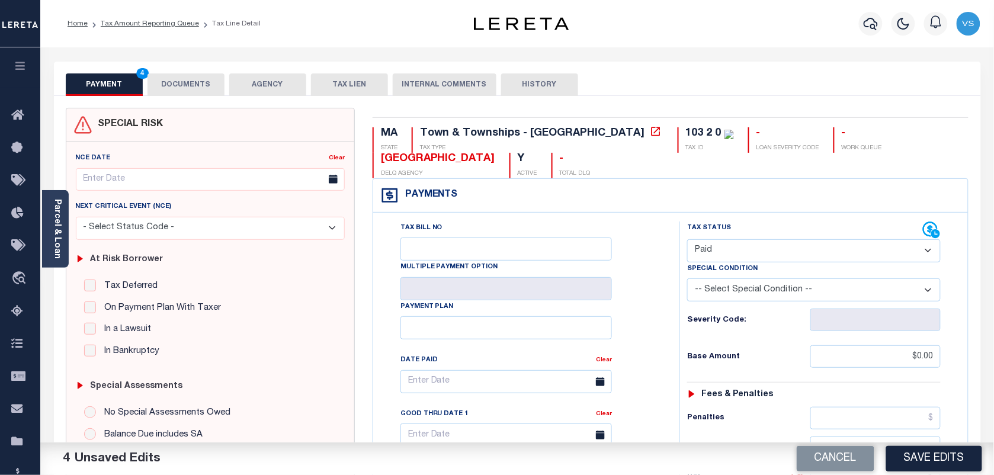
click at [196, 84] on button "DOCUMENTS" at bounding box center [186, 84] width 77 height 23
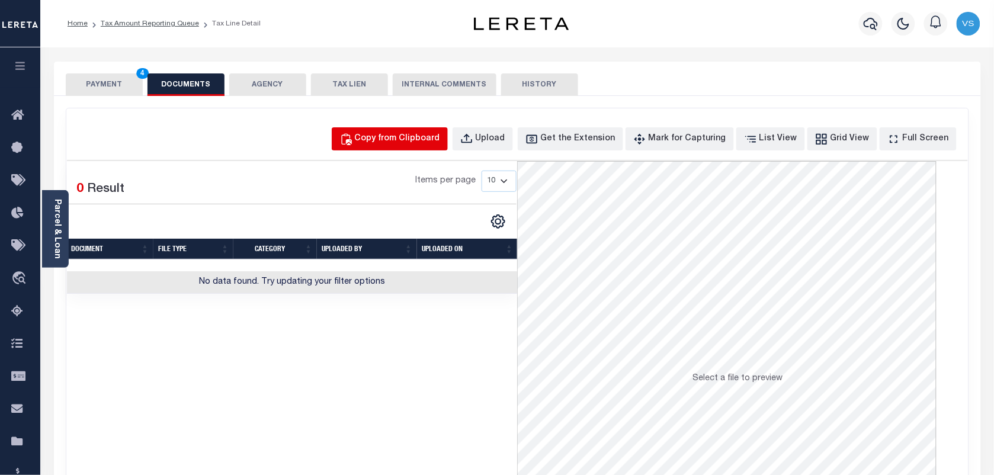
click at [404, 130] on button "Copy from Clipboard" at bounding box center [390, 138] width 116 height 23
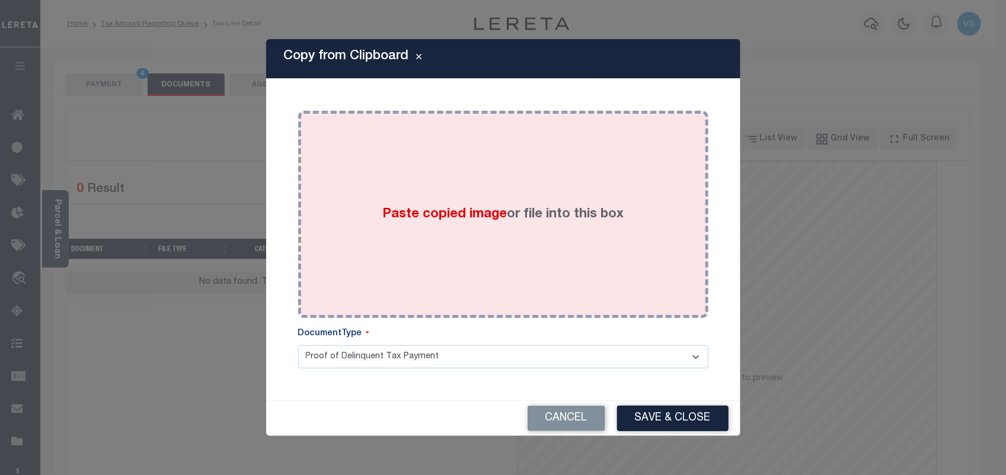
click at [463, 223] on label "Paste copied image or file into this box" at bounding box center [502, 215] width 241 height 20
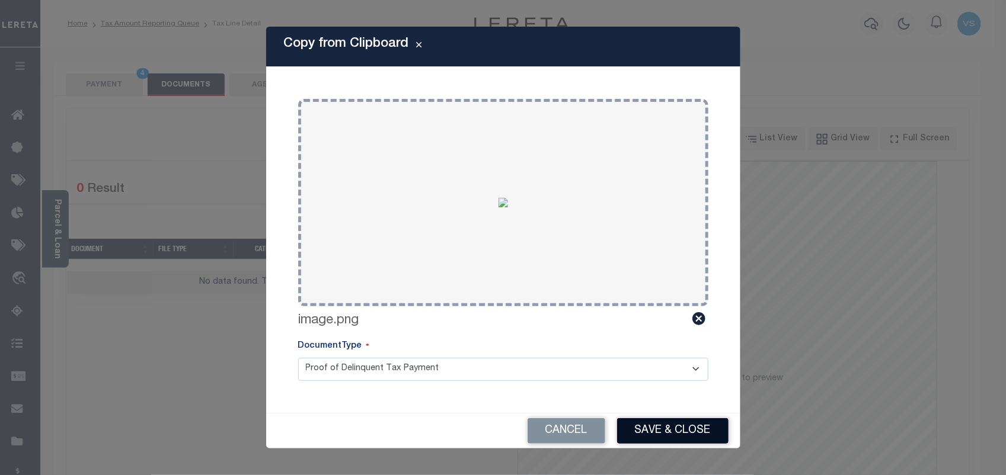
click at [648, 427] on button "Save & Close" at bounding box center [672, 430] width 111 height 25
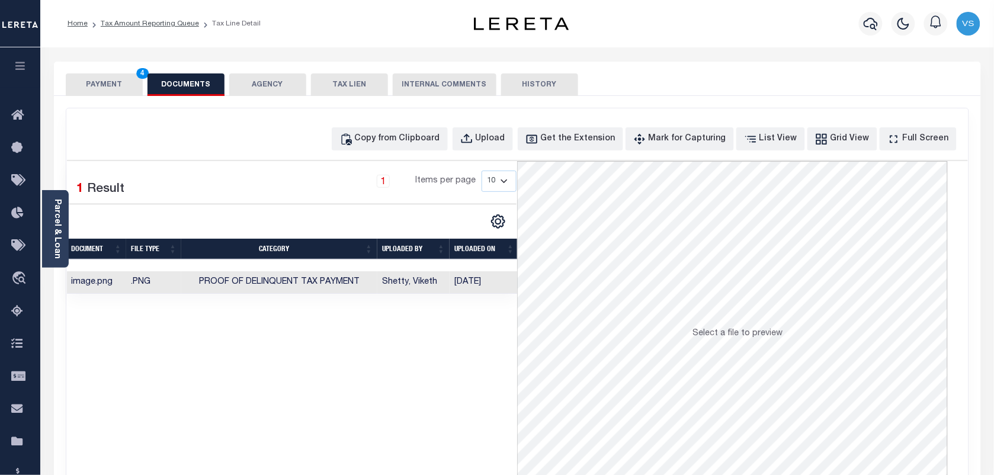
click at [110, 81] on button "PAYMENT 4" at bounding box center [104, 84] width 77 height 23
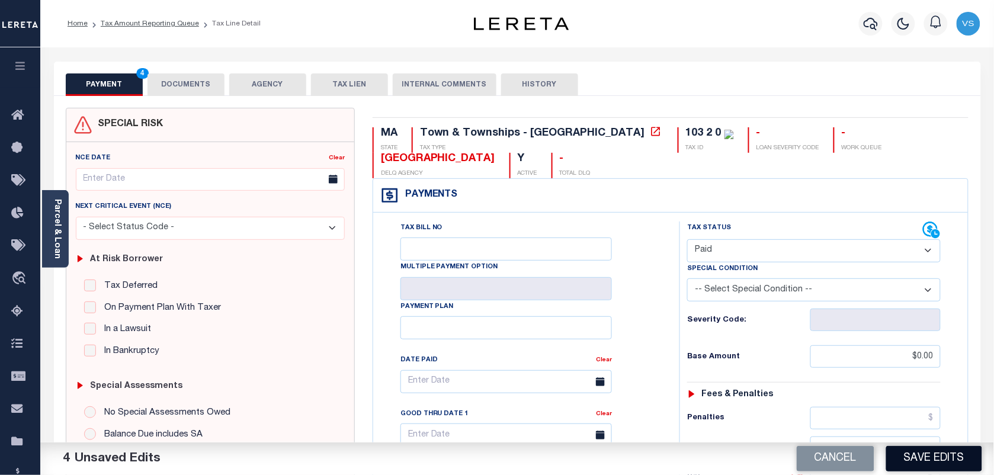
click at [923, 460] on button "Save Edits" at bounding box center [935, 458] width 96 height 25
checkbox input "false"
type input "$0"
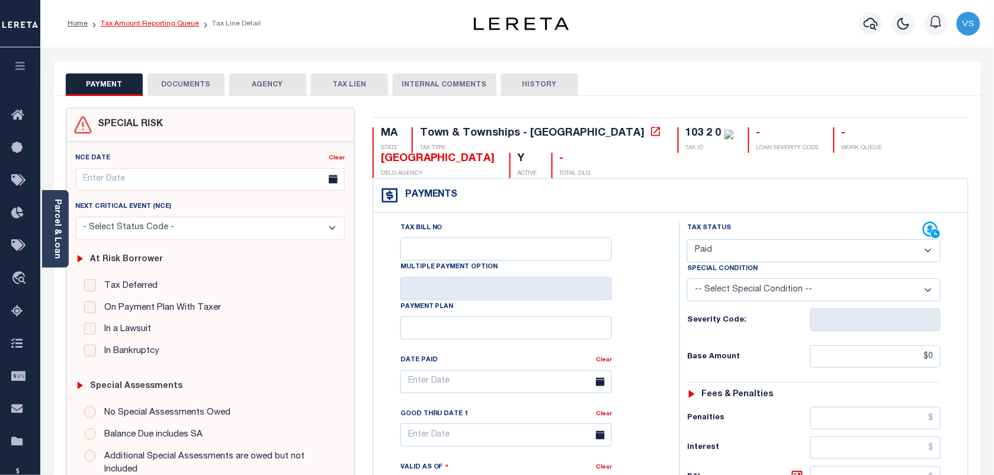
click at [117, 25] on link "Tax Amount Reporting Queue" at bounding box center [150, 23] width 98 height 7
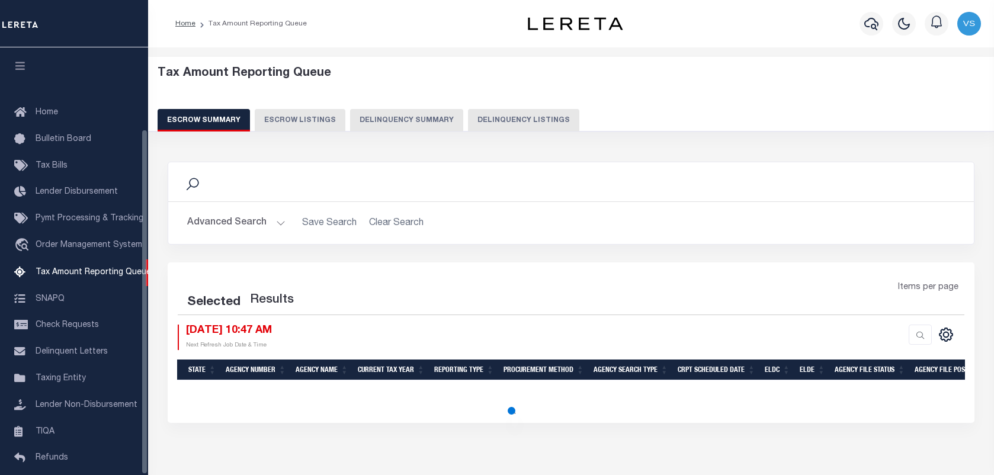
select select "100"
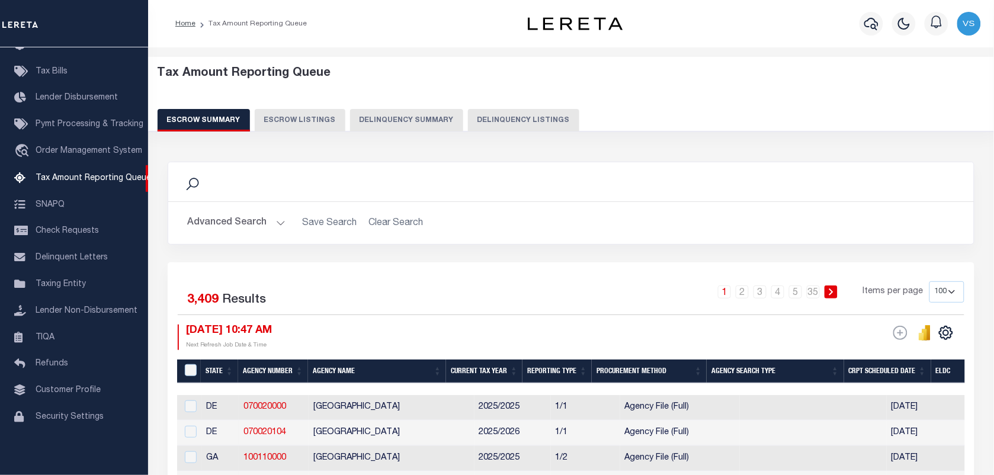
scroll to position [74, 0]
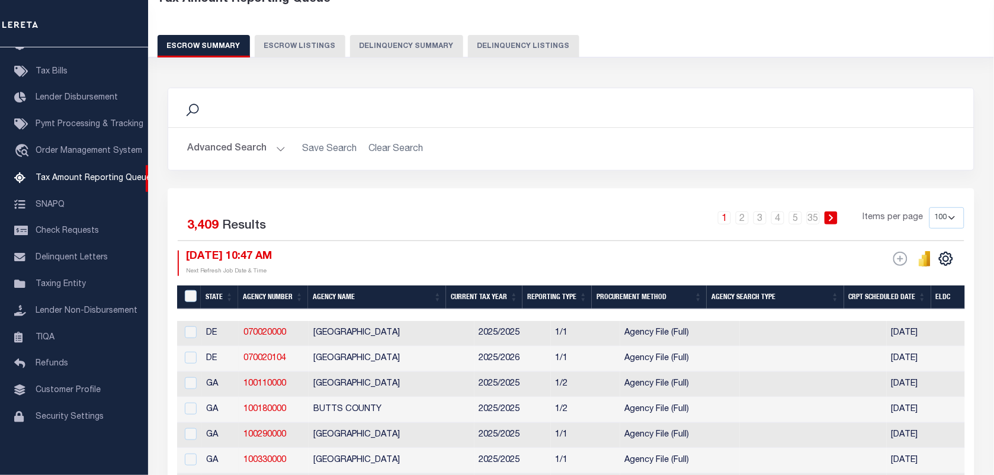
click at [520, 47] on button "Delinquency Listings" at bounding box center [523, 46] width 111 height 23
select select "100"
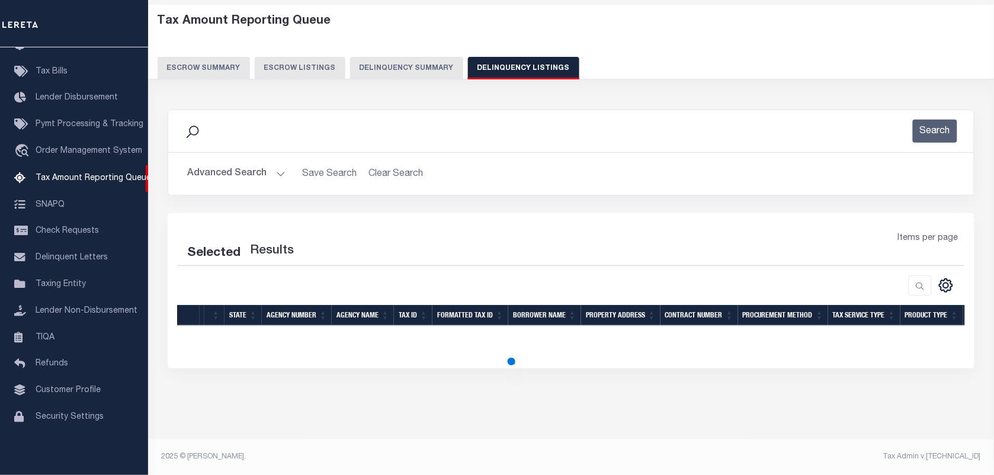
select select "100"
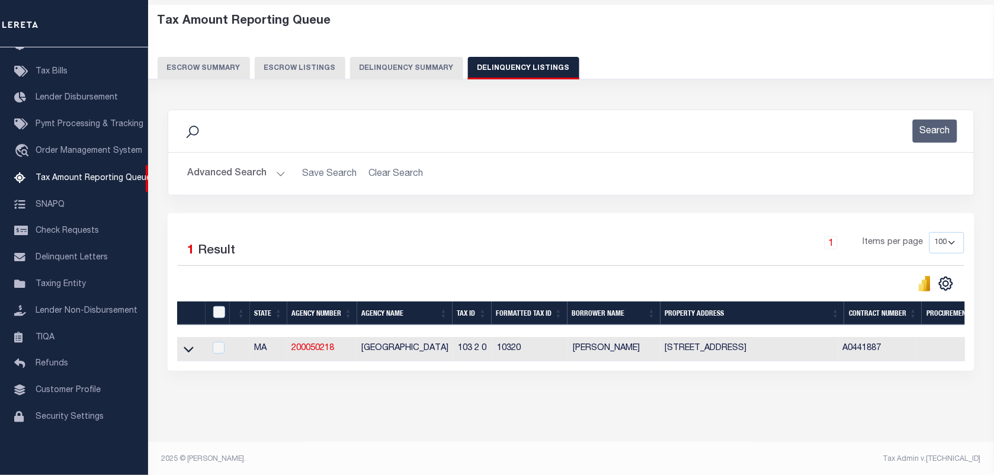
scroll to position [65, 0]
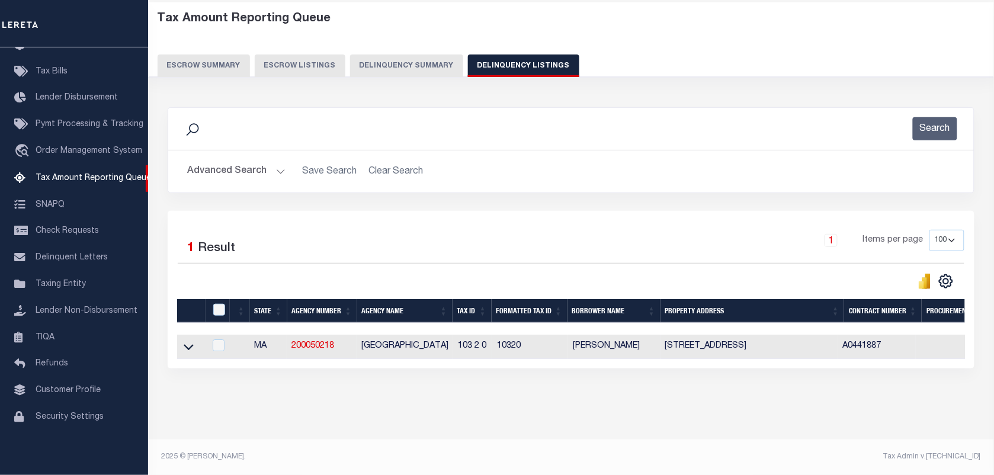
click at [182, 342] on link at bounding box center [189, 346] width 14 height 8
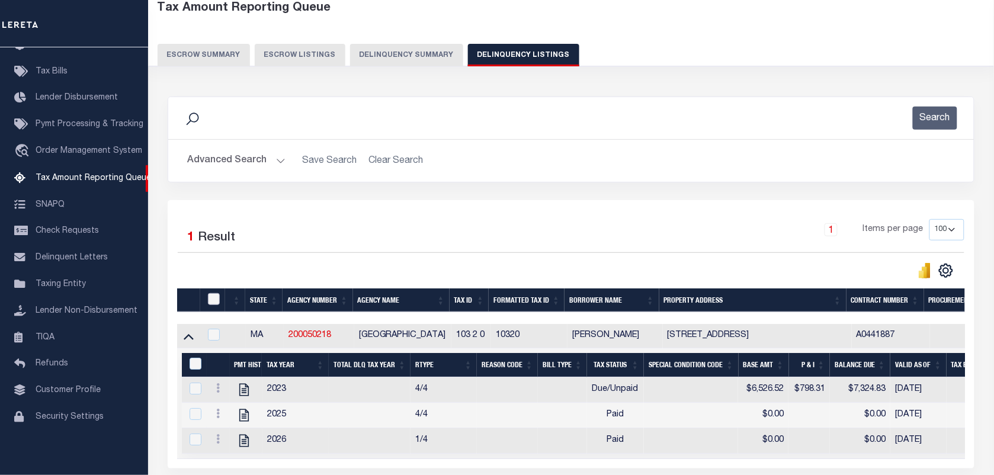
click at [217, 300] on input "checkbox" at bounding box center [214, 299] width 12 height 12
checkbox input "true"
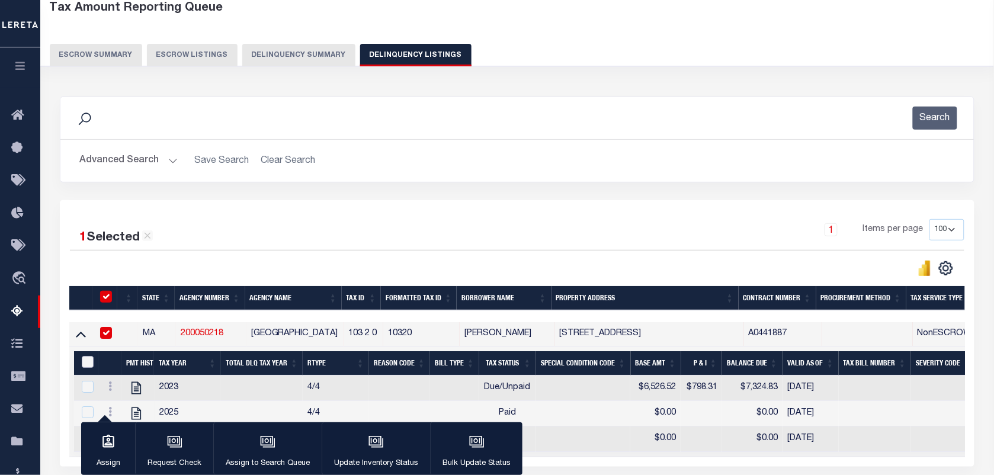
click at [90, 362] on input "&nbsp;" at bounding box center [88, 362] width 12 height 12
checkbox input "true"
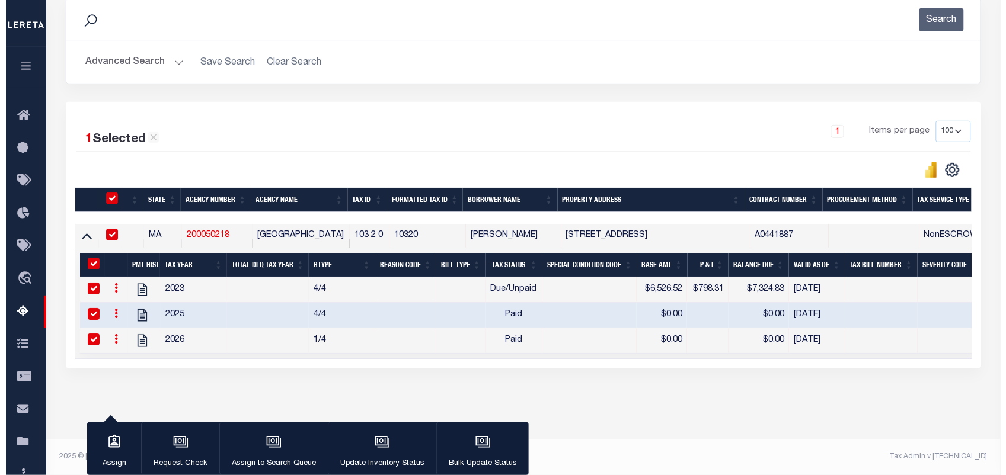
scroll to position [177, 0]
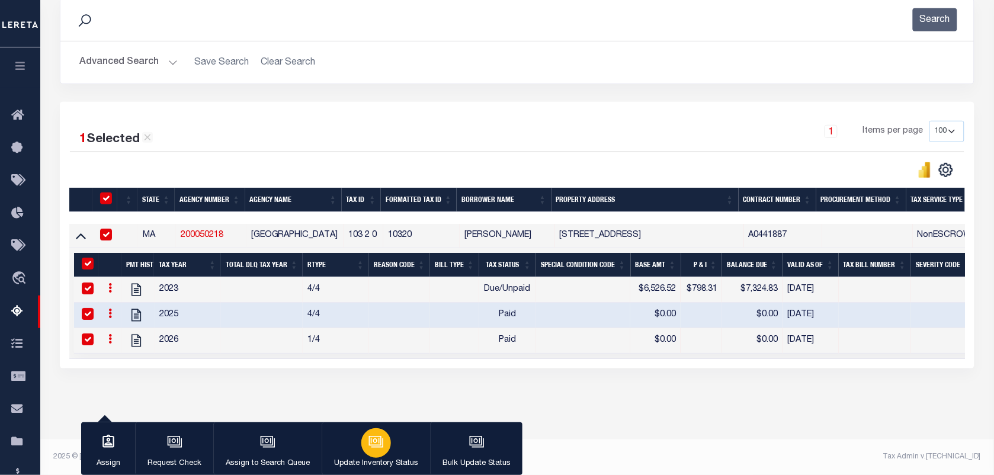
click at [372, 444] on icon "button" at bounding box center [376, 441] width 15 height 15
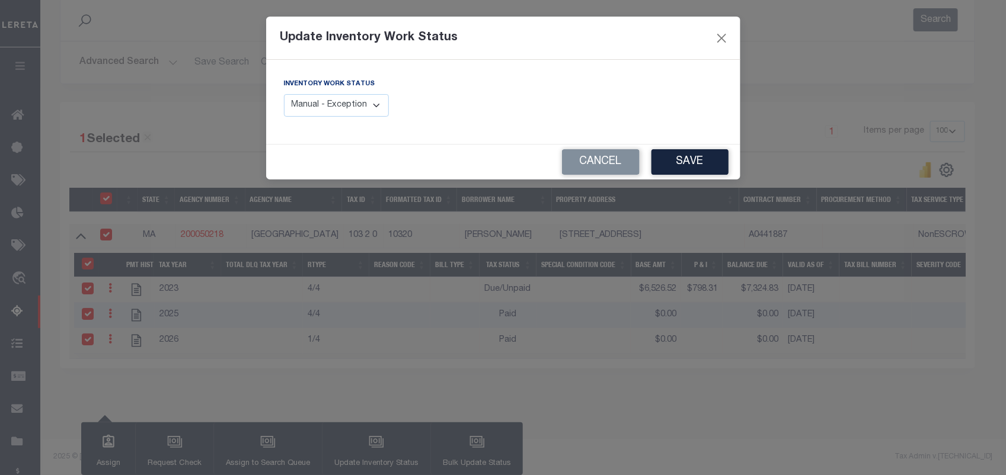
click at [341, 110] on select "Manual - Exception Pended - Awaiting Search Late Add Exception Completed" at bounding box center [336, 105] width 105 height 23
select select "4"
click at [284, 94] on select "Manual - Exception Pended - Awaiting Search Late Add Exception Completed" at bounding box center [336, 105] width 105 height 23
click at [700, 150] on button "Save" at bounding box center [689, 161] width 77 height 25
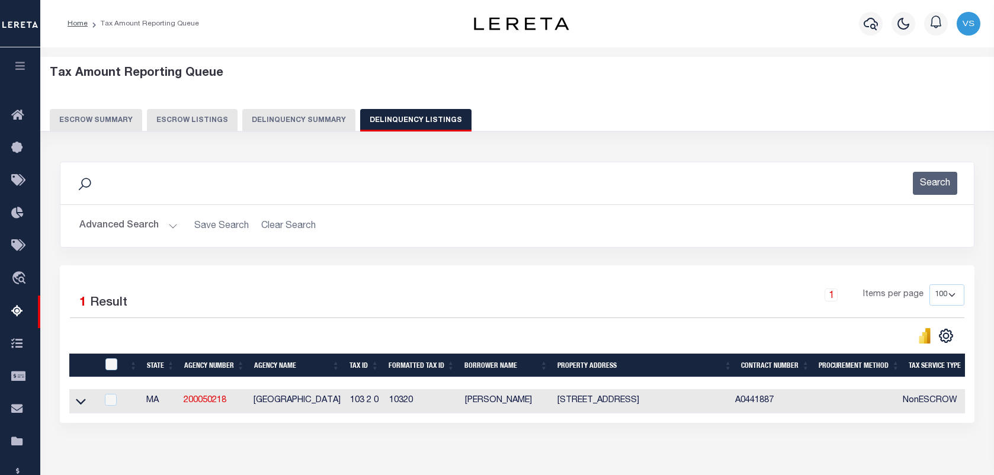
select select "100"
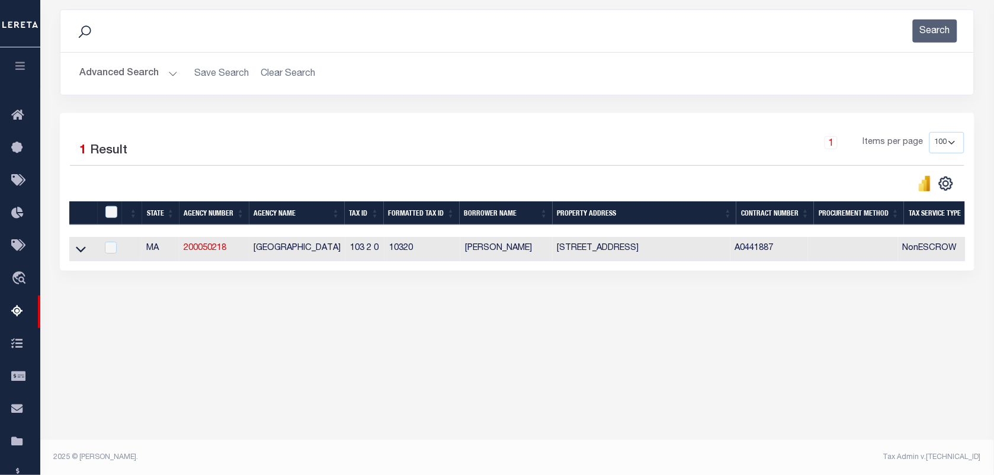
scroll to position [152, 0]
click at [75, 257] on td at bounding box center [83, 249] width 28 height 24
checkbox input "true"
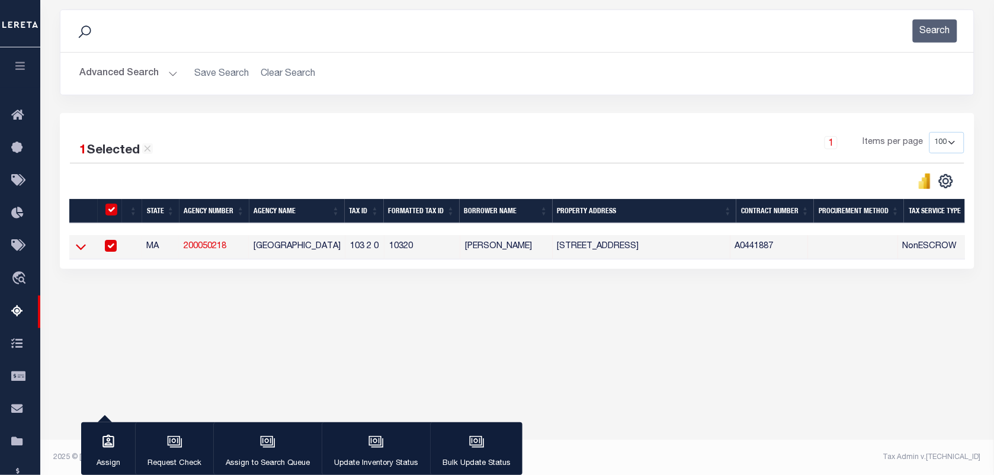
click at [81, 249] on icon at bounding box center [81, 247] width 10 height 12
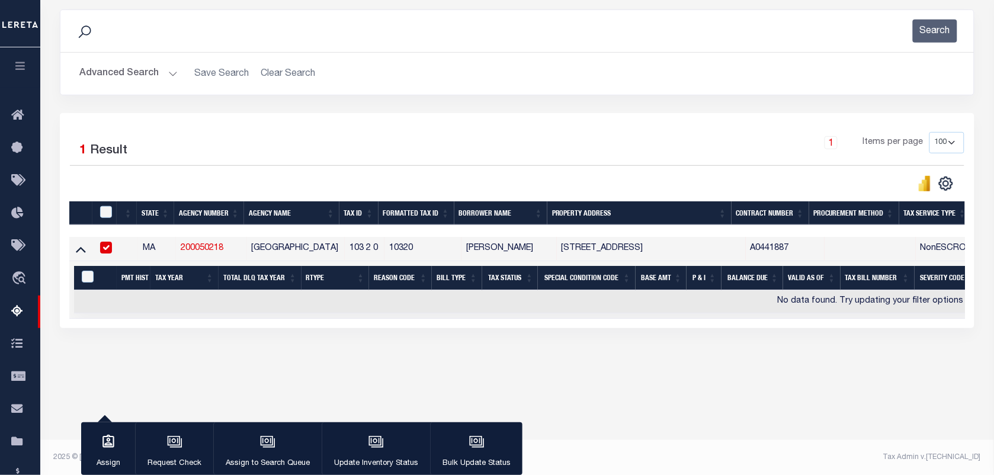
click at [117, 72] on button "Advanced Search" at bounding box center [128, 73] width 98 height 23
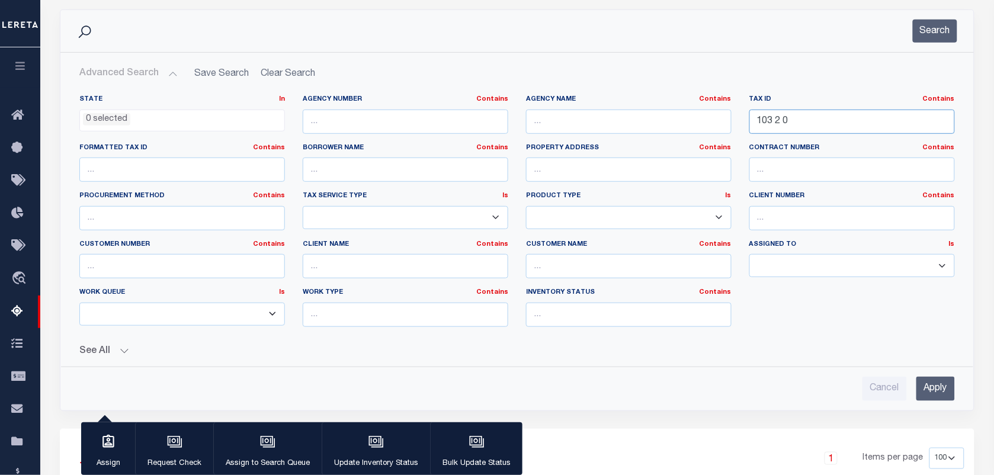
click at [804, 120] on input "103 2 0" at bounding box center [853, 122] width 206 height 24
type input "1"
paste input "129 55 0"
type input "129 55 0"
click at [938, 28] on button "Search" at bounding box center [935, 31] width 44 height 23
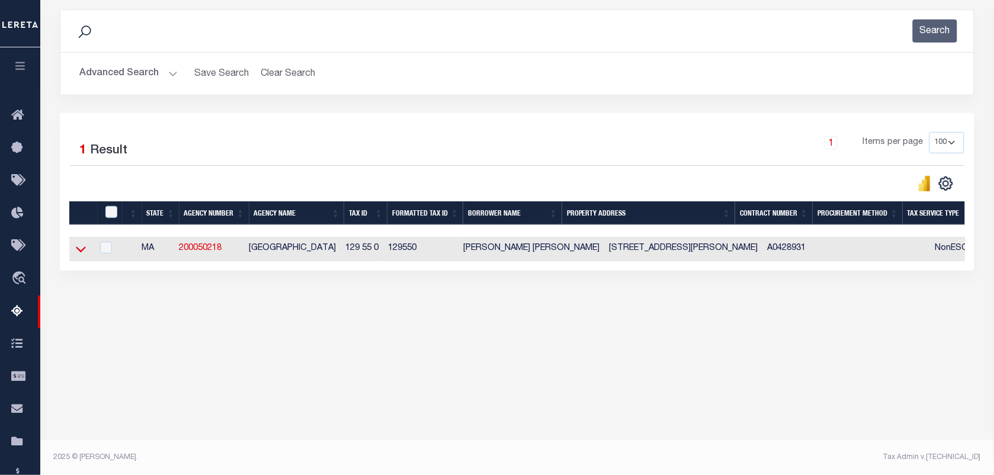
click at [78, 255] on icon at bounding box center [81, 249] width 10 height 12
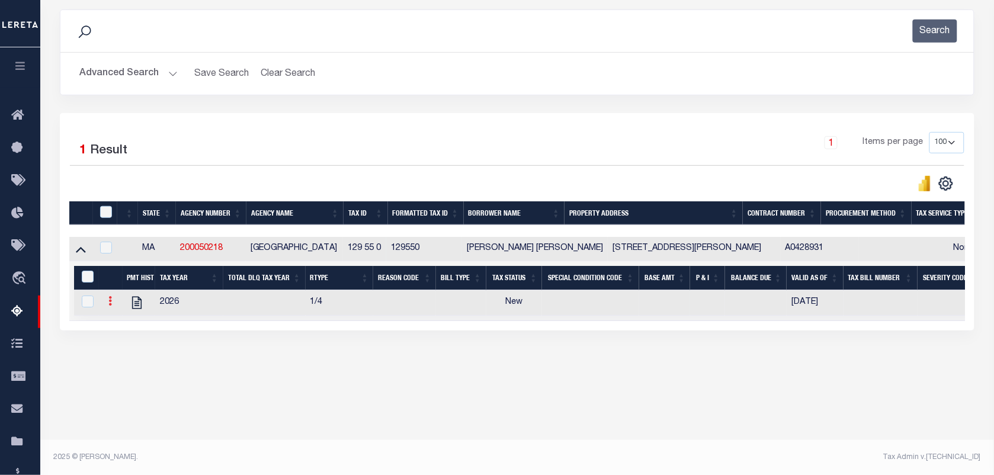
click at [108, 306] on icon at bounding box center [110, 300] width 4 height 9
click at [121, 327] on img "" at bounding box center [125, 321] width 12 height 12
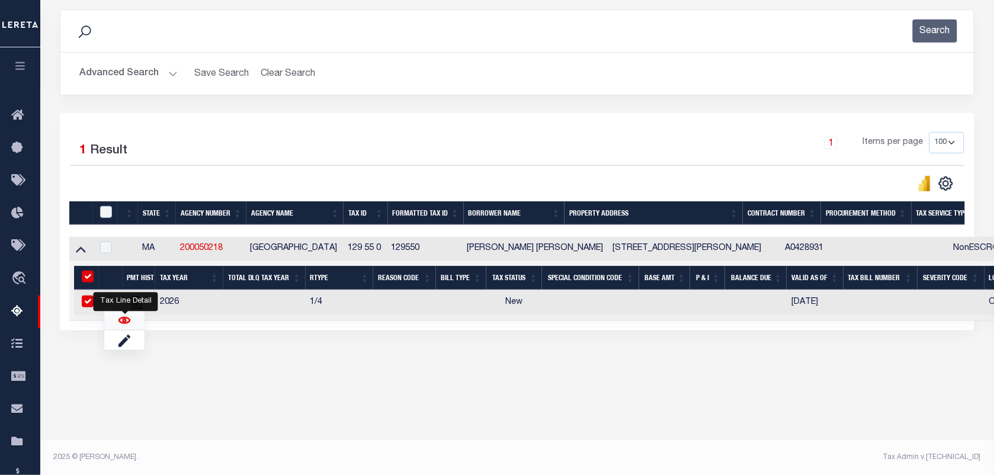
checkbox input "true"
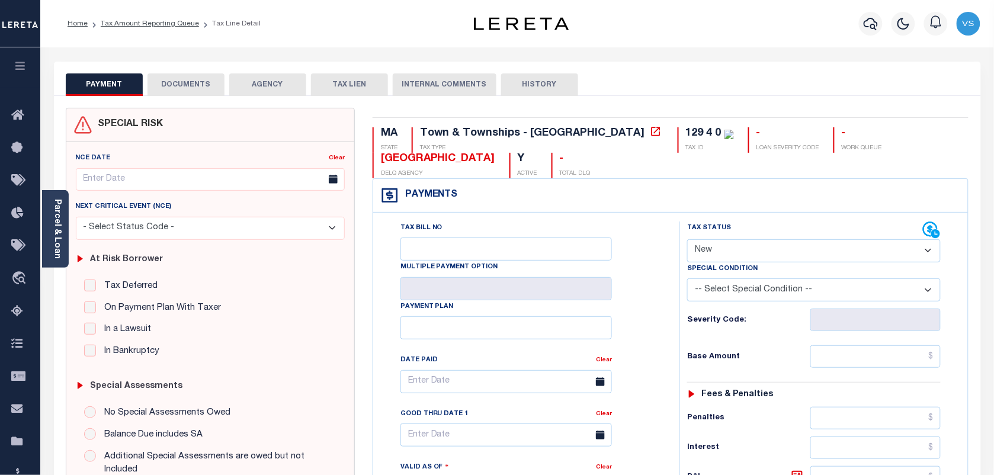
click at [753, 252] on select "- Select Status Code - Open Due/Unpaid Paid Incomplete No Tax Due Internal Refu…" at bounding box center [814, 250] width 254 height 23
select select "PYD"
click at [687, 241] on select "- Select Status Code - Open Due/Unpaid Paid Incomplete No Tax Due Internal Refu…" at bounding box center [814, 250] width 254 height 23
type input "[DATE]"
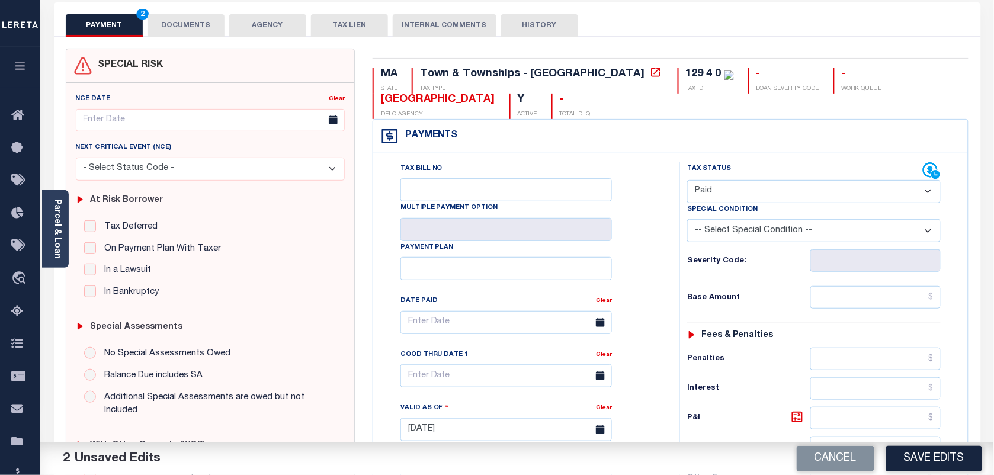
scroll to position [74, 0]
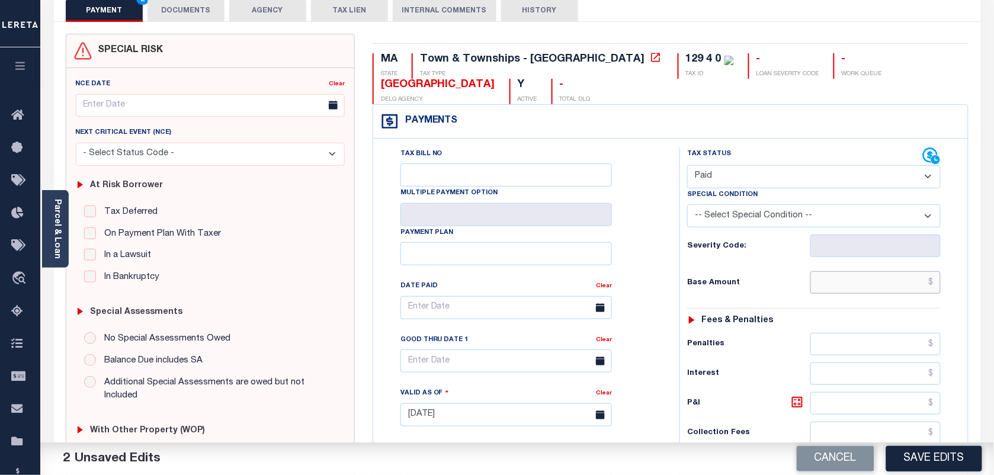
click at [840, 284] on input "text" at bounding box center [876, 282] width 131 height 23
paste input "$0.00"
type input "$0.00"
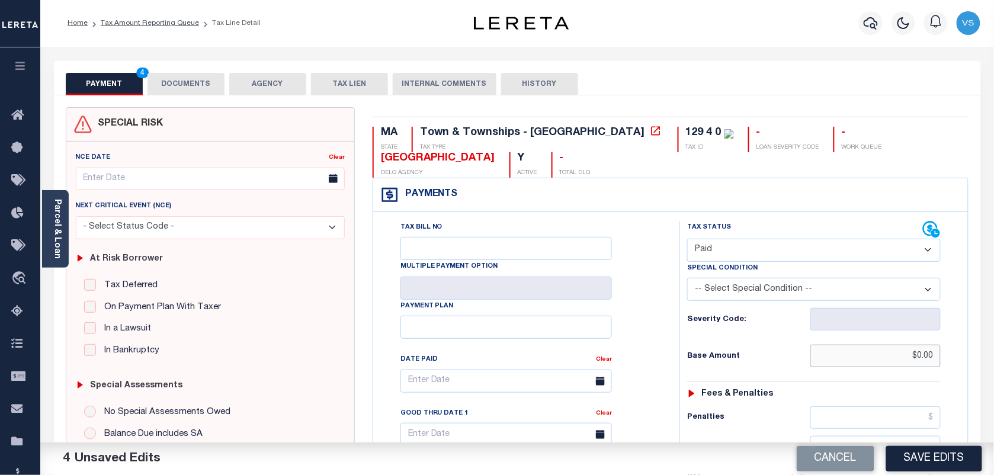
scroll to position [0, 0]
click at [164, 81] on button "DOCUMENTS" at bounding box center [186, 84] width 77 height 23
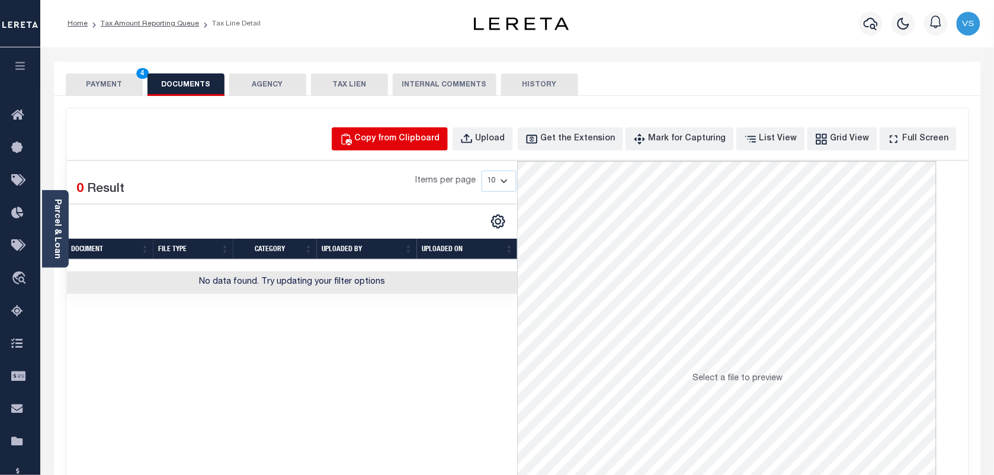
click at [399, 146] on button "Copy from Clipboard" at bounding box center [390, 138] width 116 height 23
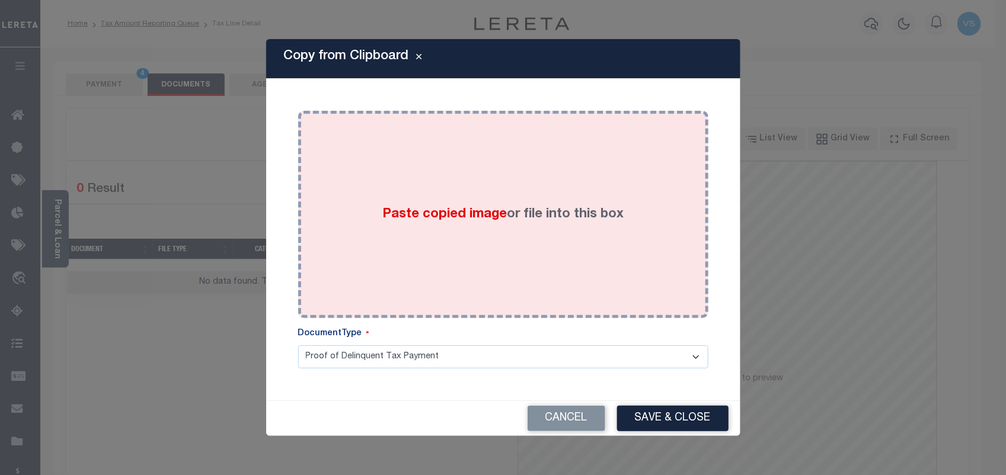
click at [461, 212] on span "Paste copied image" at bounding box center [444, 214] width 124 height 13
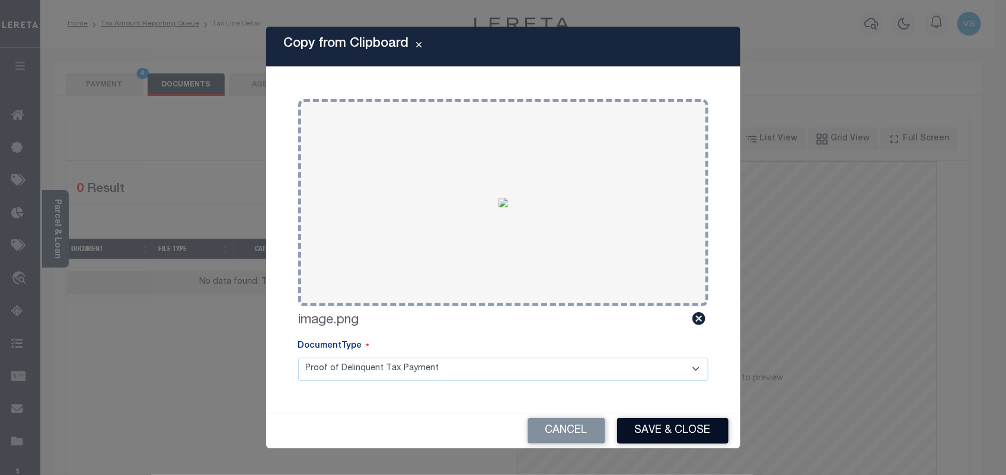
click at [682, 430] on button "Save & Close" at bounding box center [672, 430] width 111 height 25
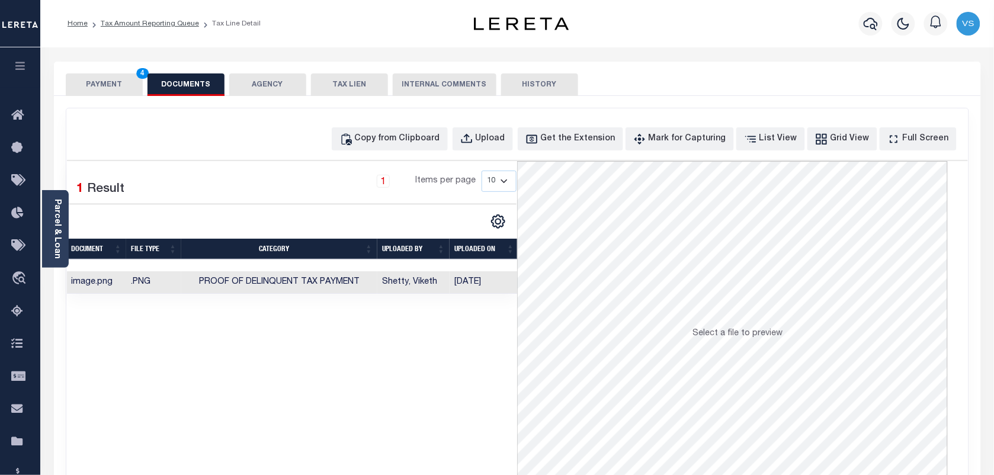
click at [107, 79] on button "PAYMENT 4" at bounding box center [104, 84] width 77 height 23
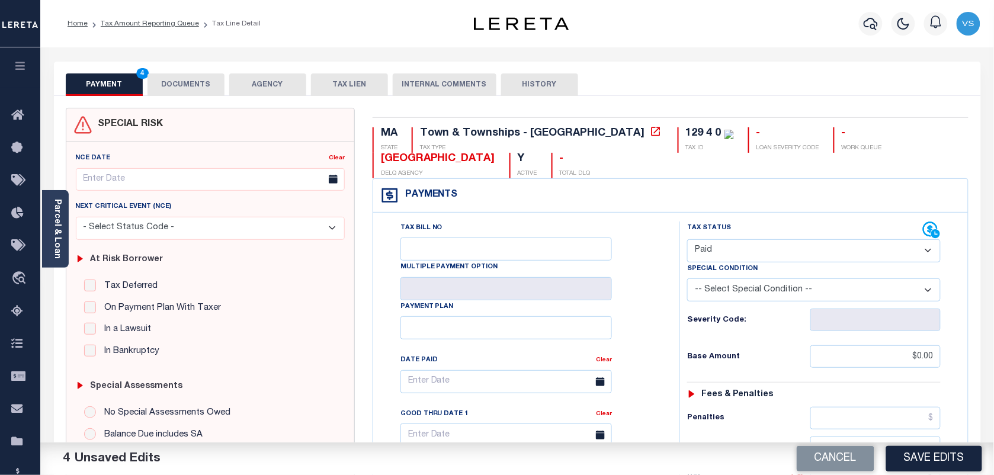
click at [185, 81] on button "DOCUMENTS" at bounding box center [186, 84] width 77 height 23
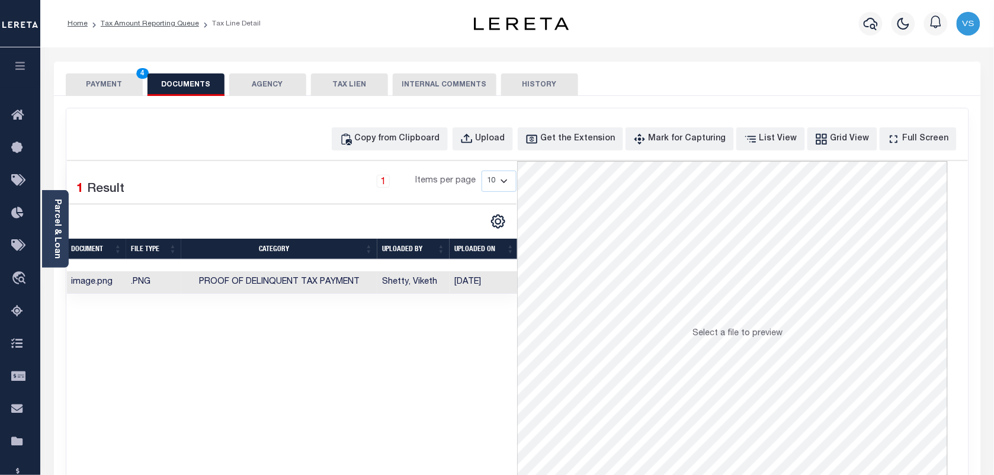
click at [102, 82] on button "PAYMENT 4" at bounding box center [104, 84] width 77 height 23
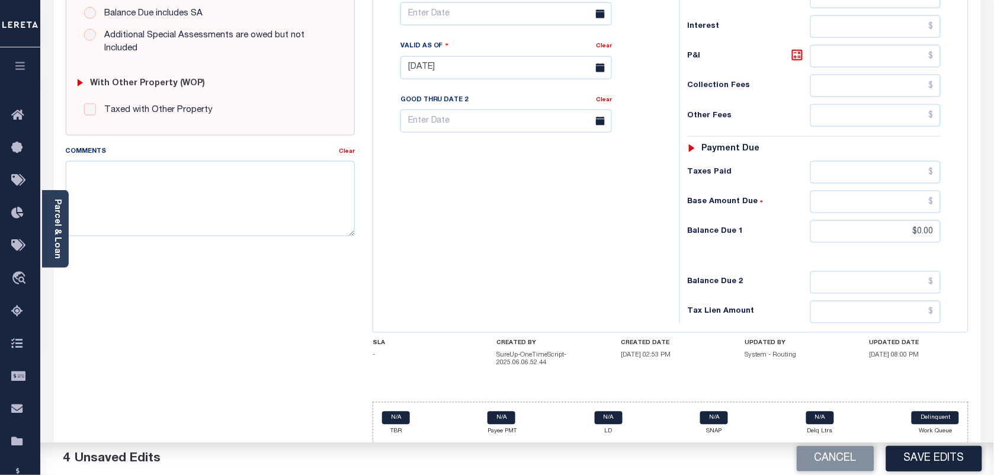
scroll to position [433, 0]
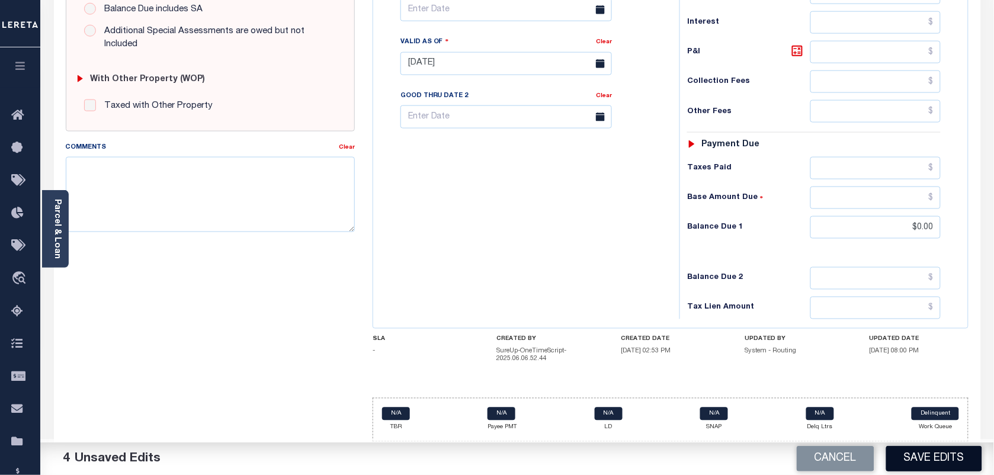
click at [943, 461] on button "Save Edits" at bounding box center [935, 458] width 96 height 25
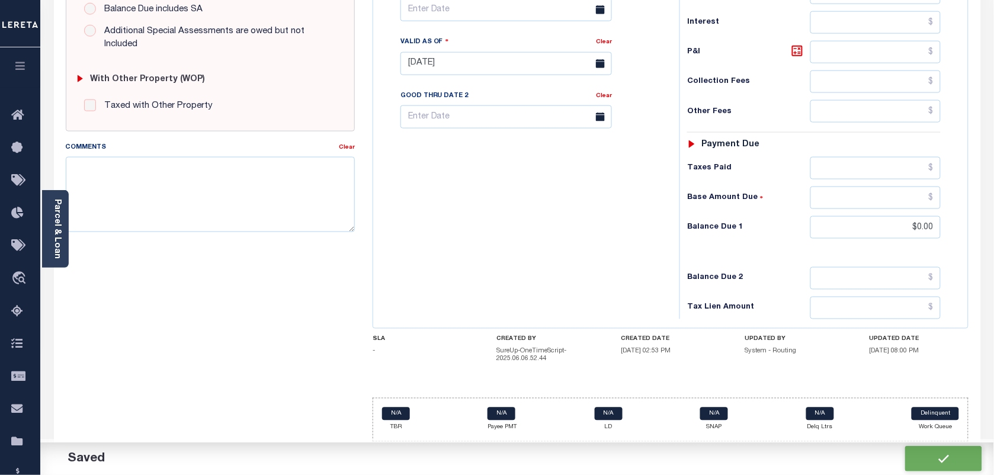
checkbox input "false"
type input "$0"
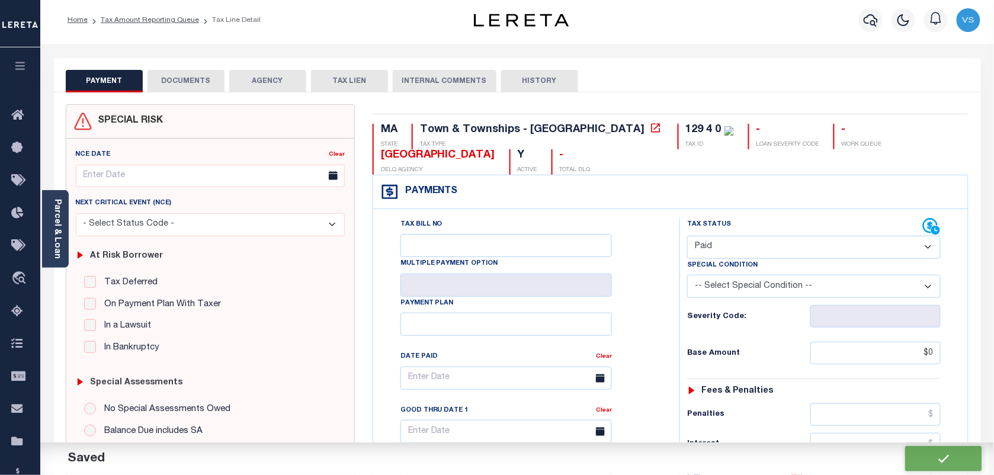
scroll to position [0, 0]
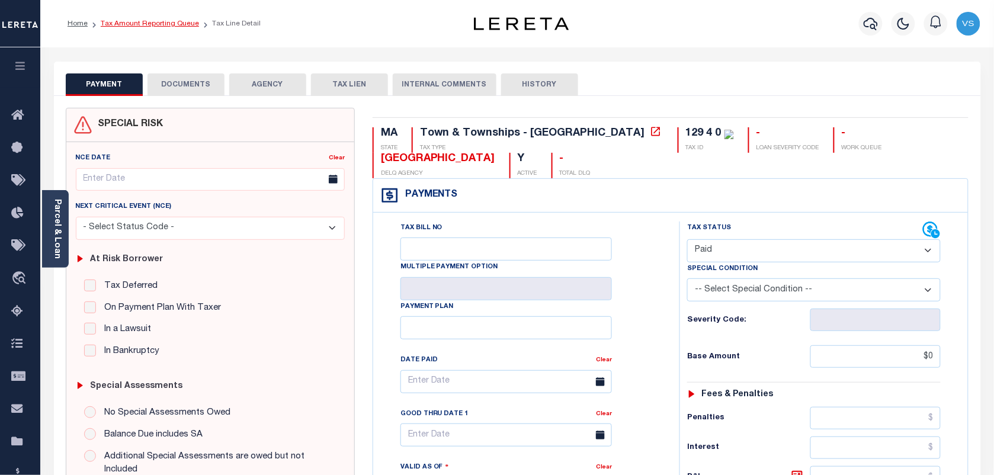
click at [135, 24] on link "Tax Amount Reporting Queue" at bounding box center [150, 23] width 98 height 7
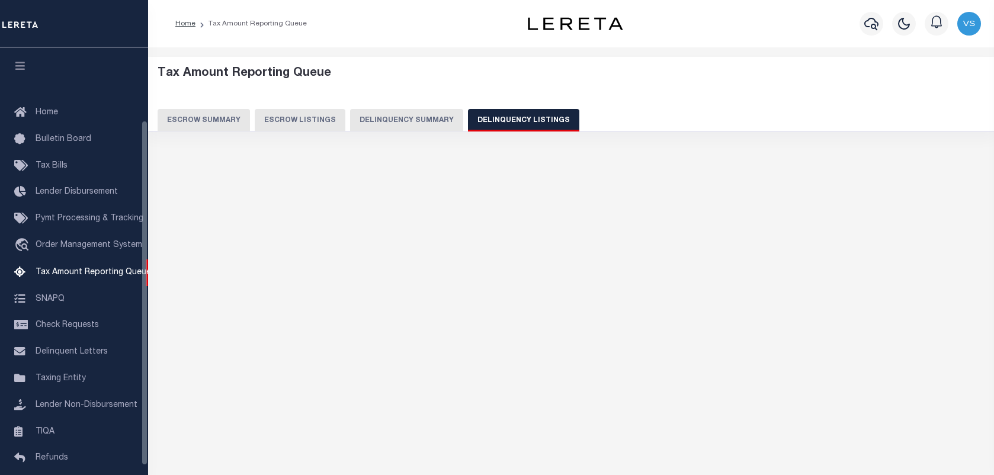
select select "100"
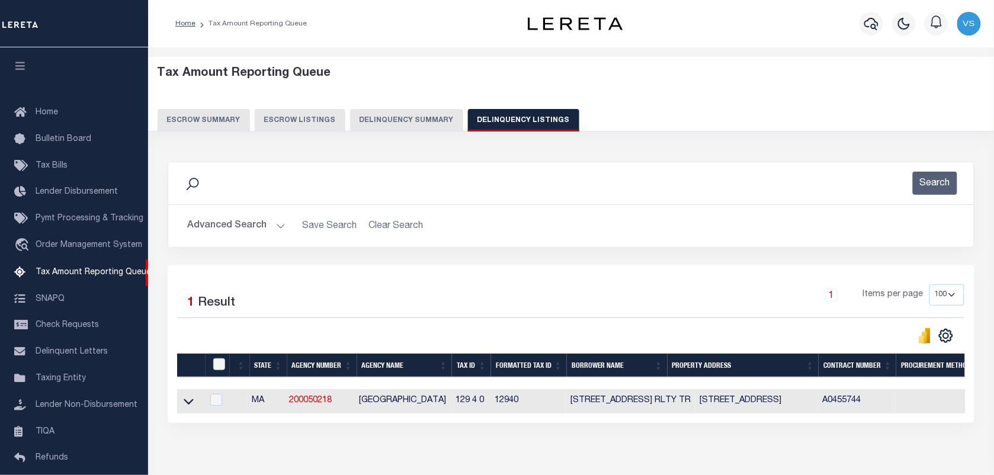
scroll to position [90, 0]
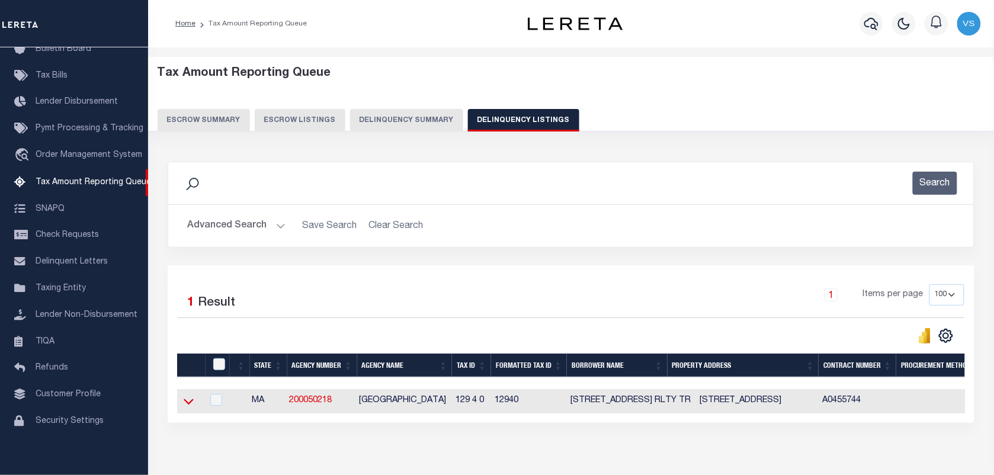
click at [184, 408] on icon at bounding box center [189, 401] width 10 height 12
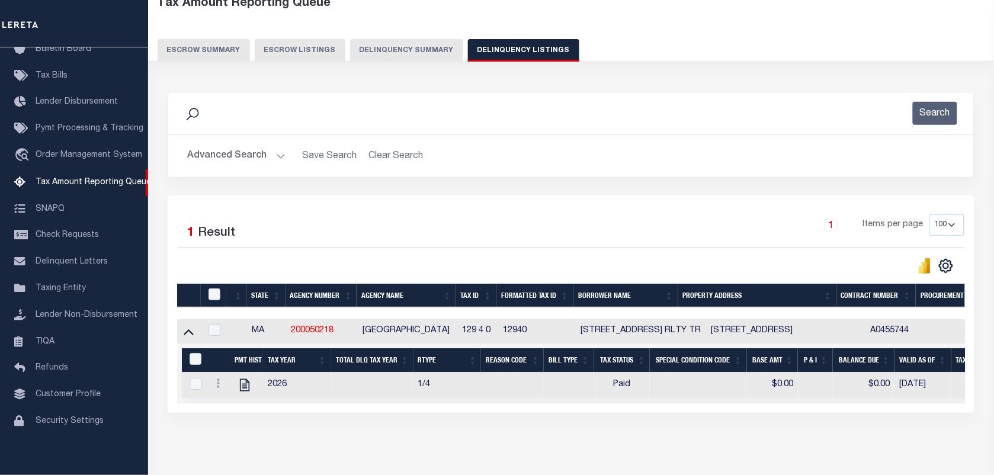
scroll to position [74, 0]
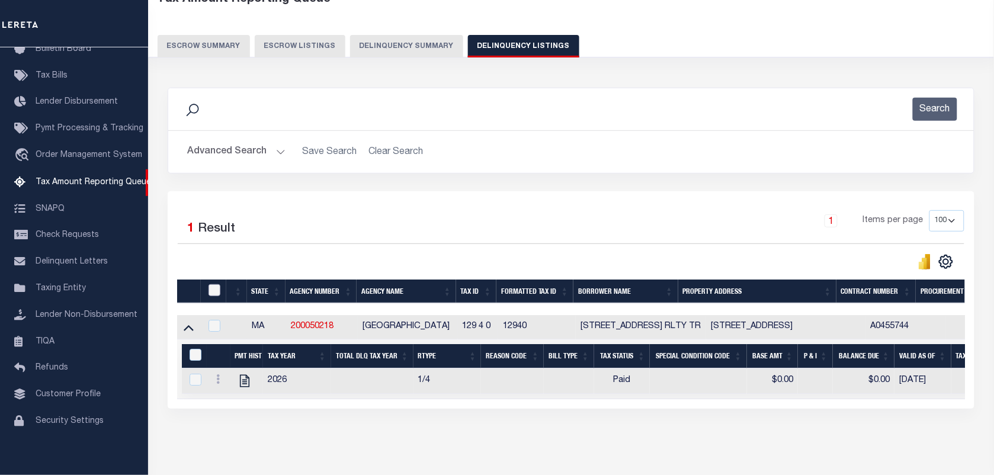
click at [213, 286] on input "checkbox" at bounding box center [215, 290] width 12 height 12
checkbox input "true"
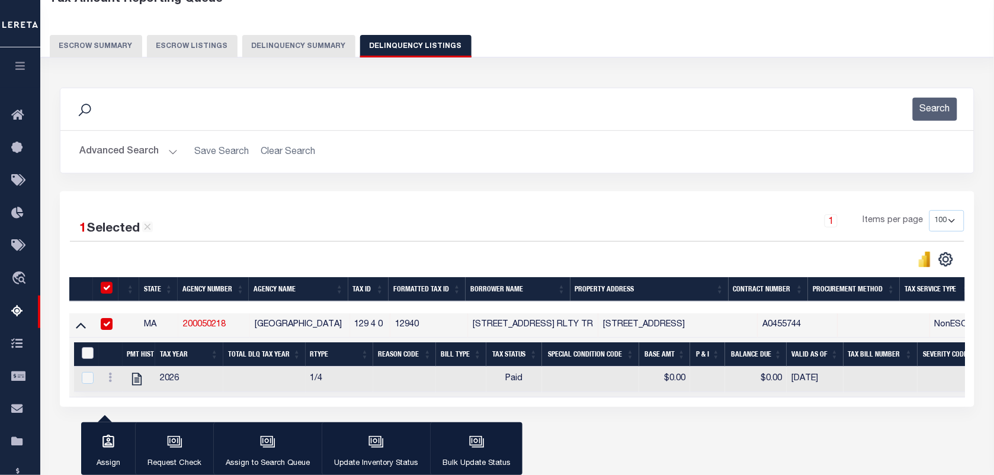
click at [84, 351] on input "&nbsp;" at bounding box center [88, 353] width 12 height 12
checkbox input "true"
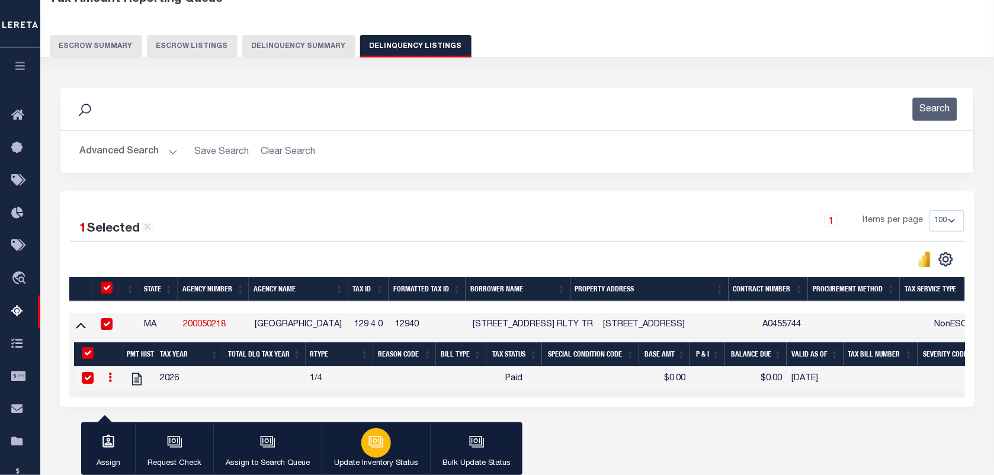
click at [379, 446] on icon "button" at bounding box center [375, 440] width 12 height 9
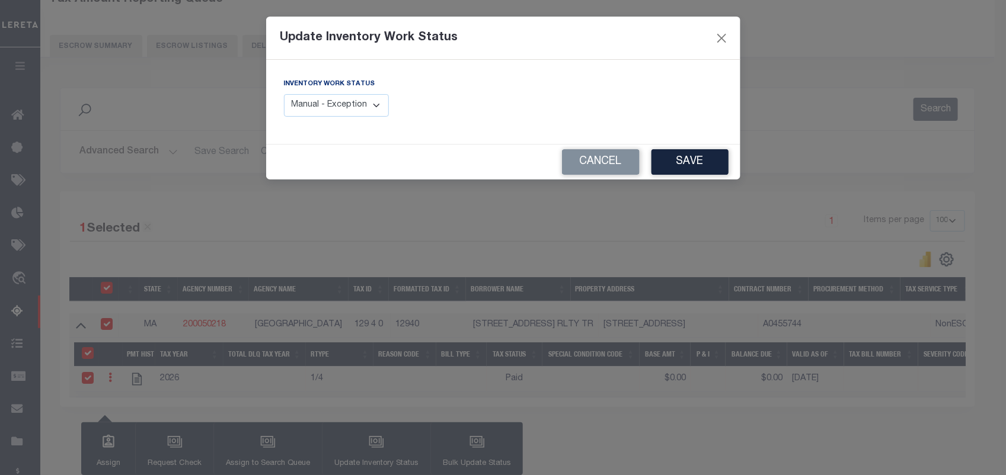
click at [312, 98] on select "Manual - Exception Pended - Awaiting Search Late Add Exception Completed" at bounding box center [336, 105] width 105 height 23
select select "4"
click at [284, 94] on select "Manual - Exception Pended - Awaiting Search Late Add Exception Completed" at bounding box center [336, 105] width 105 height 23
click at [690, 160] on button "Save" at bounding box center [689, 161] width 77 height 25
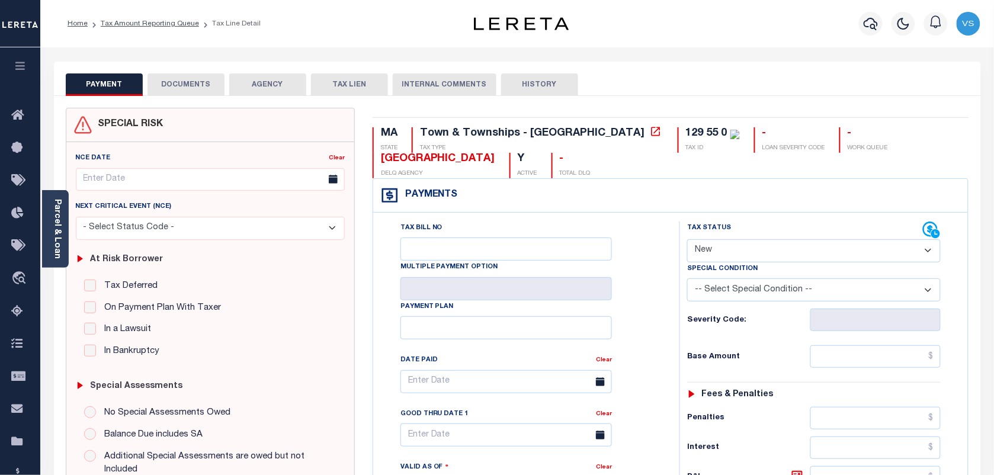
click at [781, 257] on select "- Select Status Code - Open Due/Unpaid Paid Incomplete No Tax Due Internal Refu…" at bounding box center [814, 250] width 254 height 23
select select "PYD"
click at [687, 241] on select "- Select Status Code - Open Due/Unpaid Paid Incomplete No Tax Due Internal Refu…" at bounding box center [814, 250] width 254 height 23
type input "[DATE]"
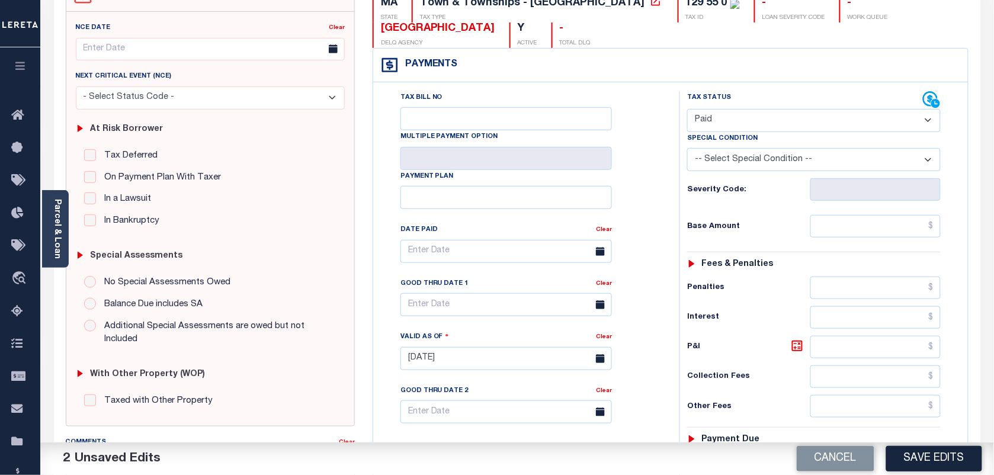
scroll to position [148, 0]
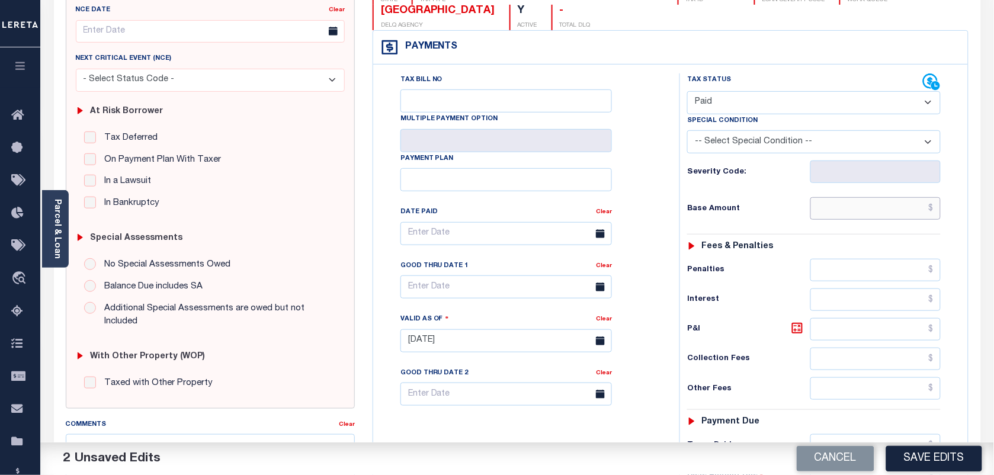
click at [931, 211] on input "text" at bounding box center [876, 208] width 131 height 23
type input "$0.00"
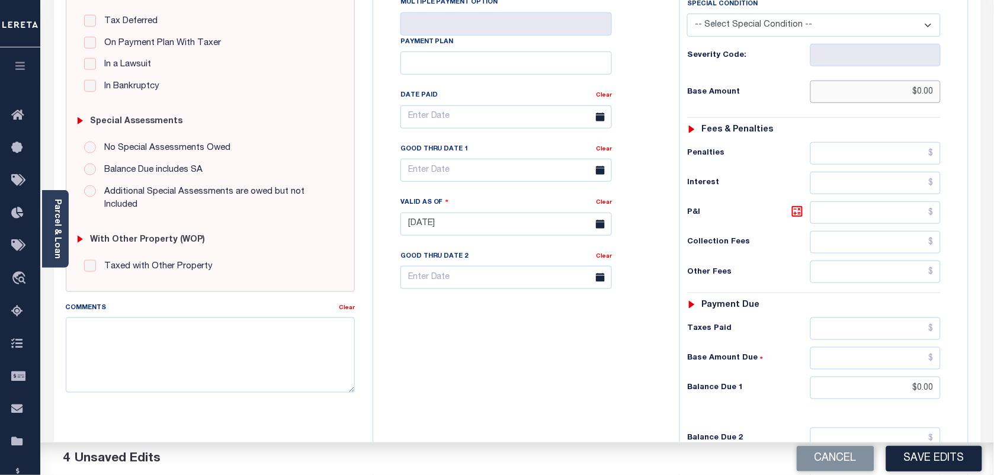
scroll to position [296, 0]
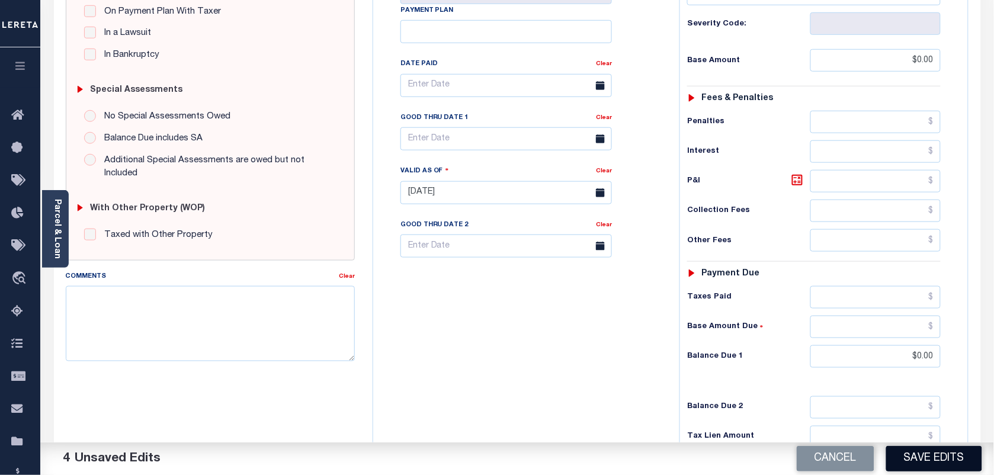
click at [904, 462] on button "Save Edits" at bounding box center [935, 458] width 96 height 25
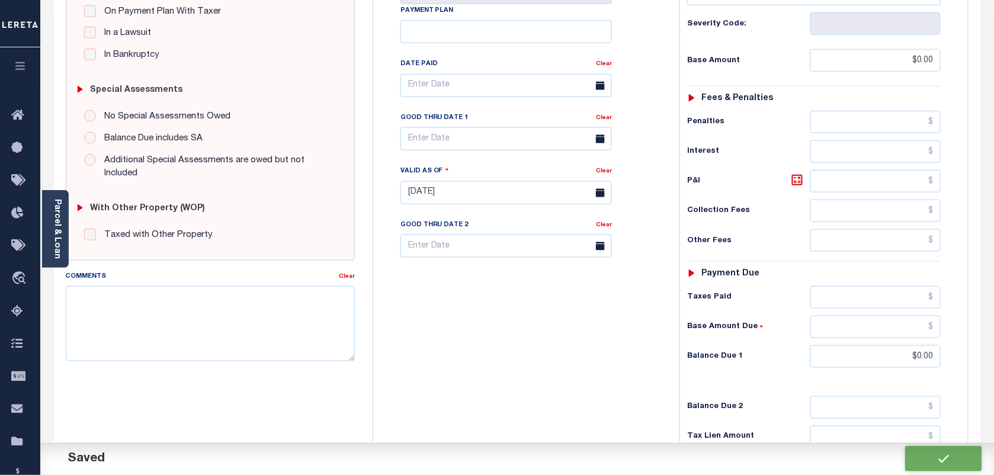
checkbox input "false"
type input "$0"
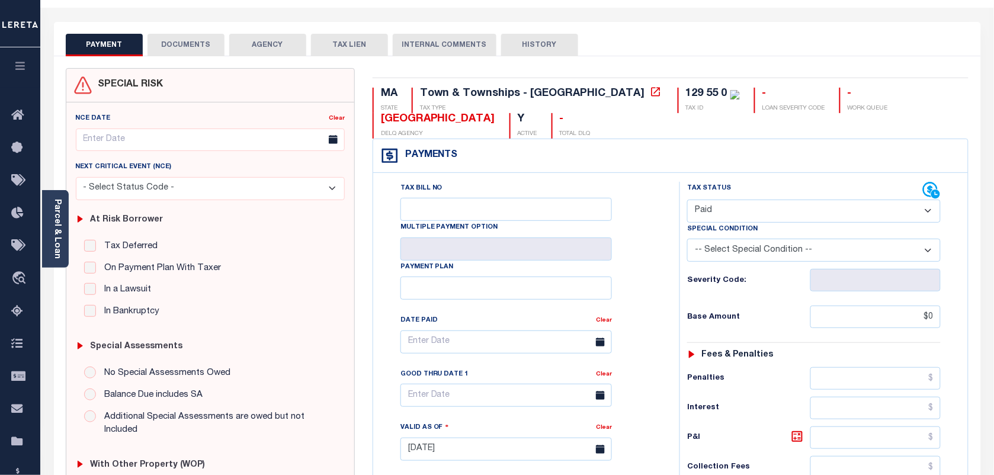
scroll to position [0, 0]
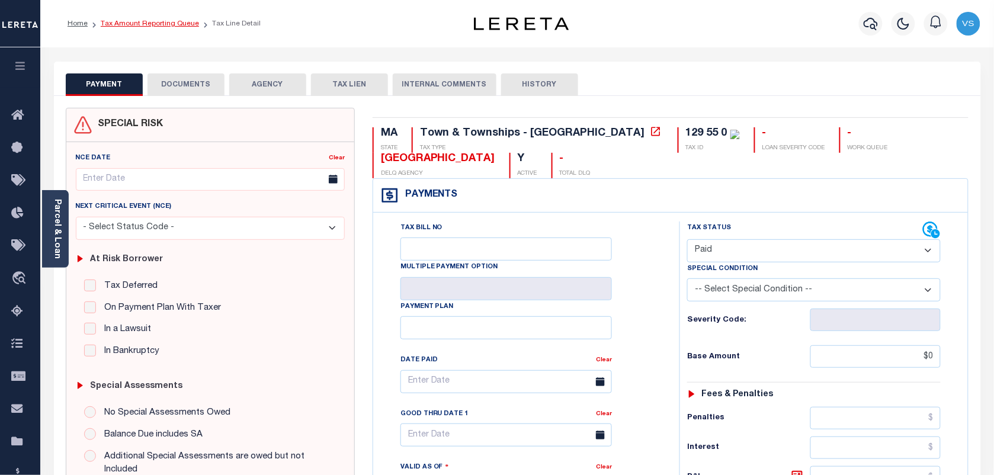
click at [145, 25] on link "Tax Amount Reporting Queue" at bounding box center [150, 23] width 98 height 7
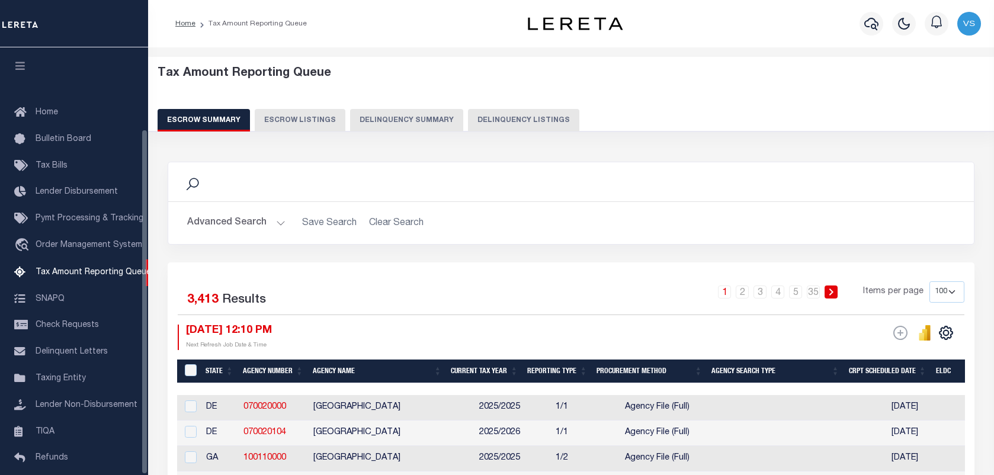
click at [505, 122] on button "Delinquency Listings" at bounding box center [523, 120] width 111 height 23
select select "100"
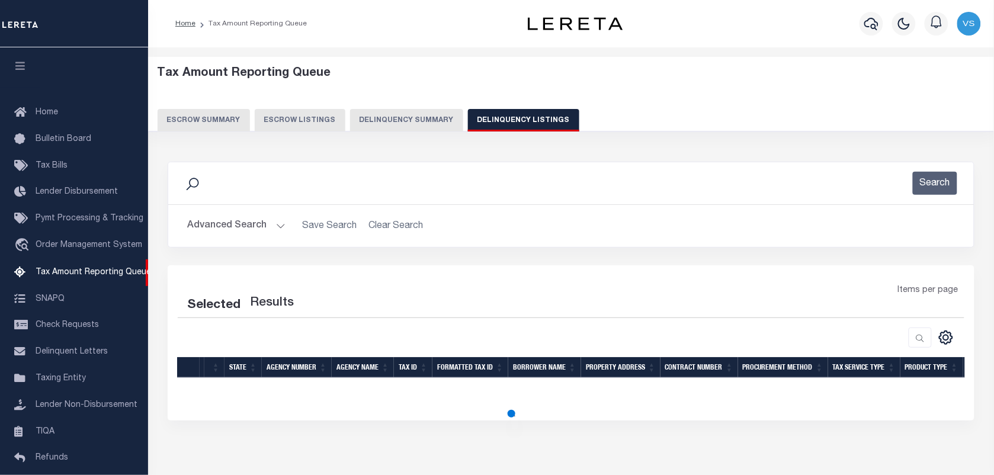
scroll to position [101, 0]
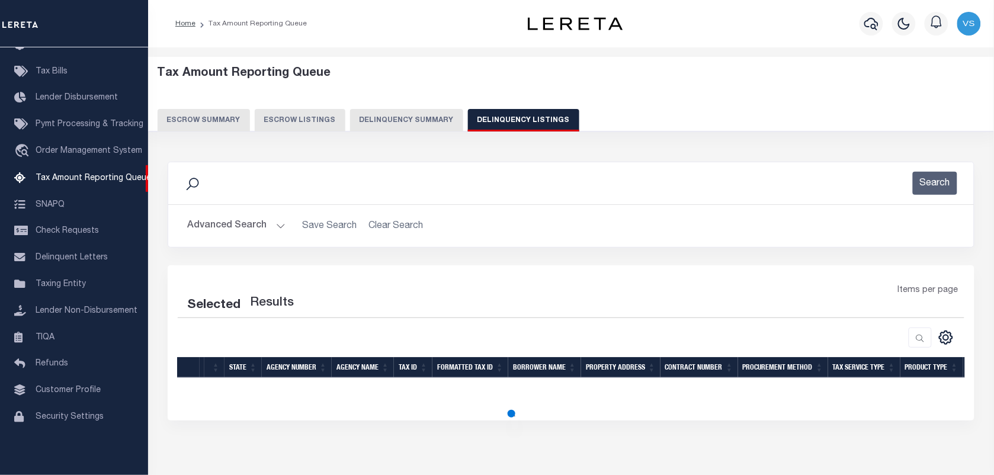
select select "100"
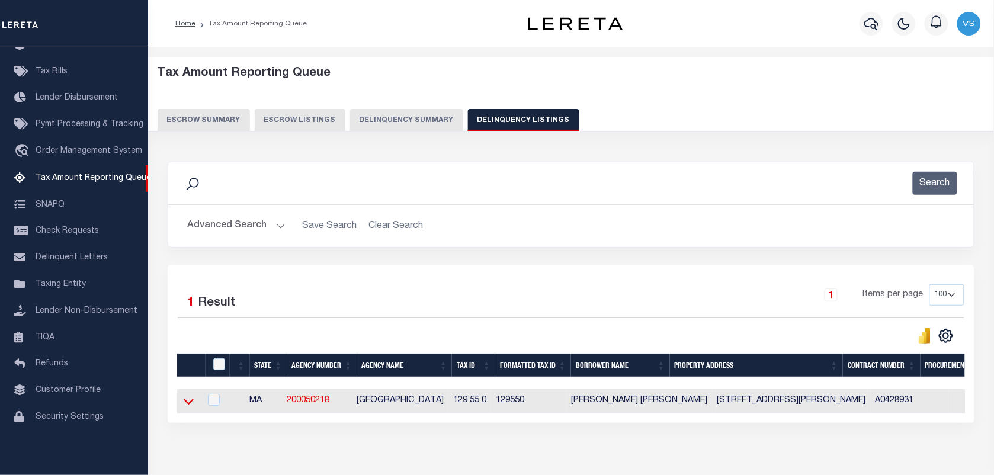
click at [190, 408] on icon at bounding box center [189, 401] width 10 height 12
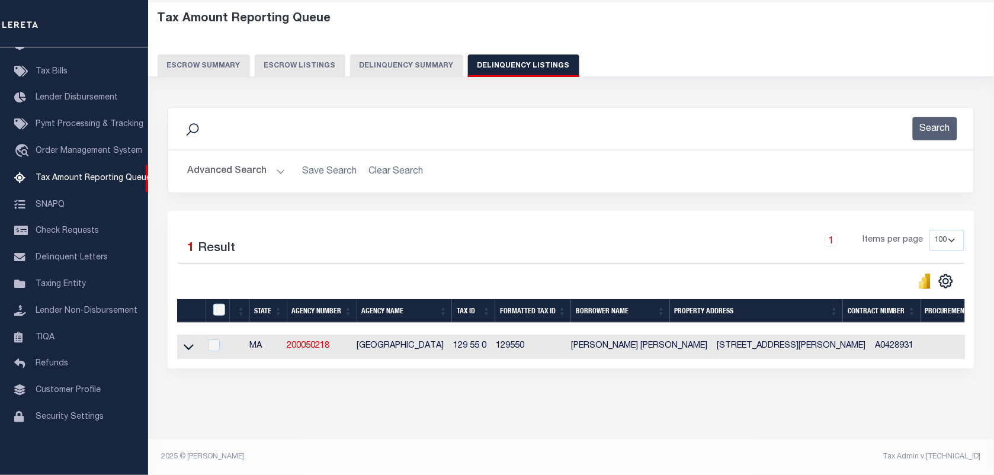
scroll to position [65, 0]
click at [184, 345] on icon at bounding box center [189, 348] width 10 height 6
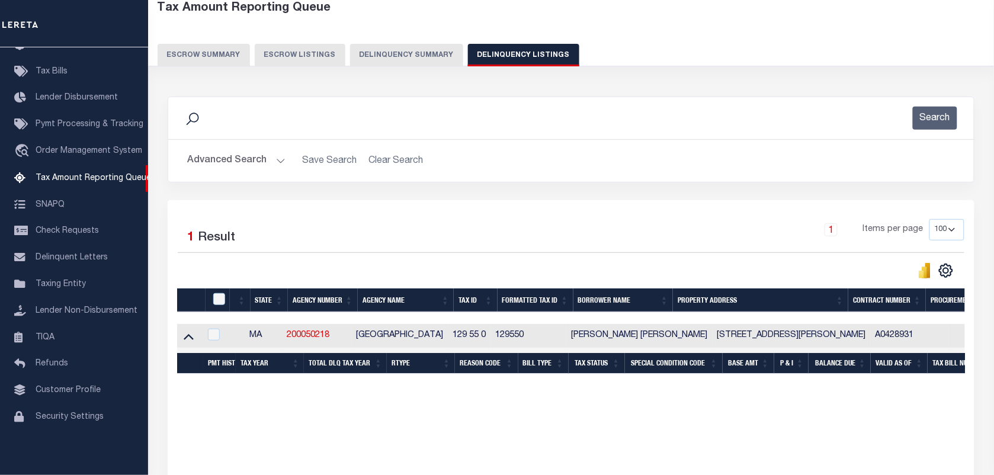
scroll to position [126, 0]
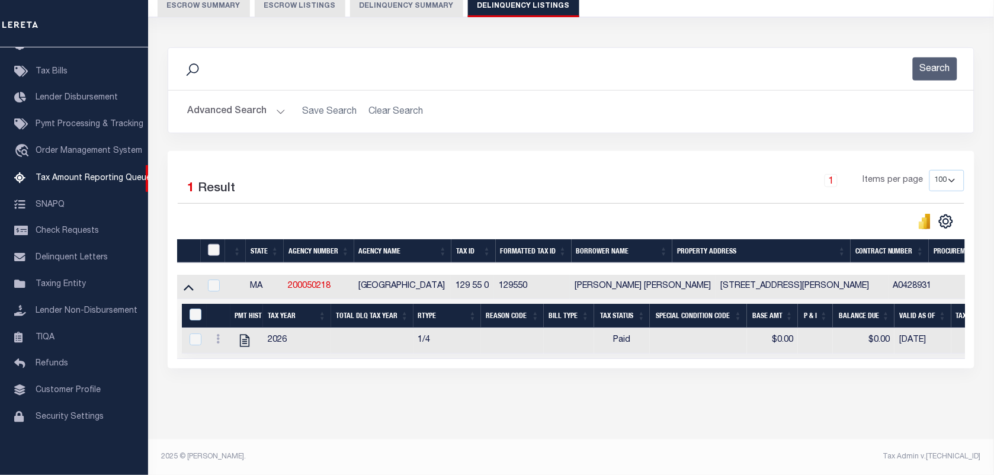
click at [214, 244] on input "checkbox" at bounding box center [214, 250] width 12 height 12
checkbox input "true"
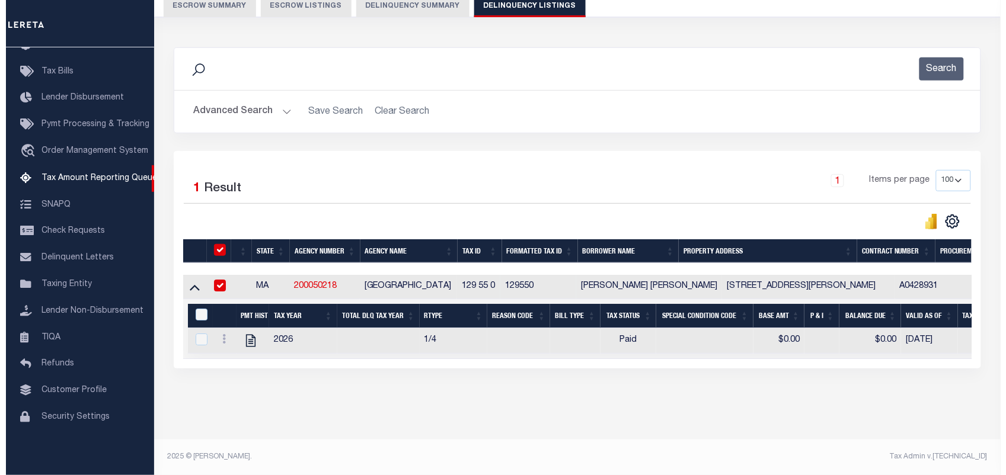
scroll to position [124, 0]
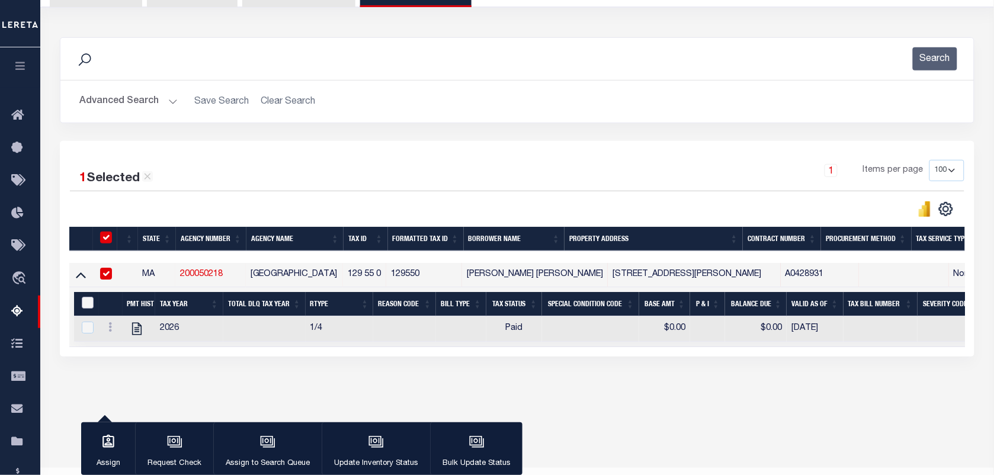
click at [84, 300] on input "&nbsp;" at bounding box center [88, 303] width 12 height 12
checkbox input "true"
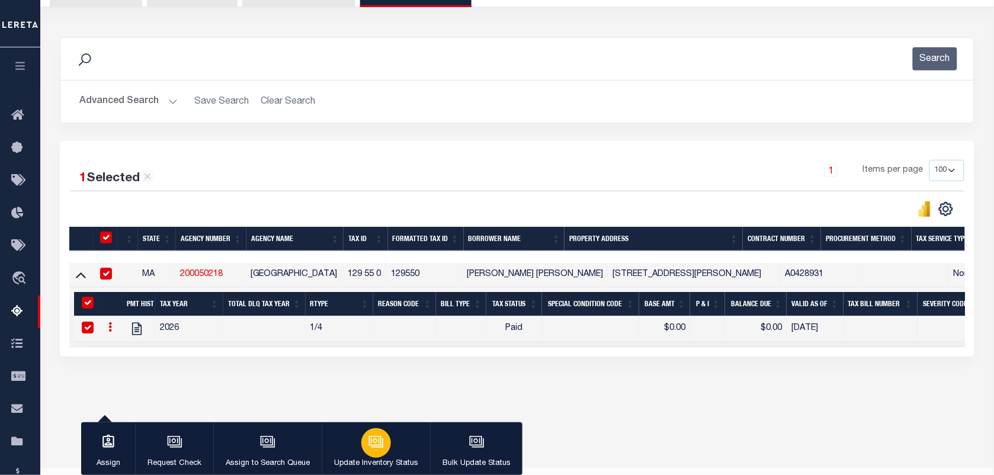
click at [374, 442] on icon "button" at bounding box center [376, 441] width 15 height 15
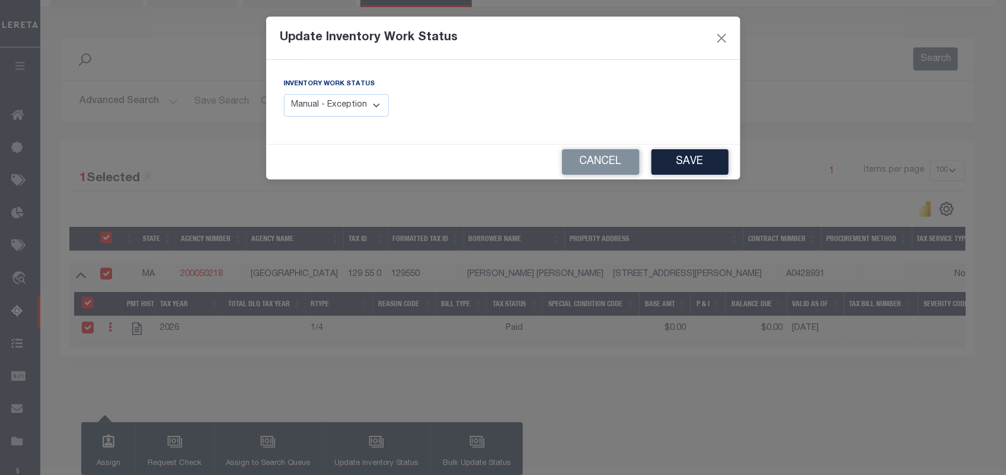
click at [369, 108] on select "Manual - Exception Pended - Awaiting Search Late Add Exception Completed" at bounding box center [336, 105] width 105 height 23
select select "4"
click at [284, 94] on select "Manual - Exception Pended - Awaiting Search Late Add Exception Completed" at bounding box center [336, 105] width 105 height 23
click at [706, 160] on button "Save" at bounding box center [689, 161] width 77 height 25
